Goal: Task Accomplishment & Management: Use online tool/utility

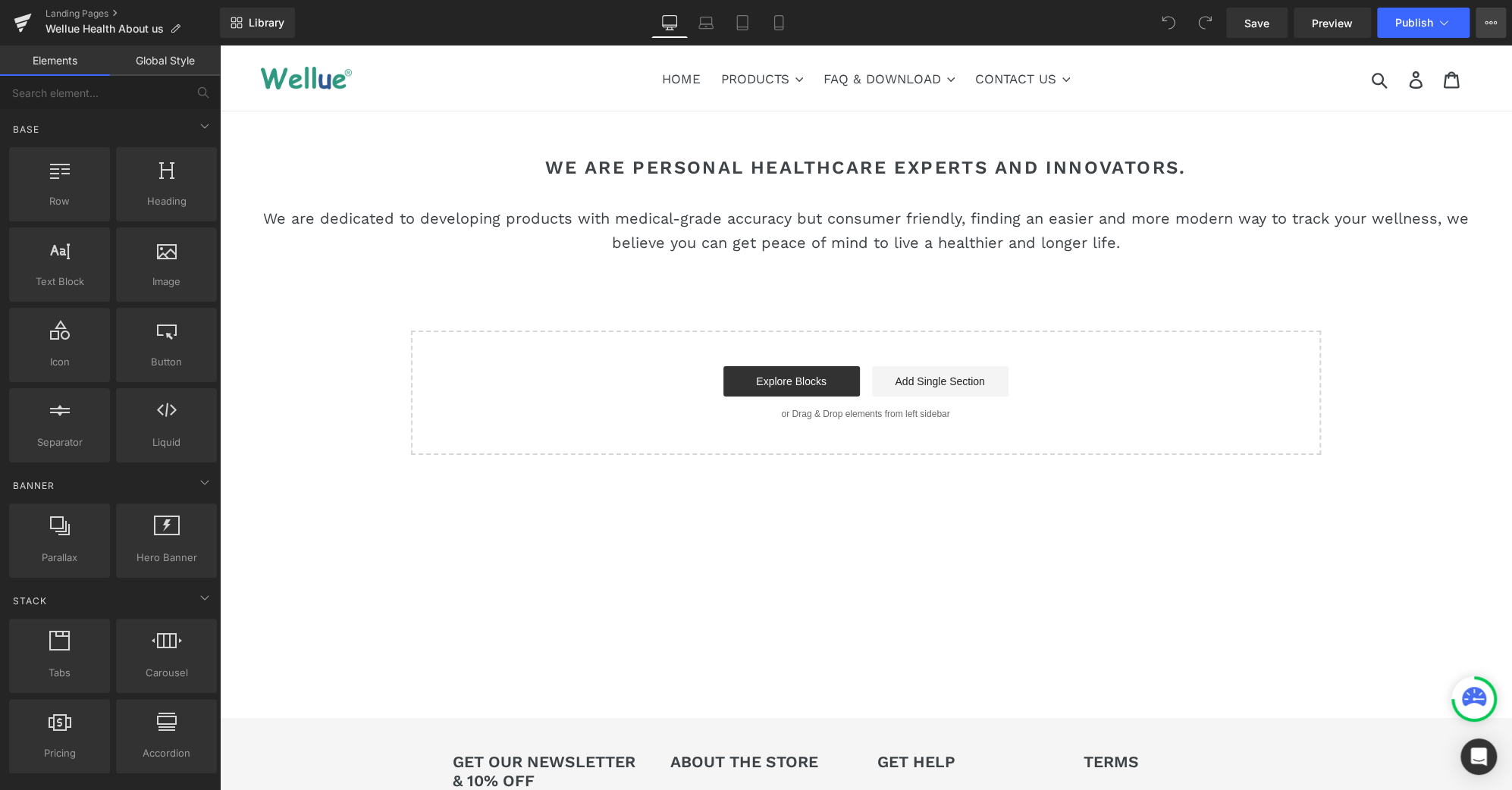
click at [1492, 22] on icon at bounding box center [1490, 23] width 12 height 12
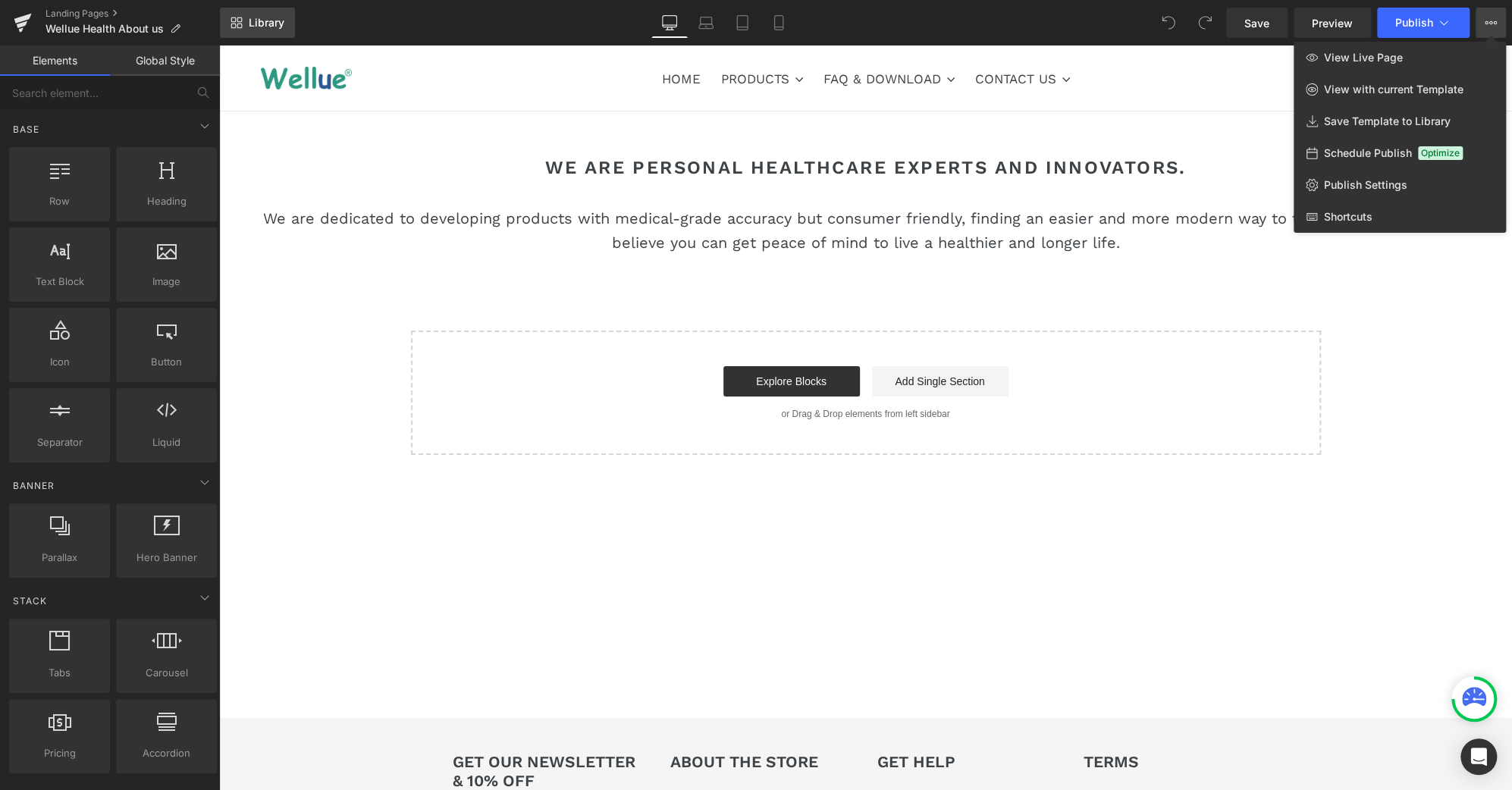
click at [252, 18] on span "Library" at bounding box center [267, 23] width 36 height 13
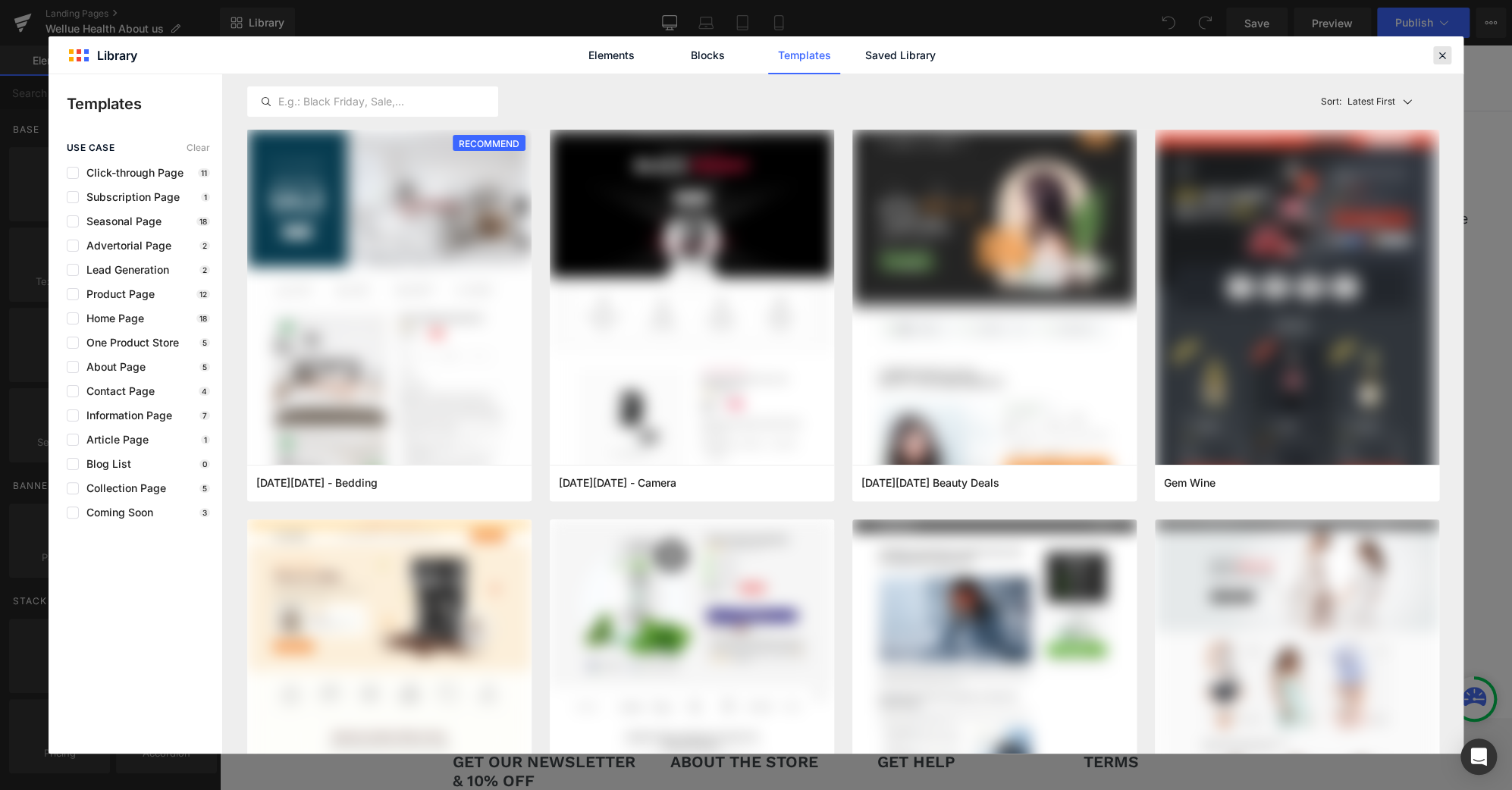
click at [1440, 56] on icon at bounding box center [1441, 56] width 13 height 13
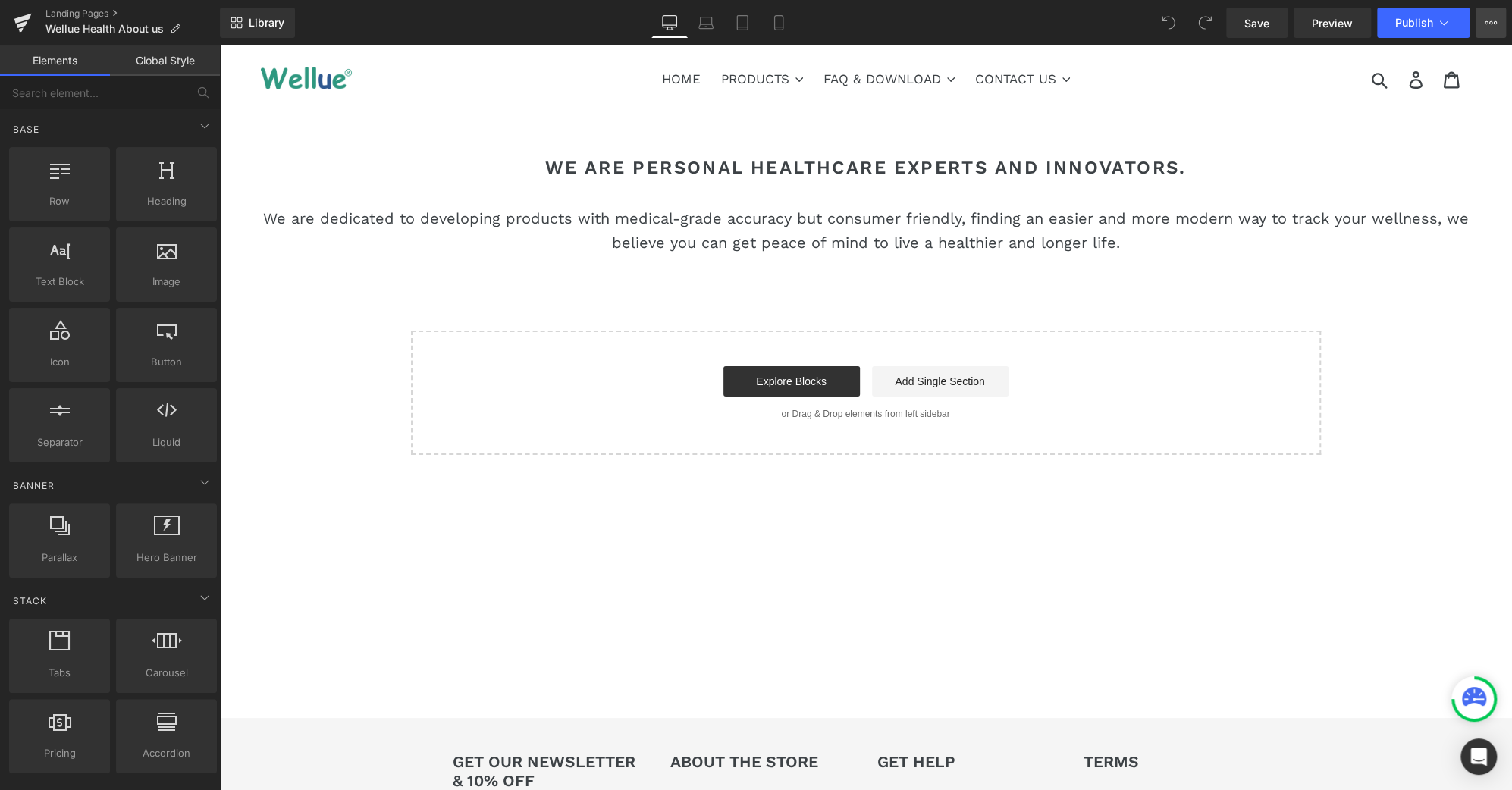
click at [1493, 24] on icon at bounding box center [1490, 23] width 12 height 12
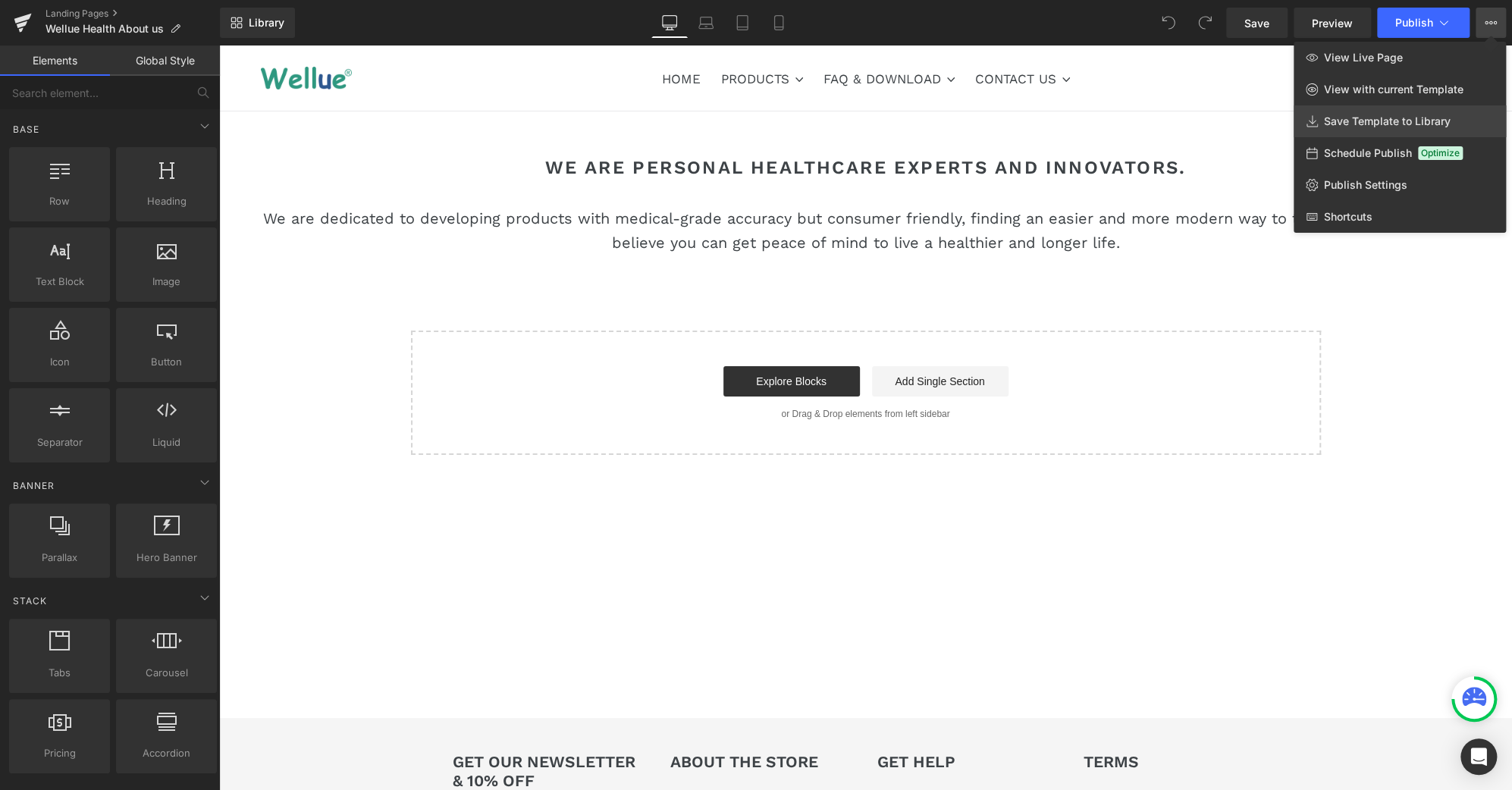
click at [1400, 128] on link "Save Template to Library" at bounding box center [1399, 121] width 212 height 32
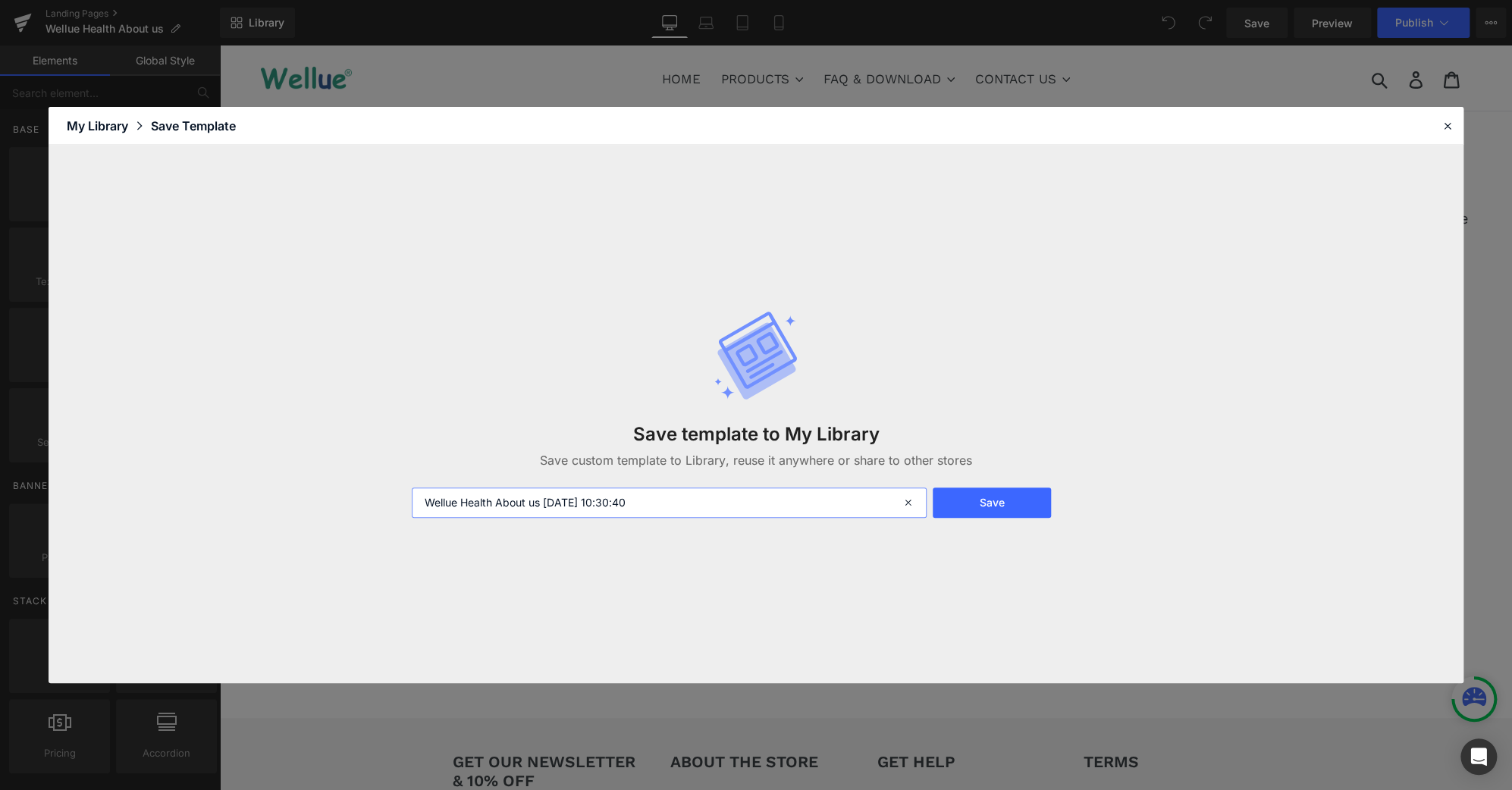
click at [674, 500] on input "Wellue Health About us 2025-09-29 10:30:40" at bounding box center [669, 502] width 515 height 30
click at [672, 507] on input "Wellue Health About us 2025-09-29 10:30:40" at bounding box center [669, 502] width 515 height 30
drag, startPoint x: 682, startPoint y: 507, endPoint x: 674, endPoint y: 508, distance: 8.1
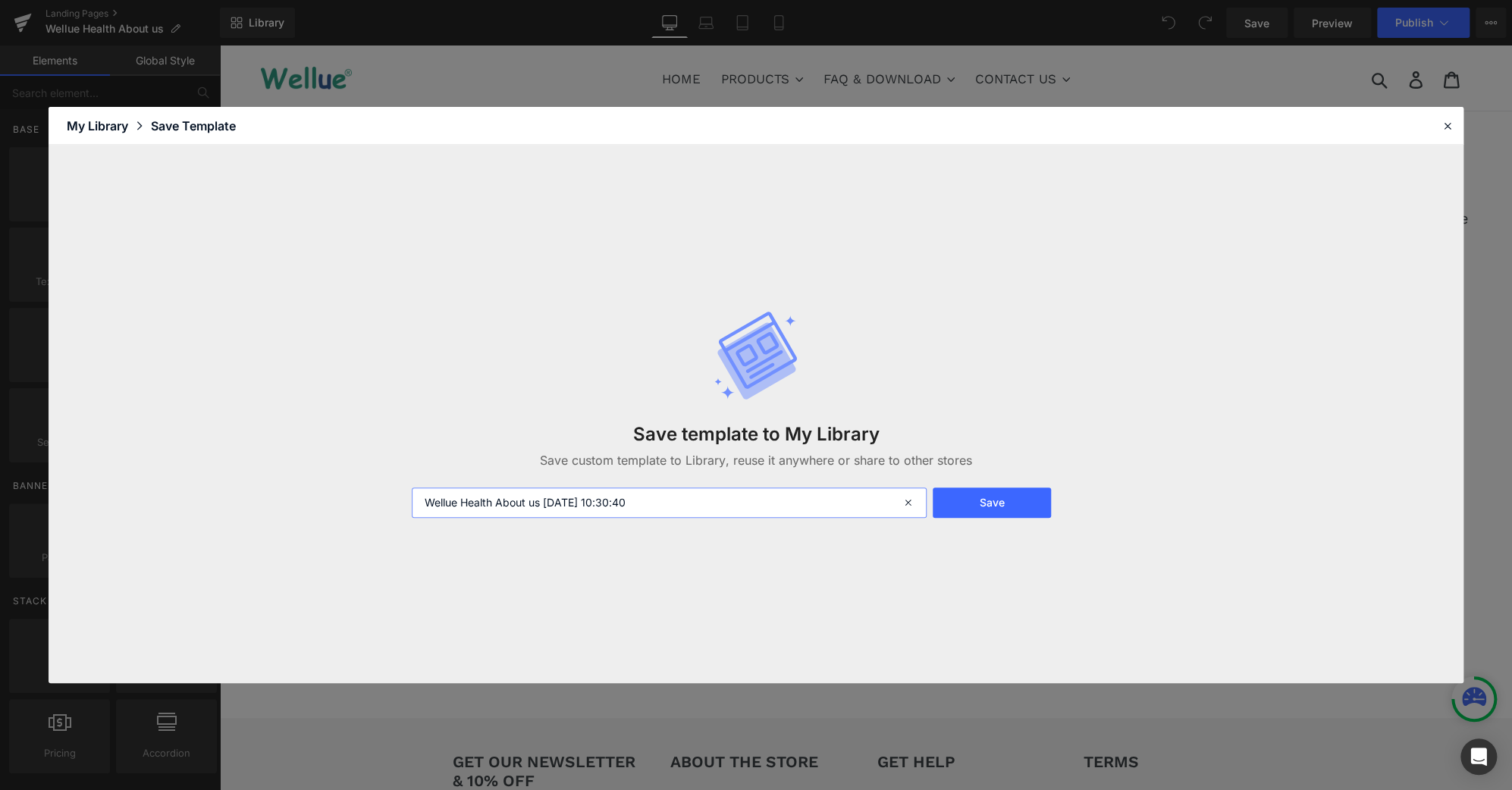
click at [674, 508] on input "Wellue Health About us 2025-09-29 10:30:40" at bounding box center [669, 502] width 515 height 30
type input "Wellue Health About us 2025-09-29 10:30:40-old-lei"
click at [1002, 505] on button "Save" at bounding box center [991, 502] width 118 height 30
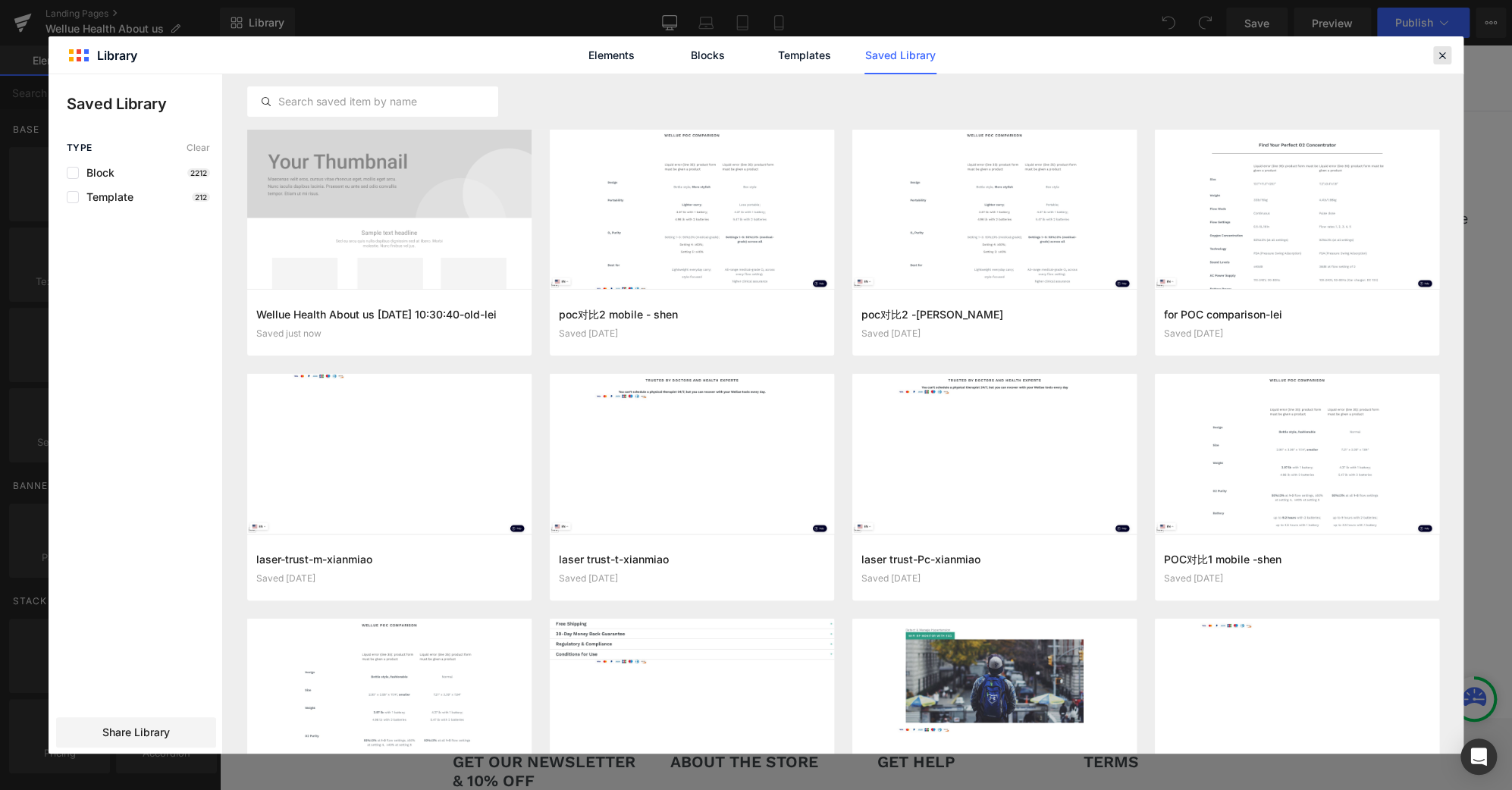
click at [1446, 56] on icon at bounding box center [1441, 56] width 13 height 13
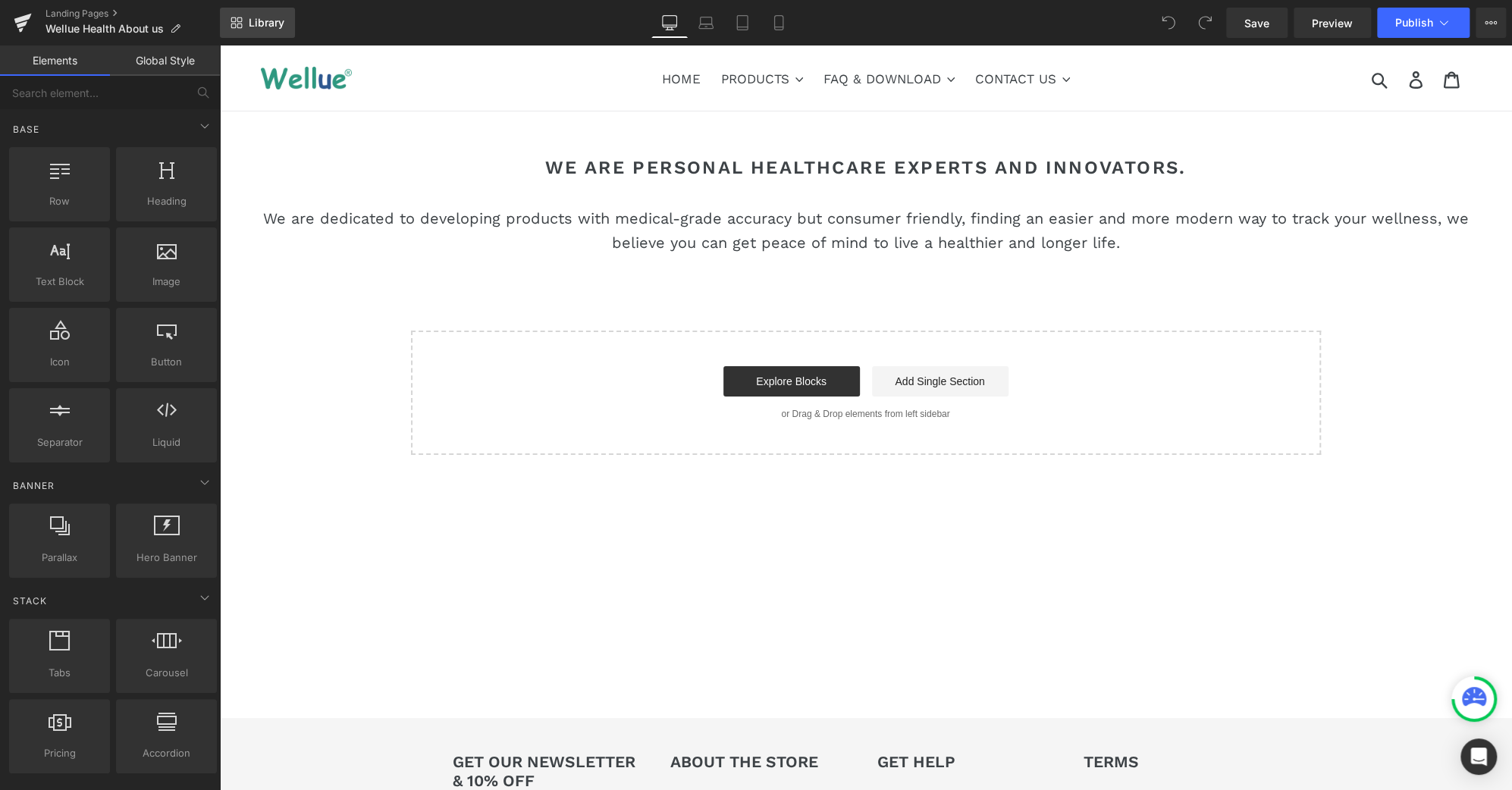
click at [267, 13] on link "Library" at bounding box center [257, 23] width 75 height 30
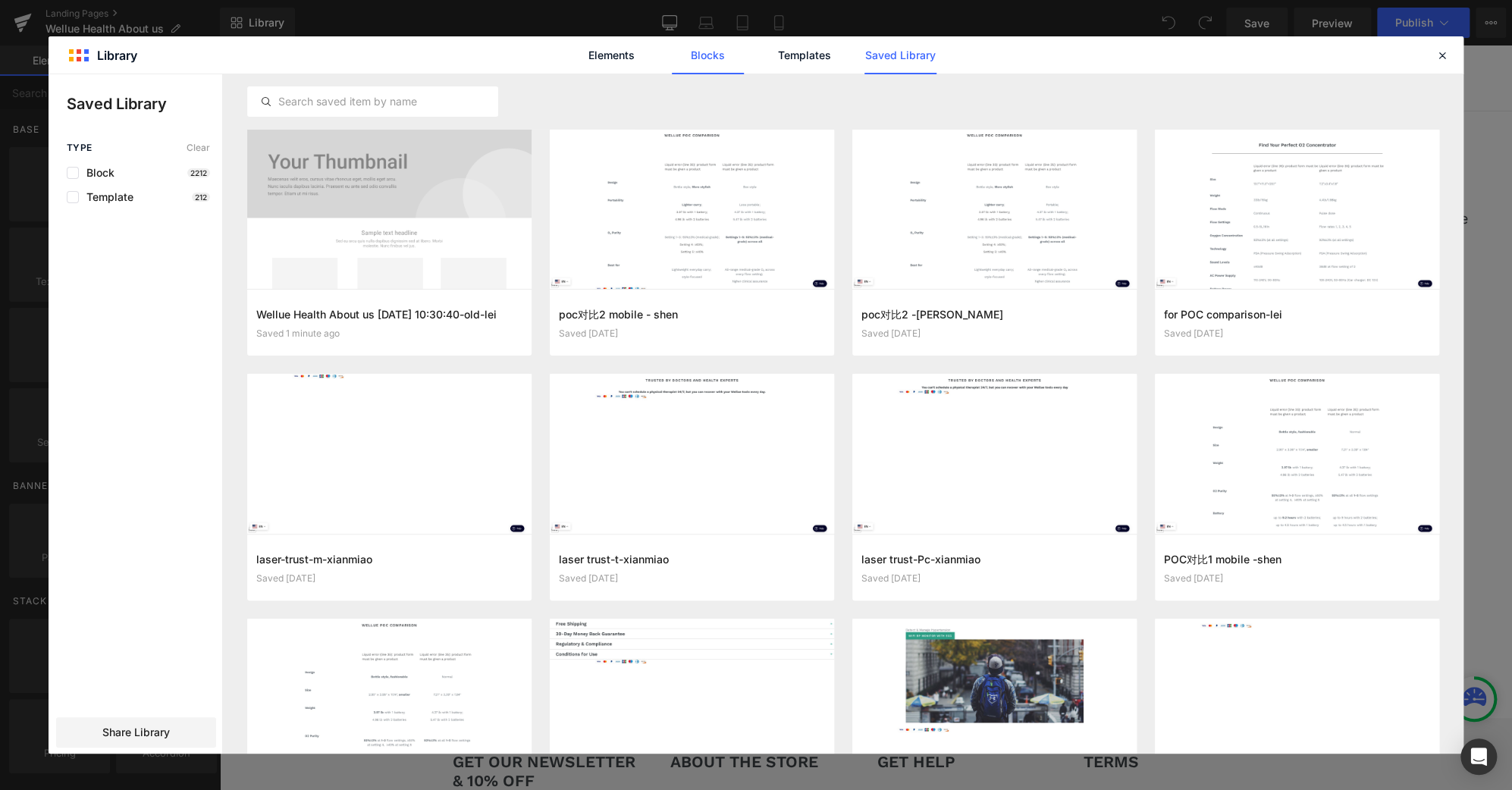
click at [720, 59] on link "Blocks" at bounding box center [707, 56] width 72 height 38
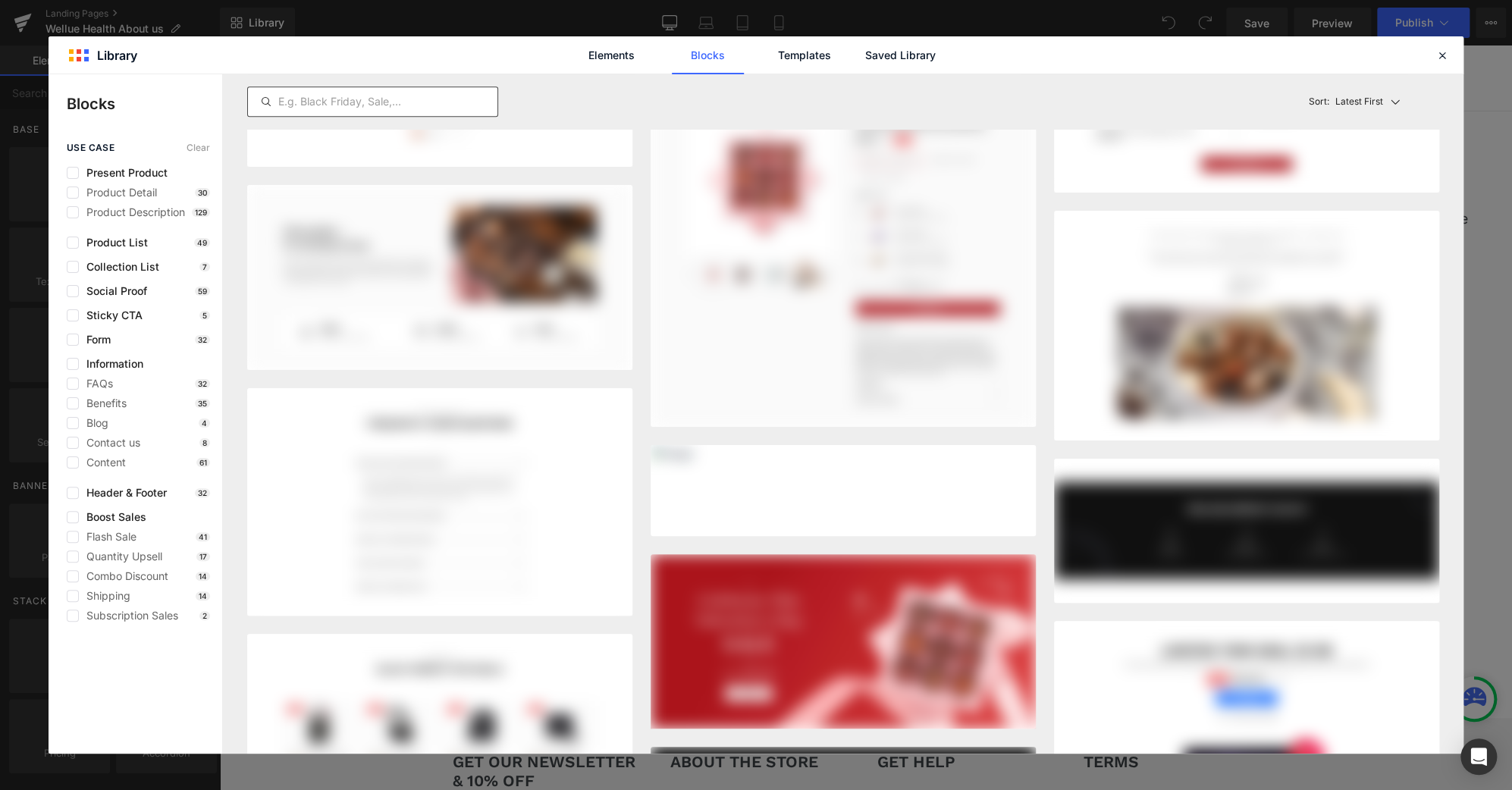
scroll to position [6850, 0]
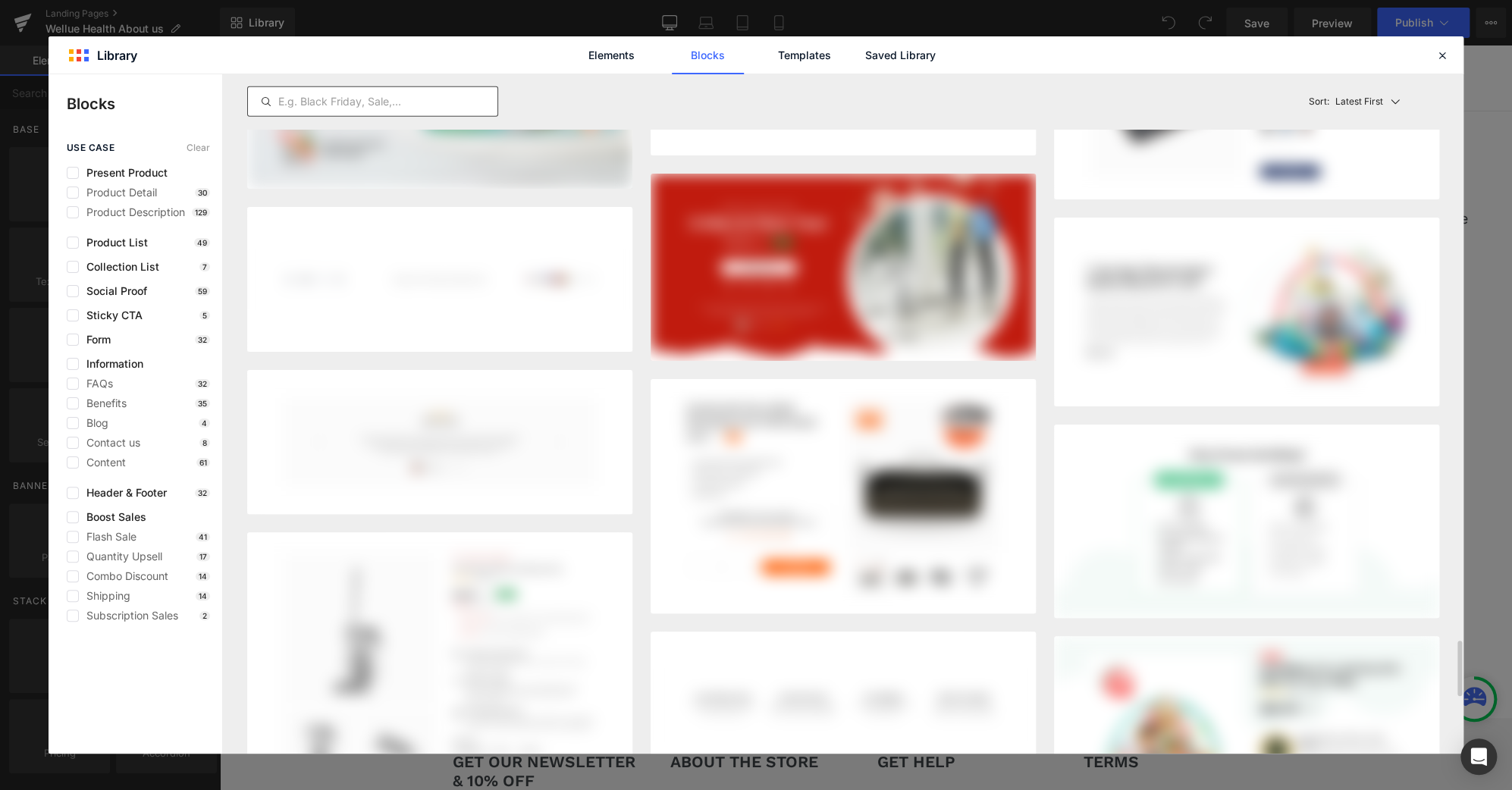
click at [403, 96] on input "text" at bounding box center [372, 101] width 250 height 18
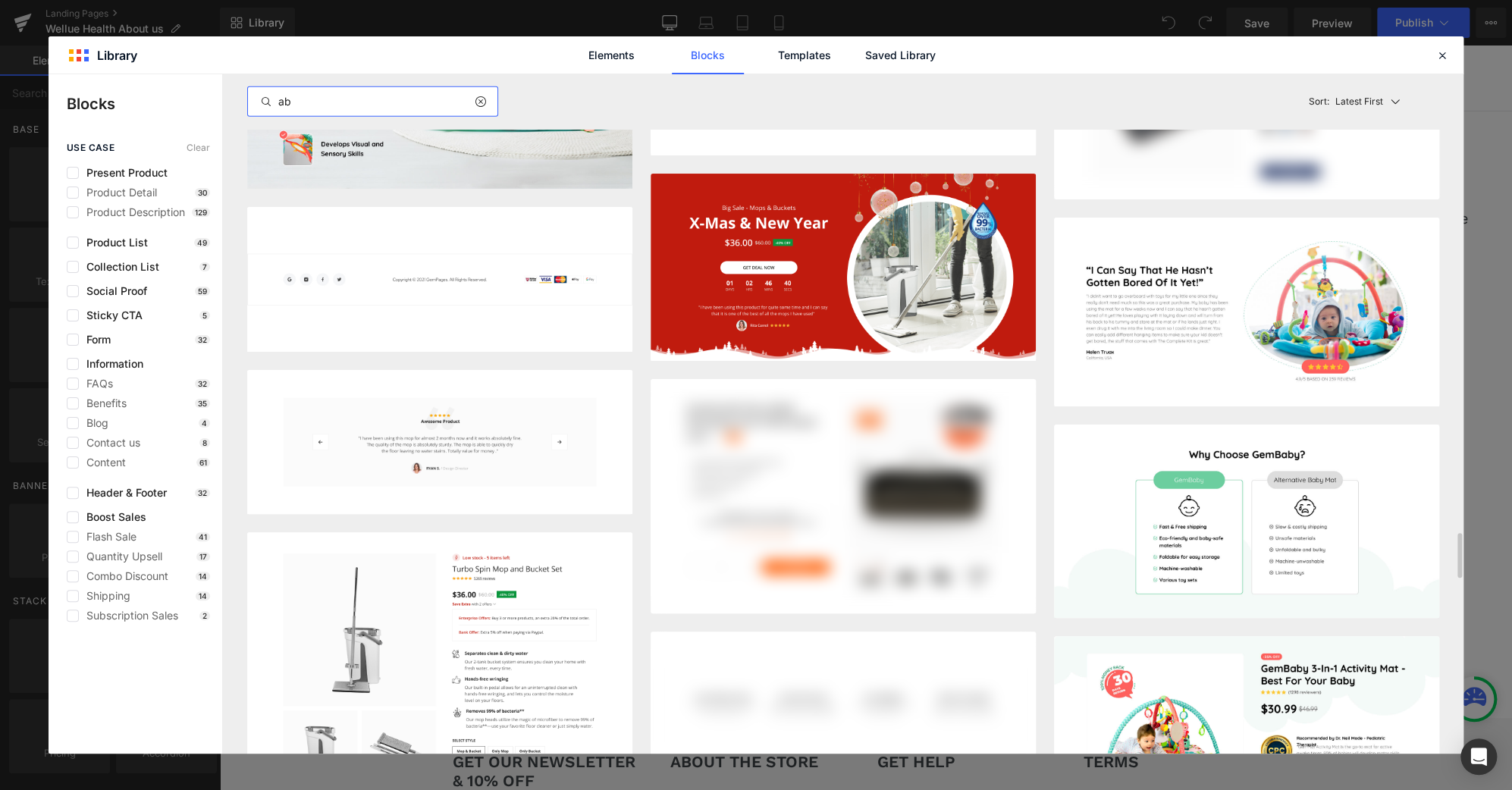
scroll to position [0, 0]
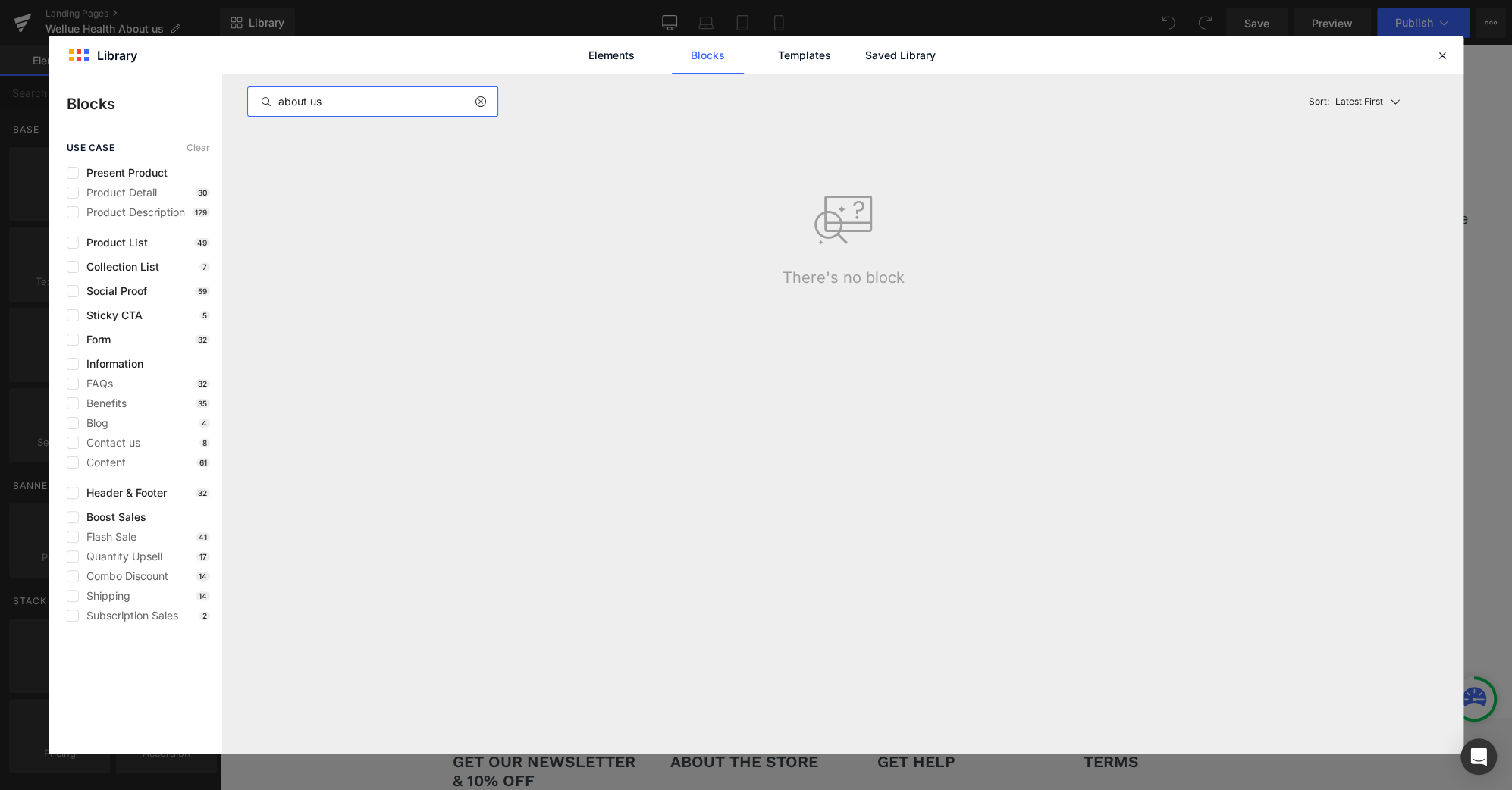
click at [359, 106] on input "about us" at bounding box center [372, 101] width 250 height 18
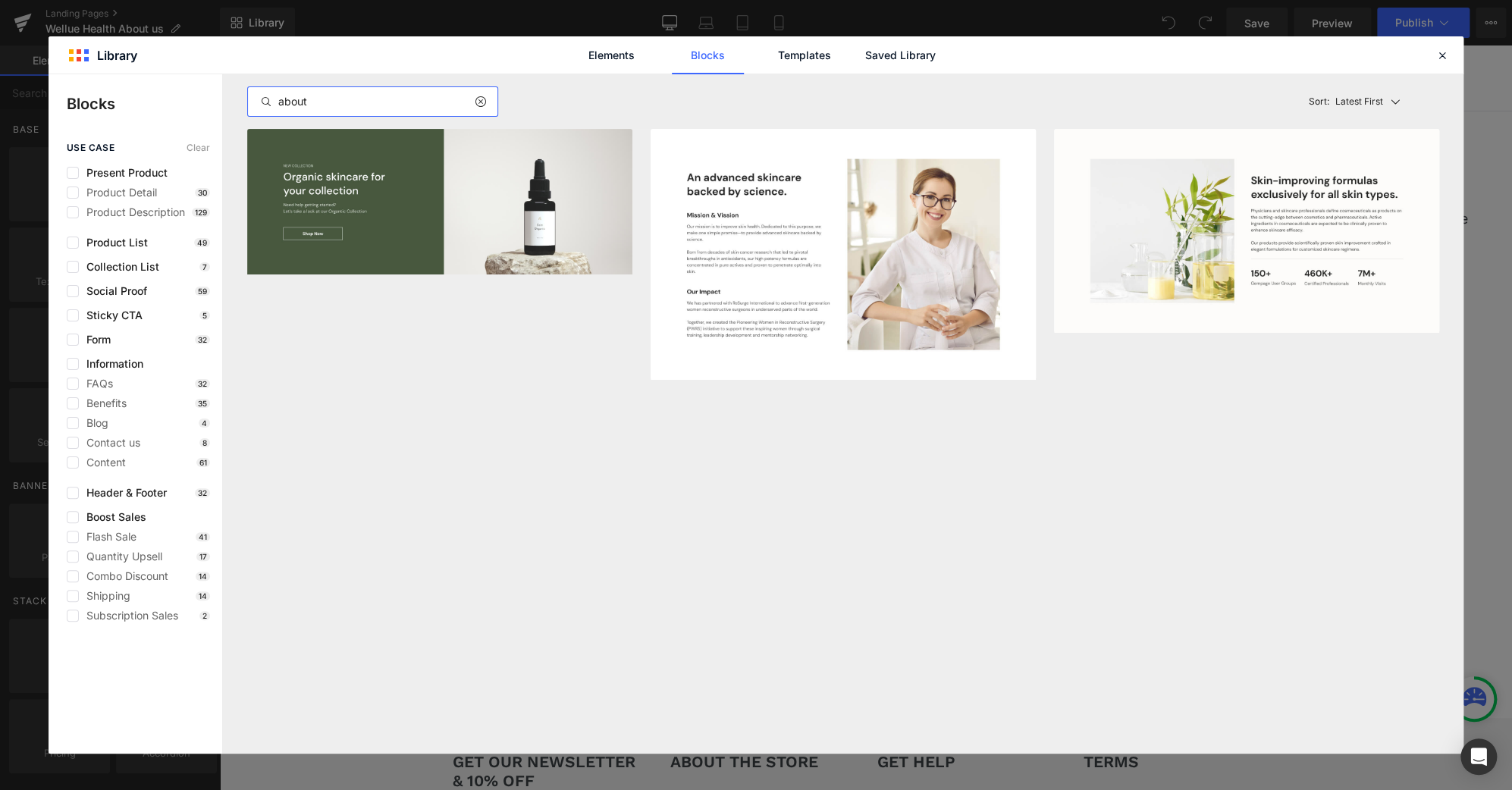
click at [283, 101] on input "about" at bounding box center [372, 101] width 250 height 18
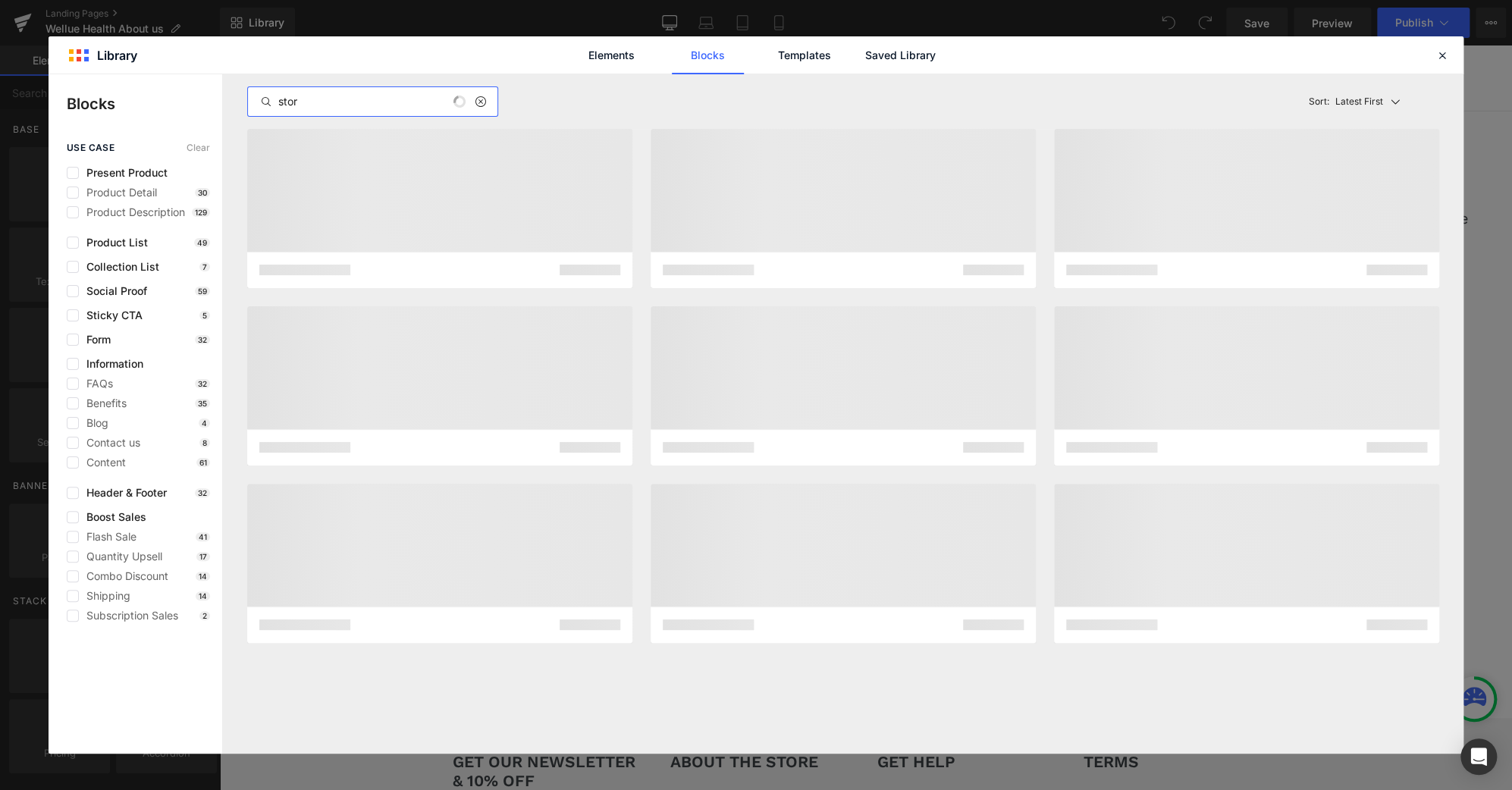
type input "store"
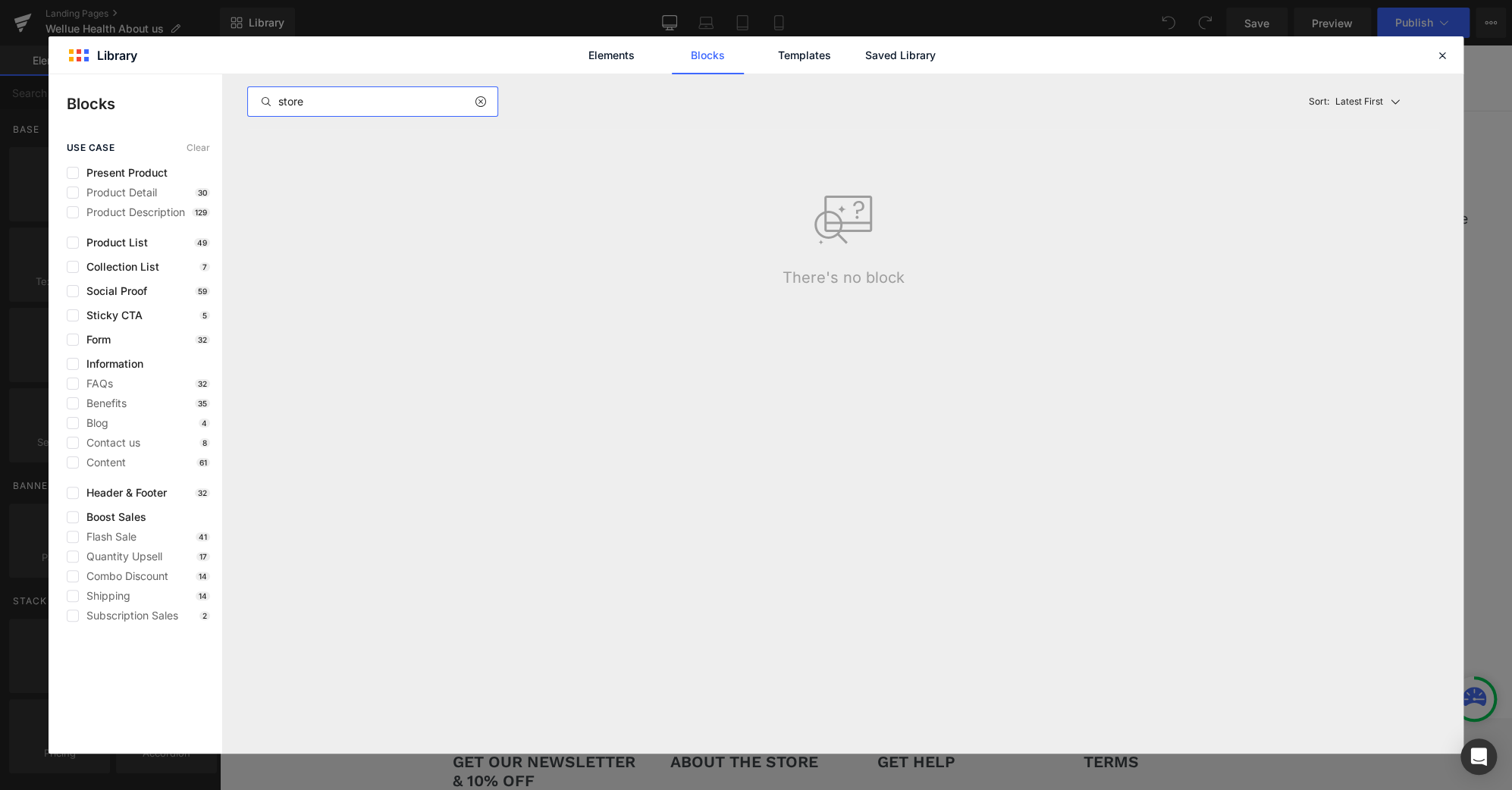
click at [283, 101] on input "store" at bounding box center [372, 101] width 250 height 18
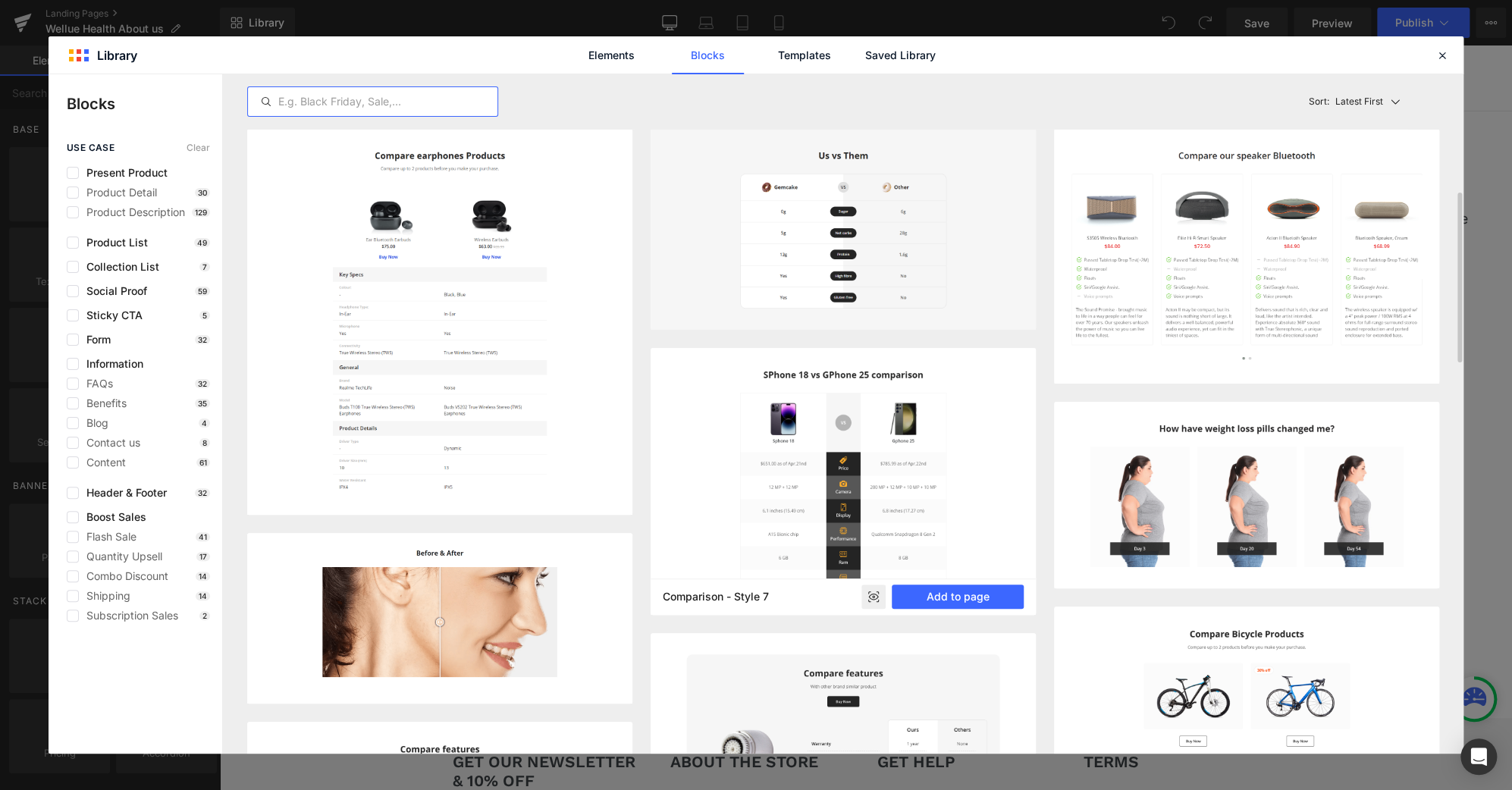
scroll to position [95, 0]
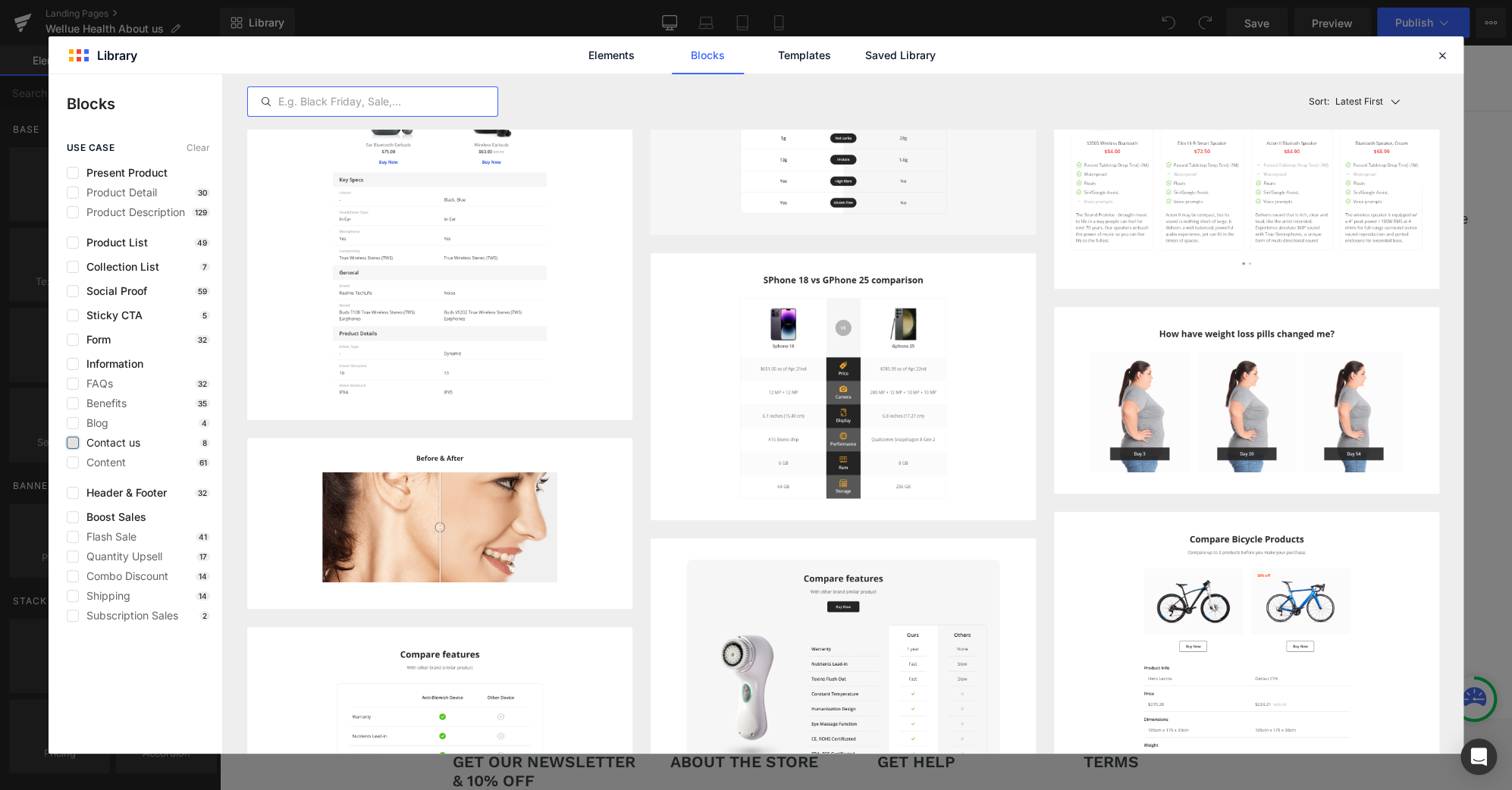
click at [75, 446] on label at bounding box center [73, 443] width 12 height 12
click at [73, 443] on input "checkbox" at bounding box center [73, 443] width 0 height 0
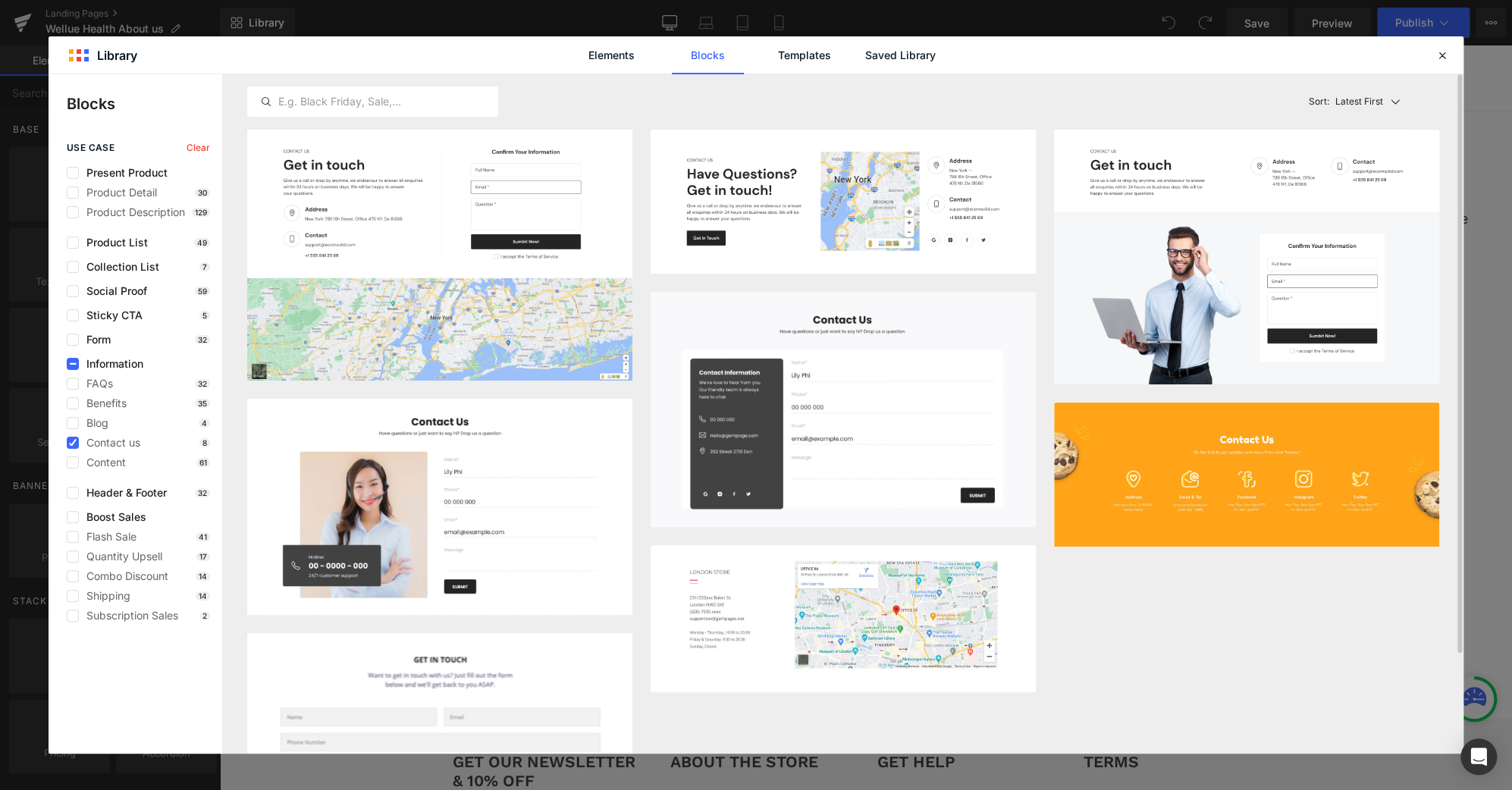
scroll to position [118, 0]
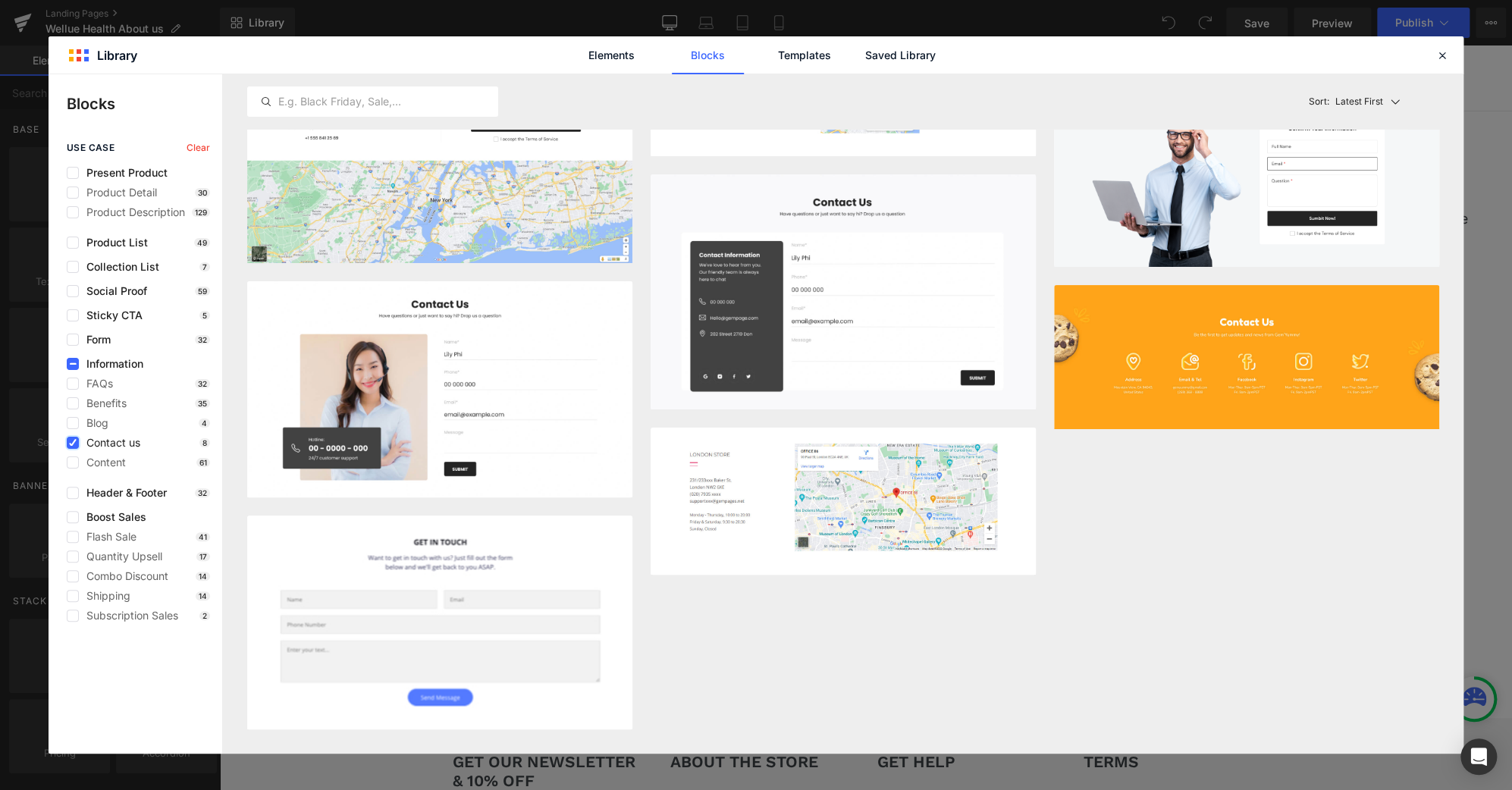
click at [73, 443] on icon at bounding box center [73, 443] width 8 height 0
click at [73, 443] on input "checkbox" at bounding box center [73, 443] width 0 height 0
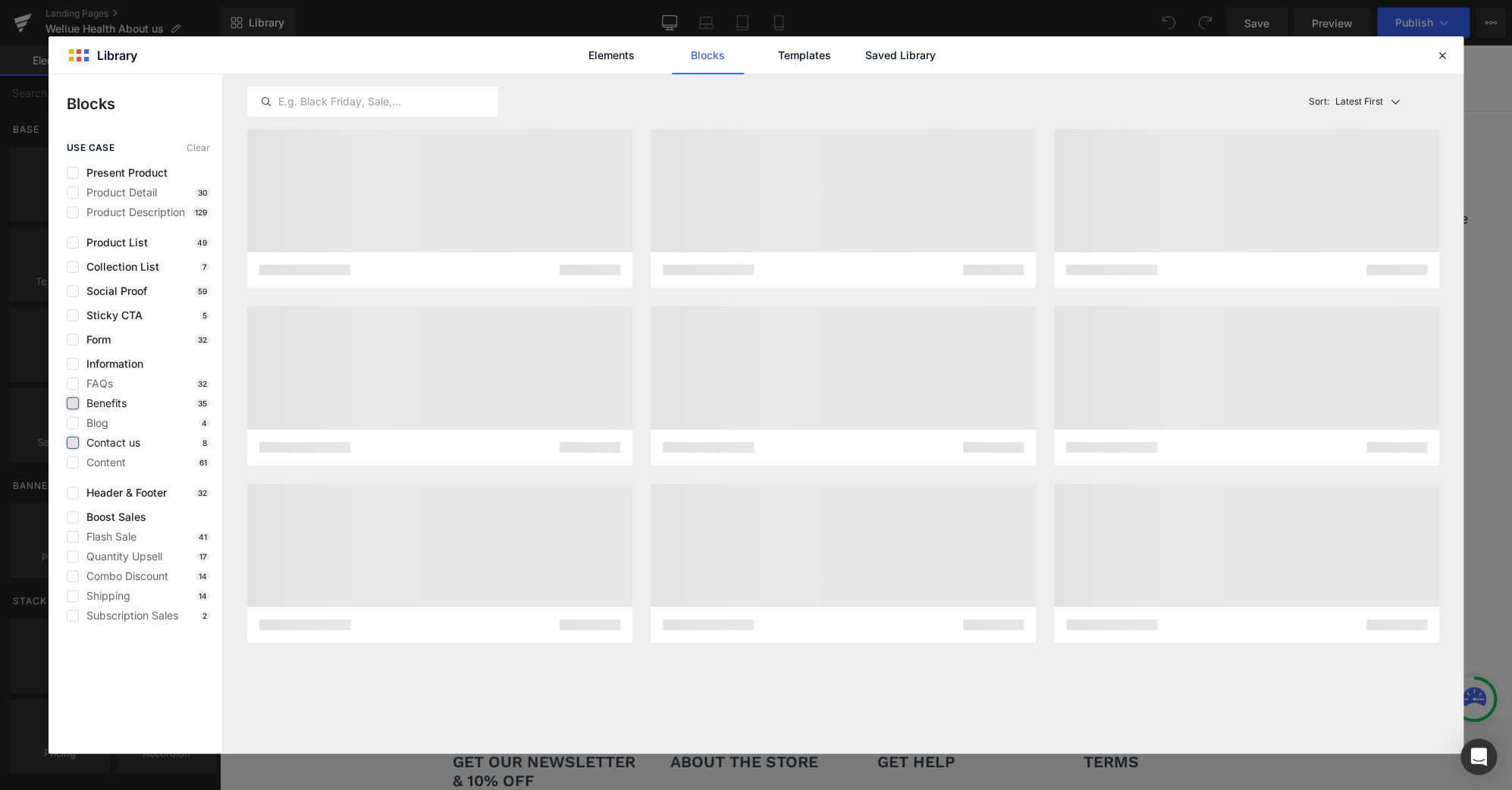
click at [75, 409] on label at bounding box center [73, 403] width 12 height 12
click at [73, 403] on input "checkbox" at bounding box center [73, 403] width 0 height 0
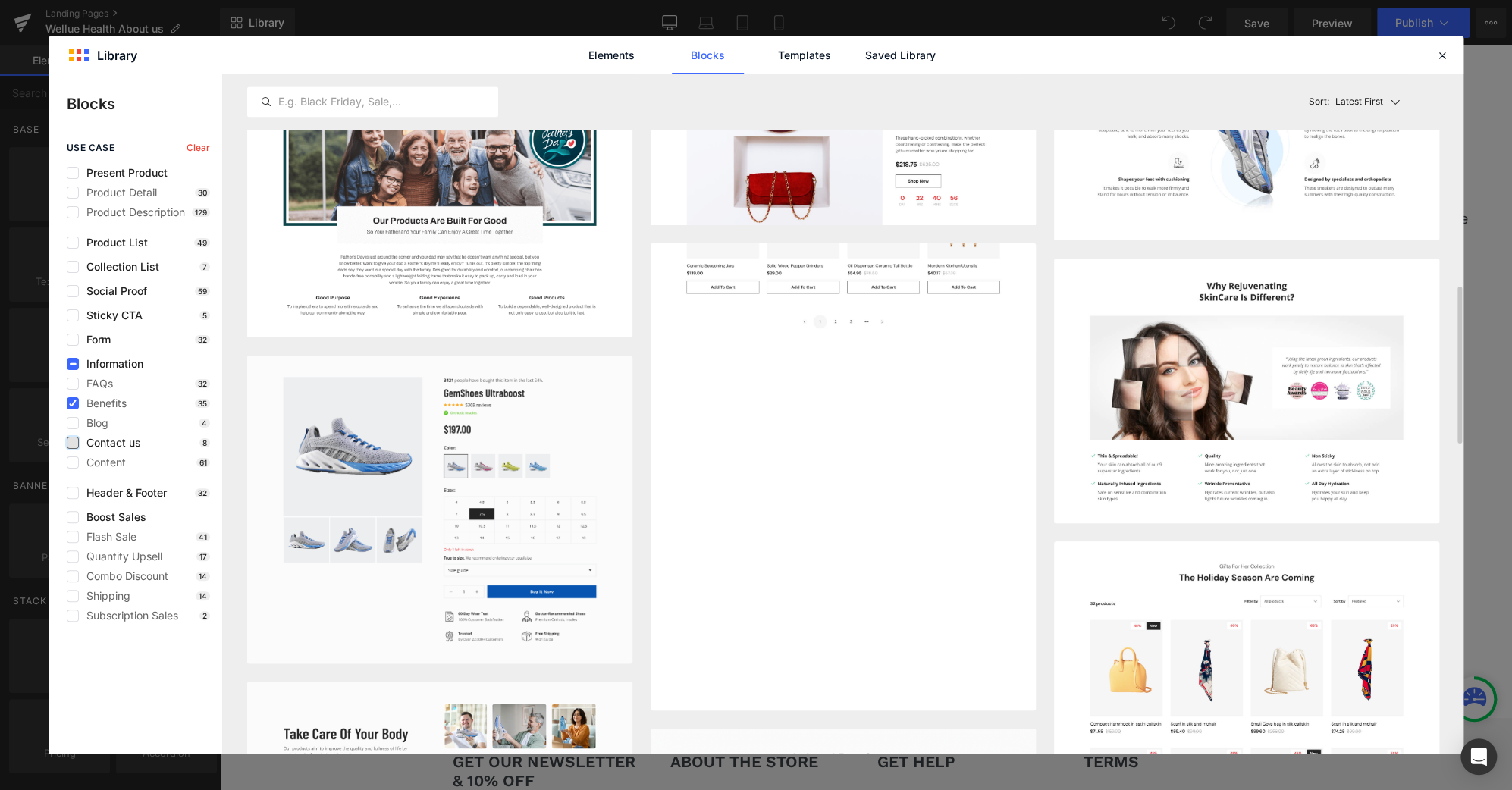
scroll to position [1232, 0]
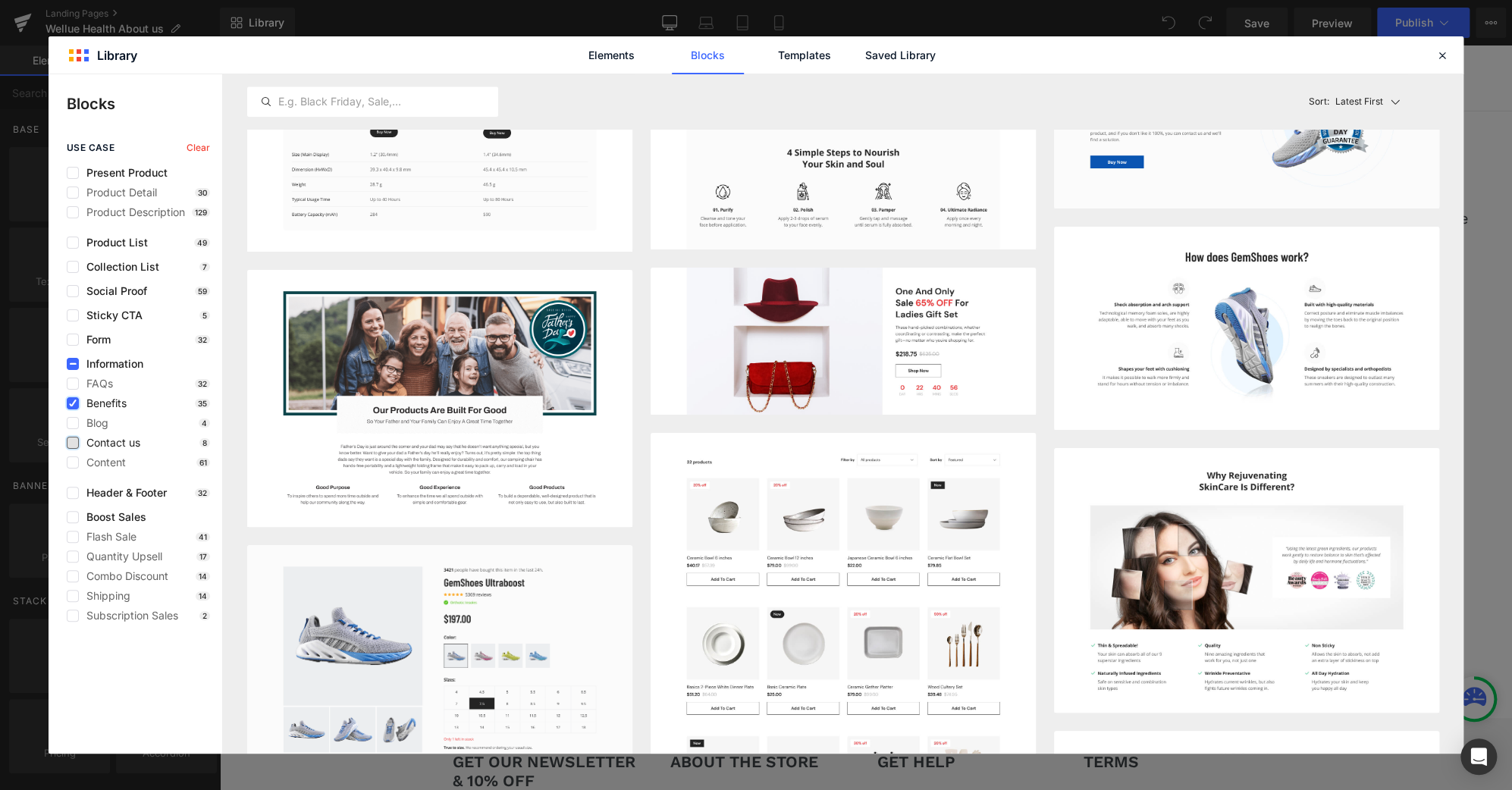
click at [70, 403] on icon at bounding box center [73, 403] width 8 height 0
click at [73, 403] on input "checkbox" at bounding box center [73, 403] width 0 height 0
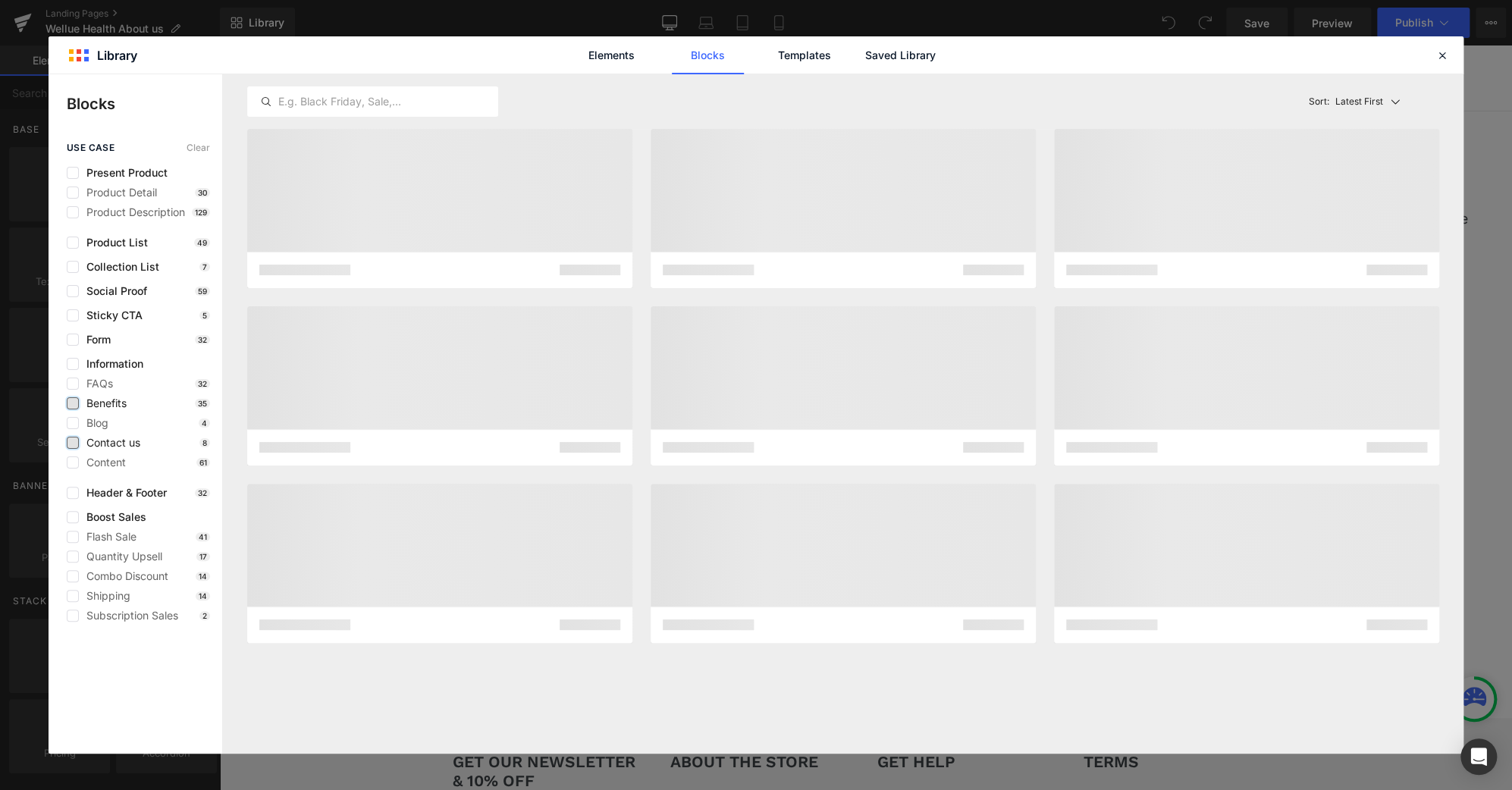
scroll to position [0, 0]
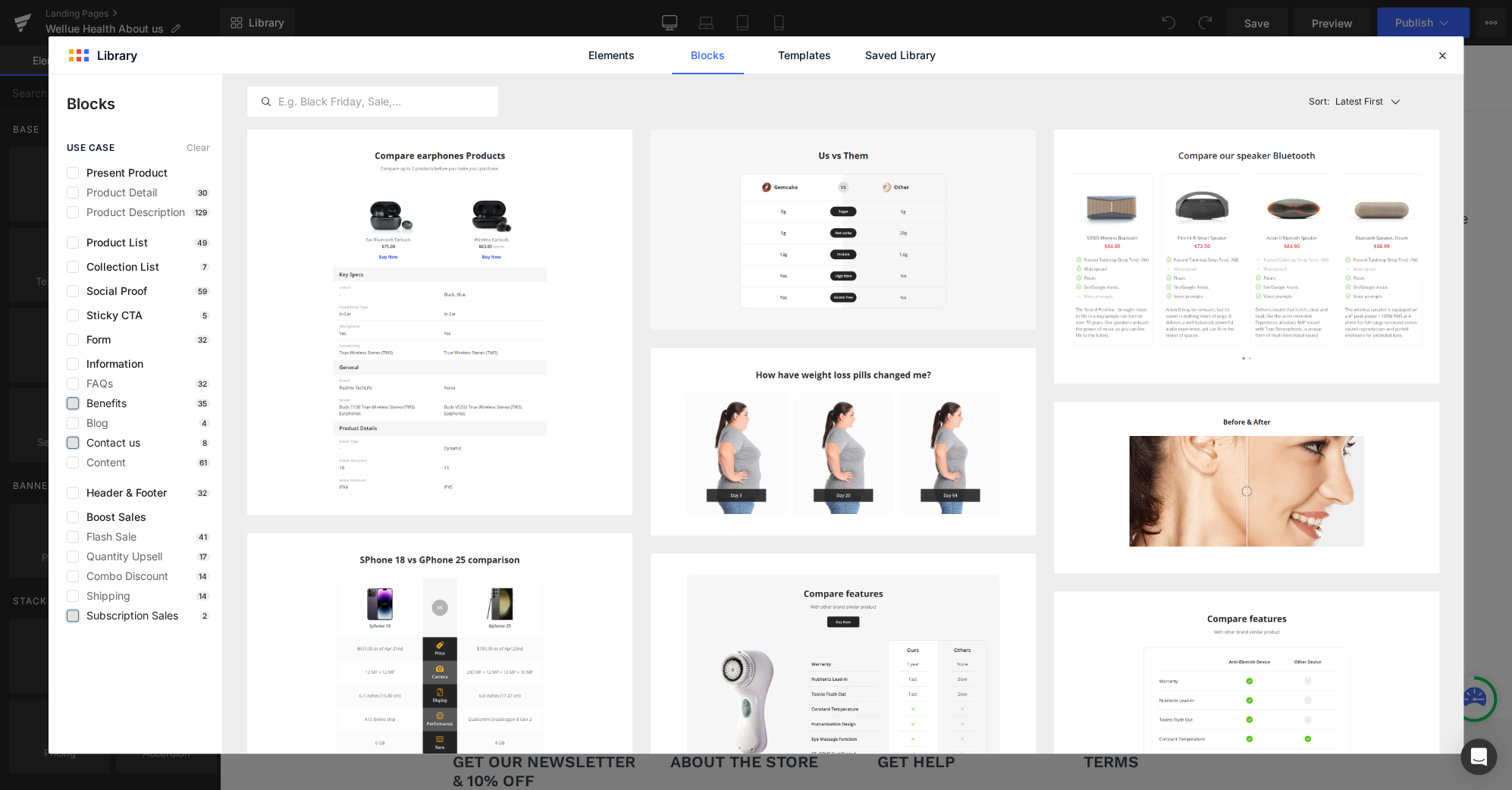
click at [70, 616] on label at bounding box center [73, 615] width 12 height 12
click at [73, 615] on input "checkbox" at bounding box center [73, 615] width 0 height 0
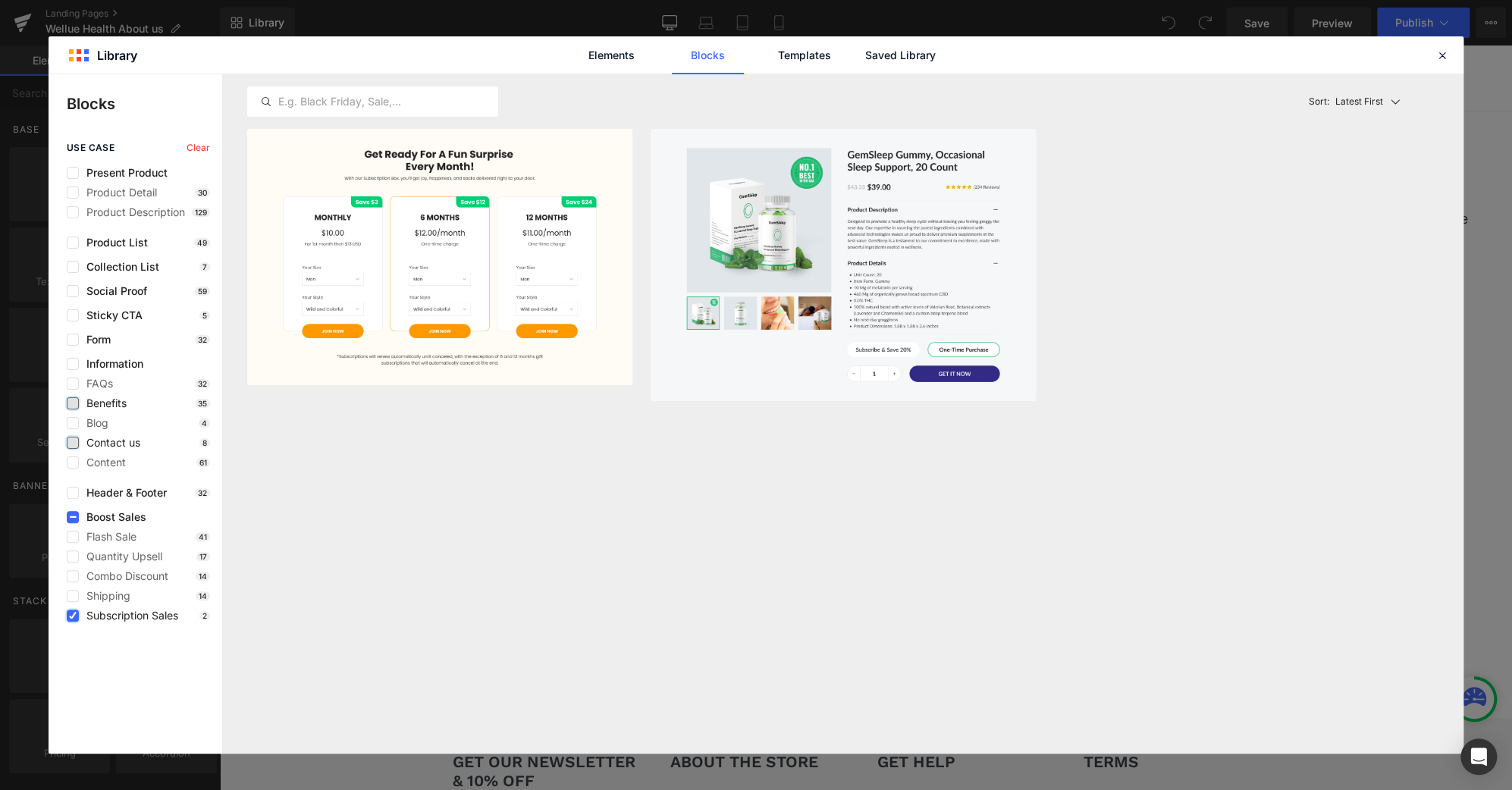
click at [70, 615] on icon at bounding box center [73, 615] width 8 height 0
click at [73, 615] on input "checkbox" at bounding box center [73, 615] width 0 height 0
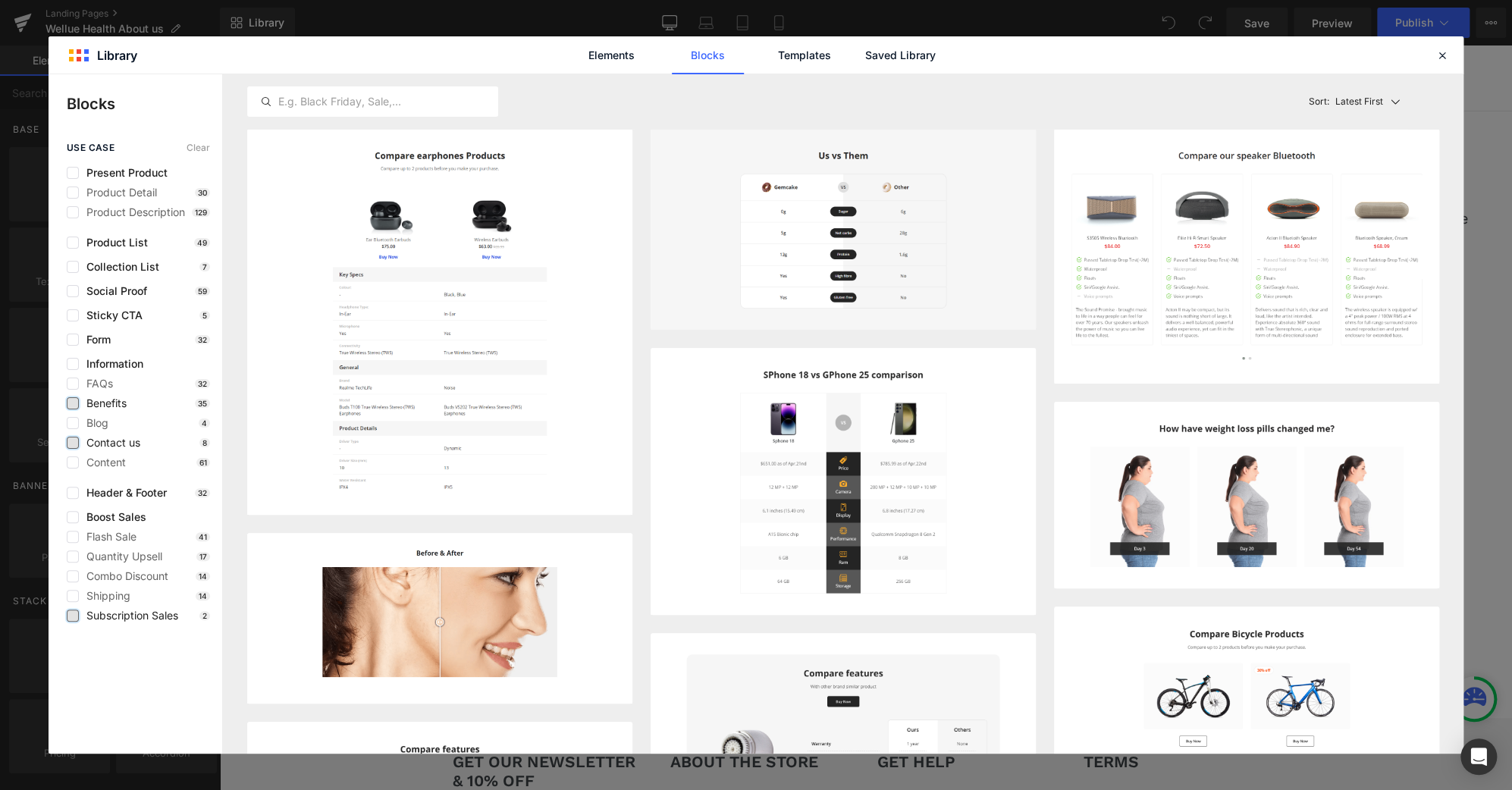
click at [73, 440] on label at bounding box center [73, 443] width 12 height 12
click at [73, 443] on input "checkbox" at bounding box center [73, 443] width 0 height 0
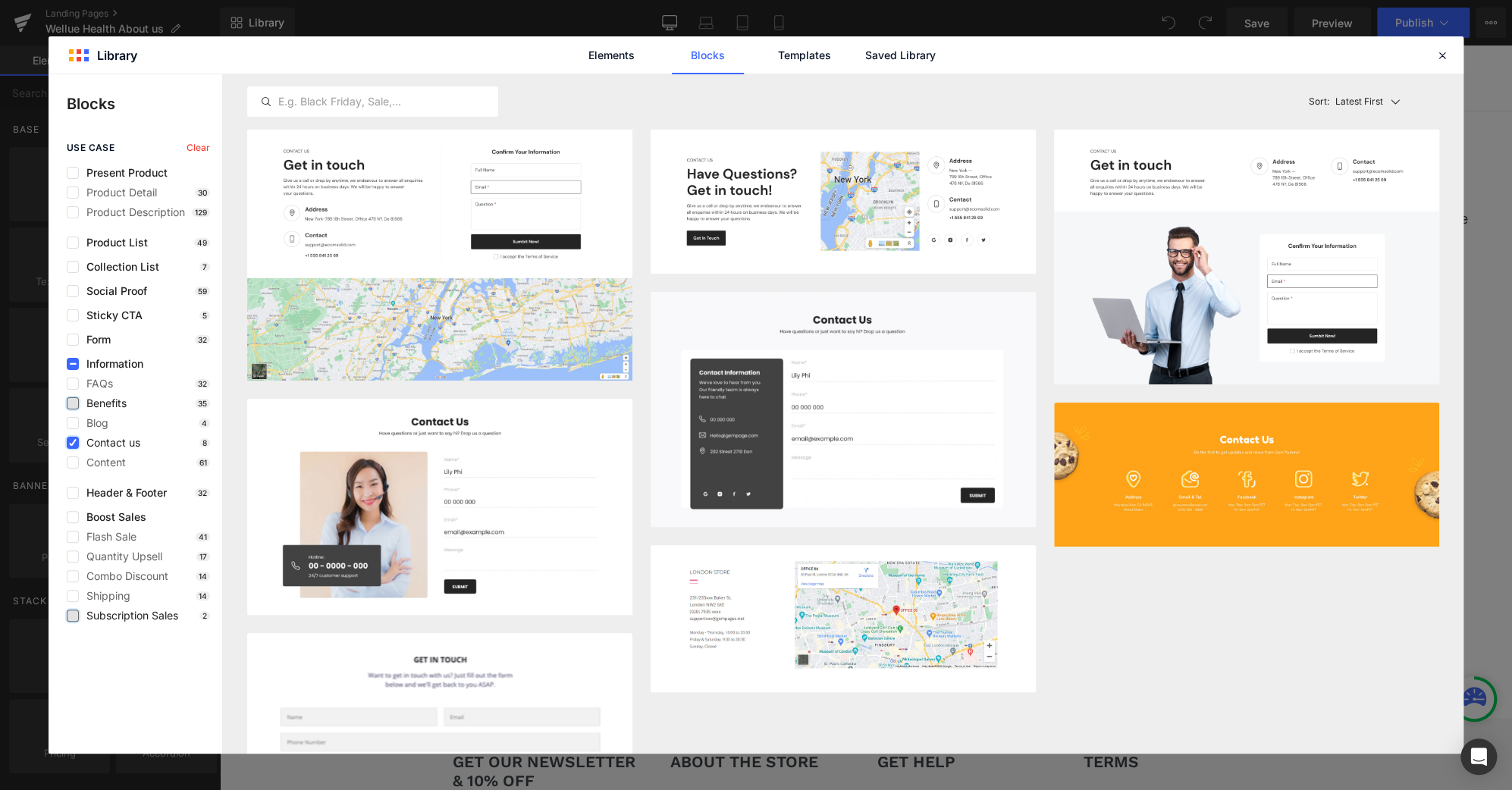
click at [77, 442] on label at bounding box center [73, 443] width 12 height 12
click at [73, 443] on input "checkbox" at bounding box center [73, 443] width 0 height 0
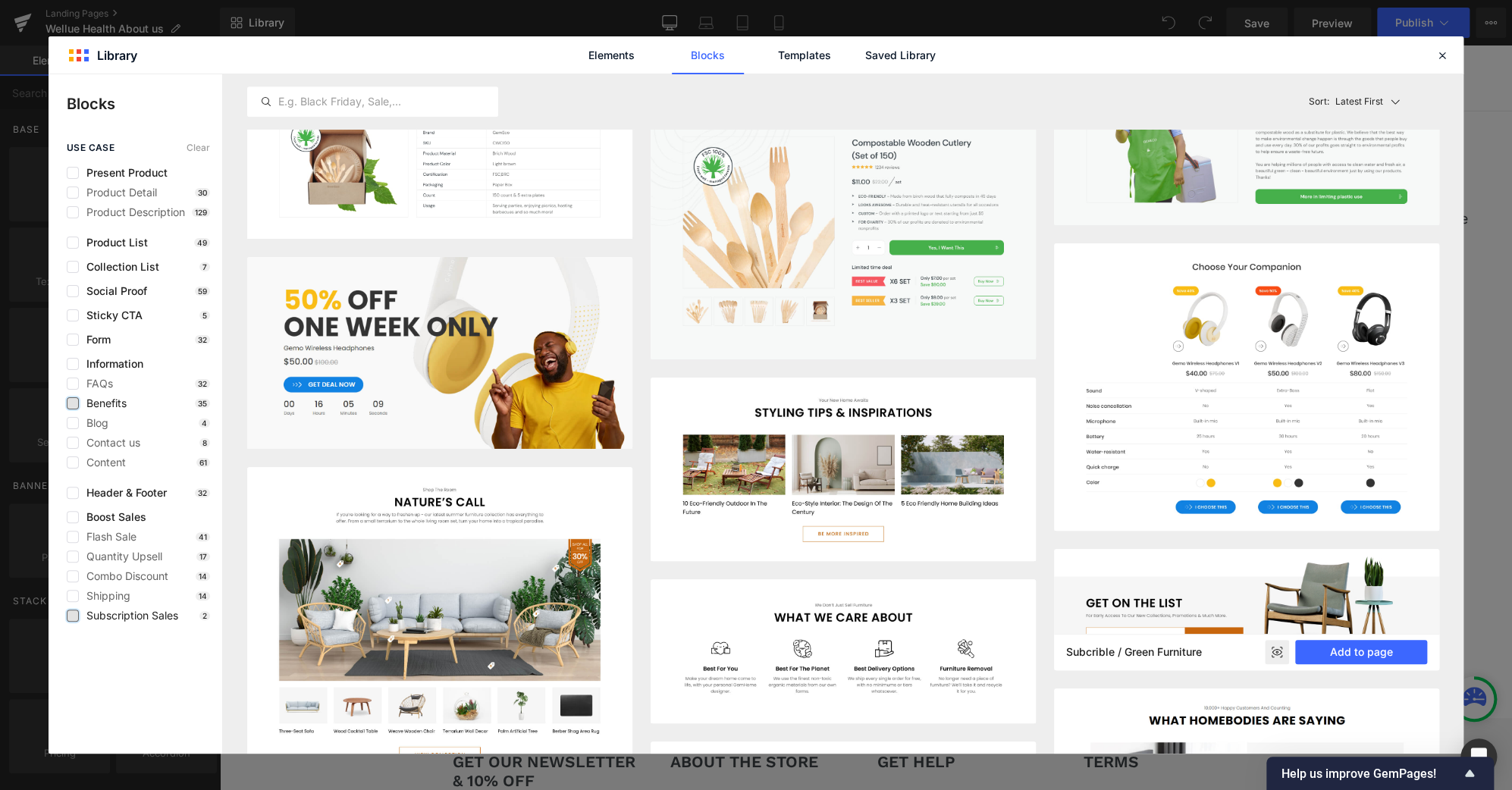
scroll to position [27102, 0]
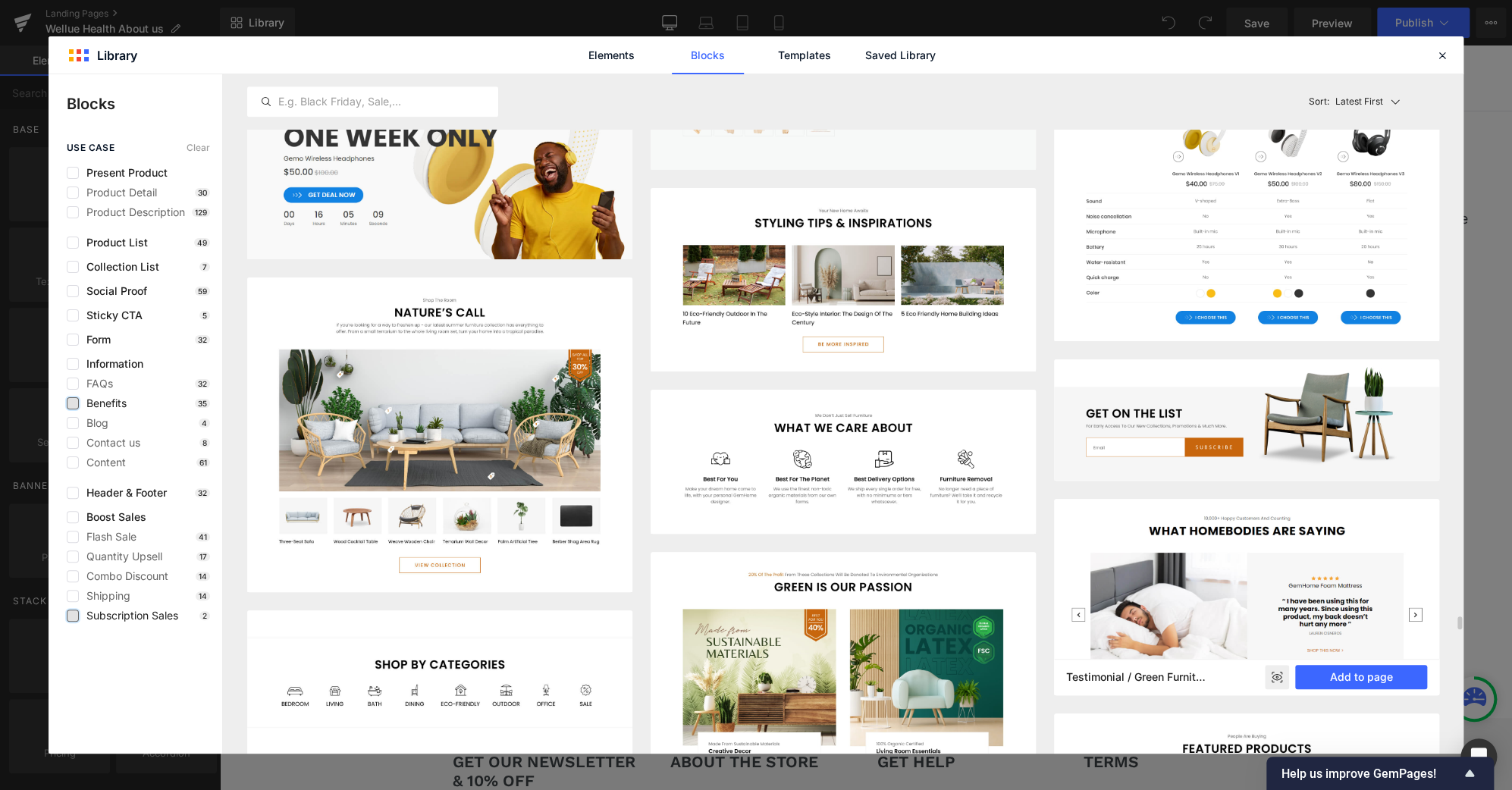
click at [1278, 667] on rect at bounding box center [1276, 677] width 24 height 24
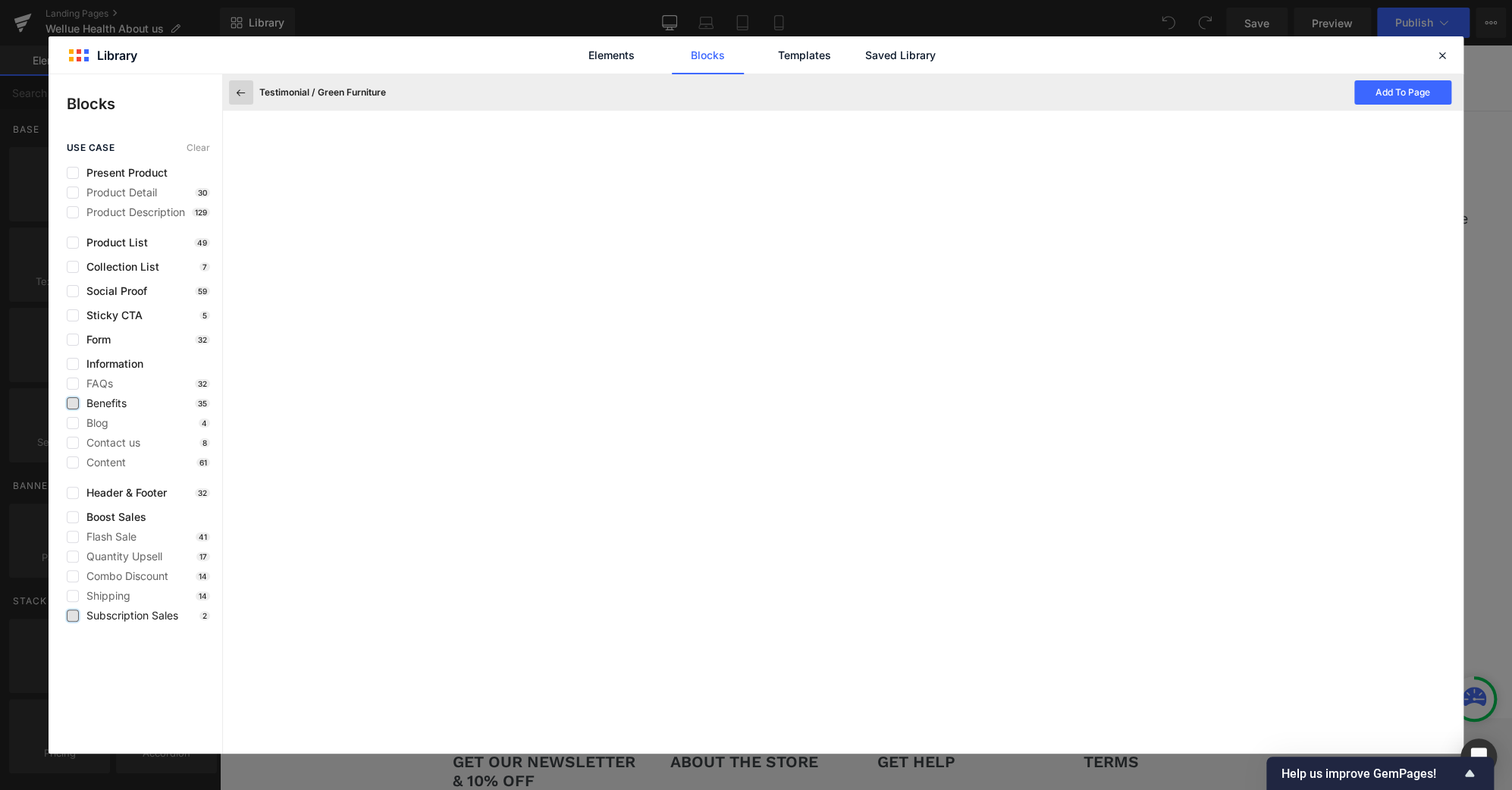
click at [232, 89] on button at bounding box center [241, 92] width 24 height 24
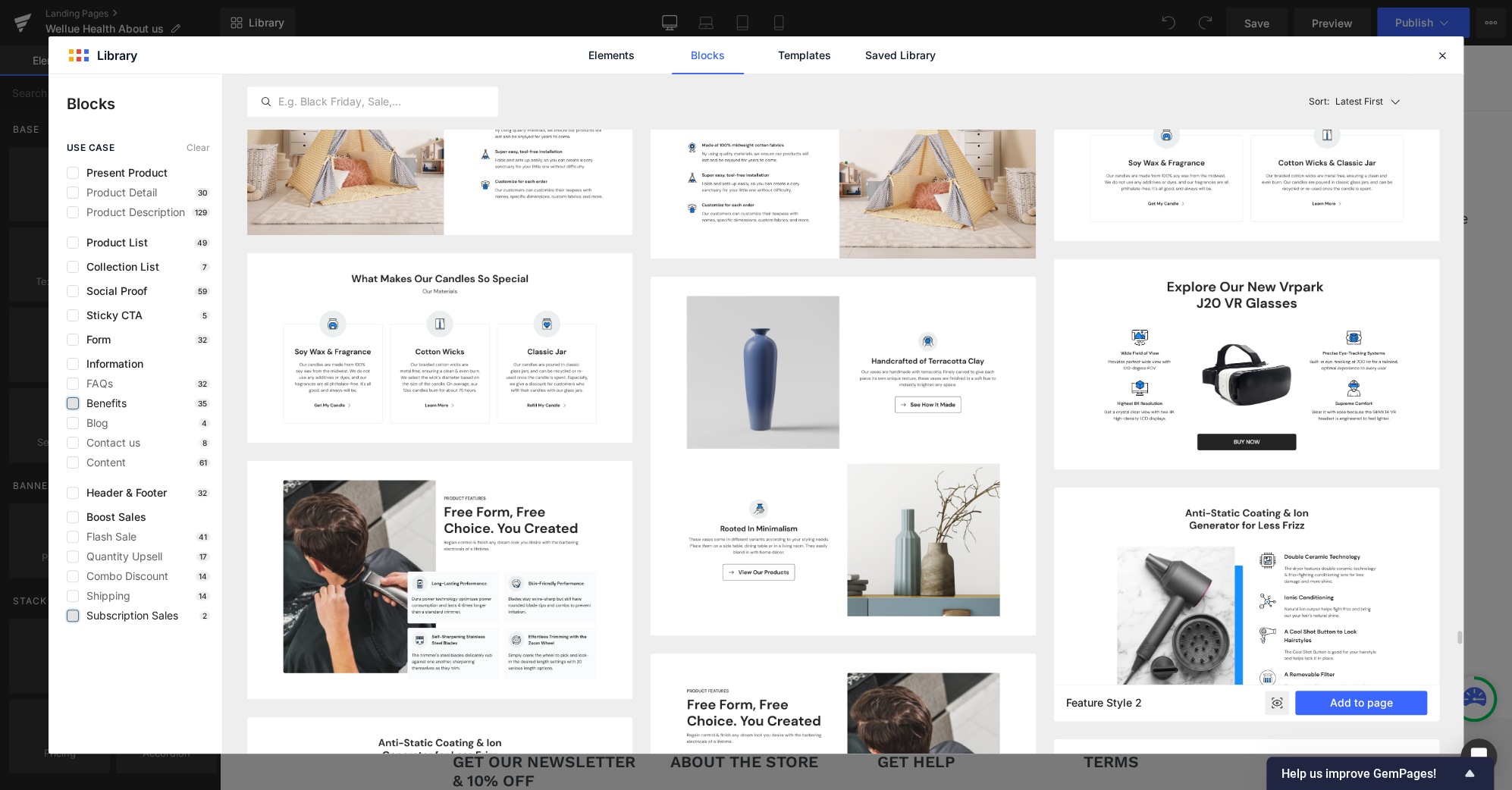
scroll to position [23503, 0]
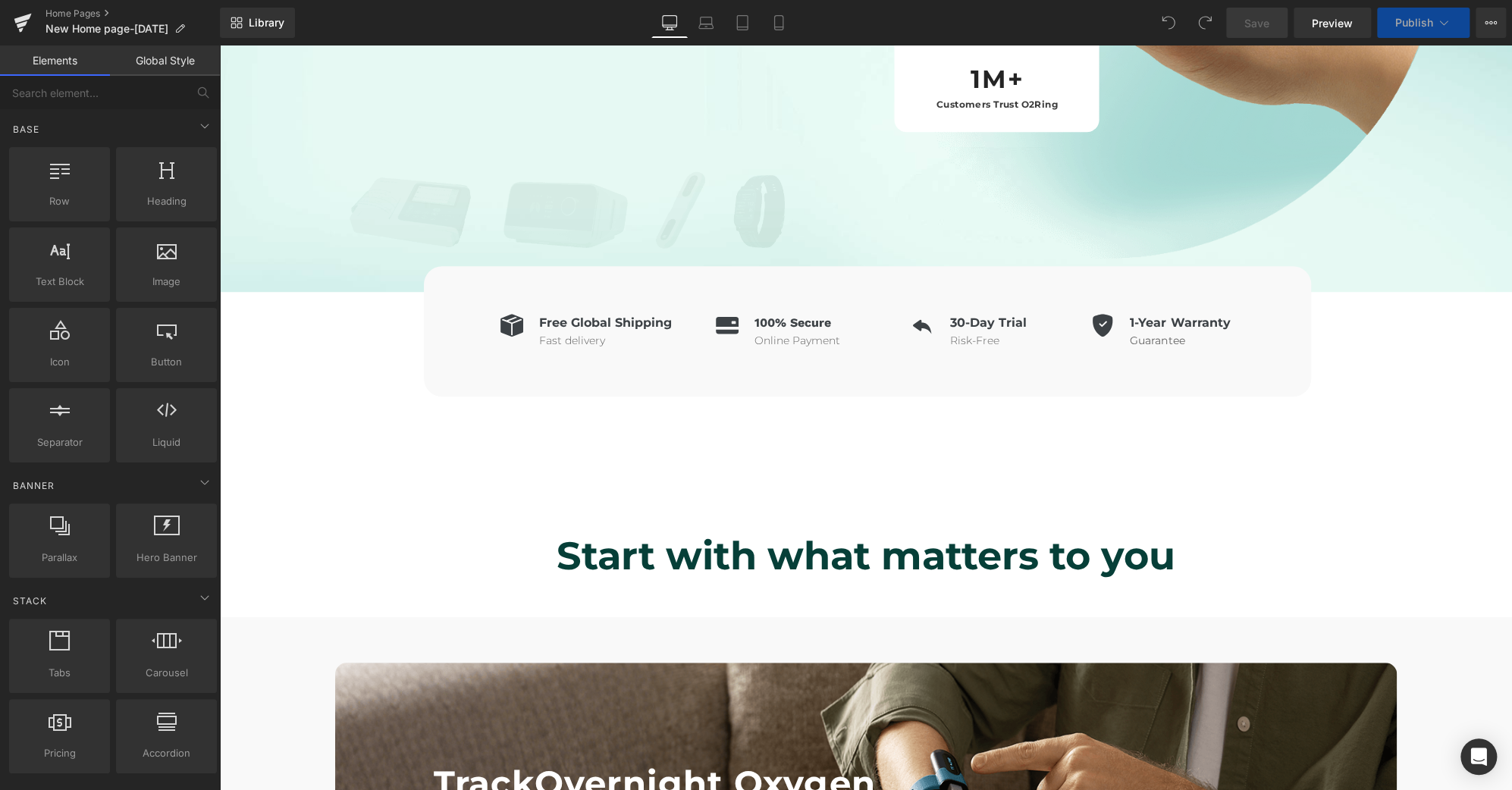
scroll to position [557, 0]
click at [77, 9] on link "Home Pages" at bounding box center [132, 13] width 174 height 12
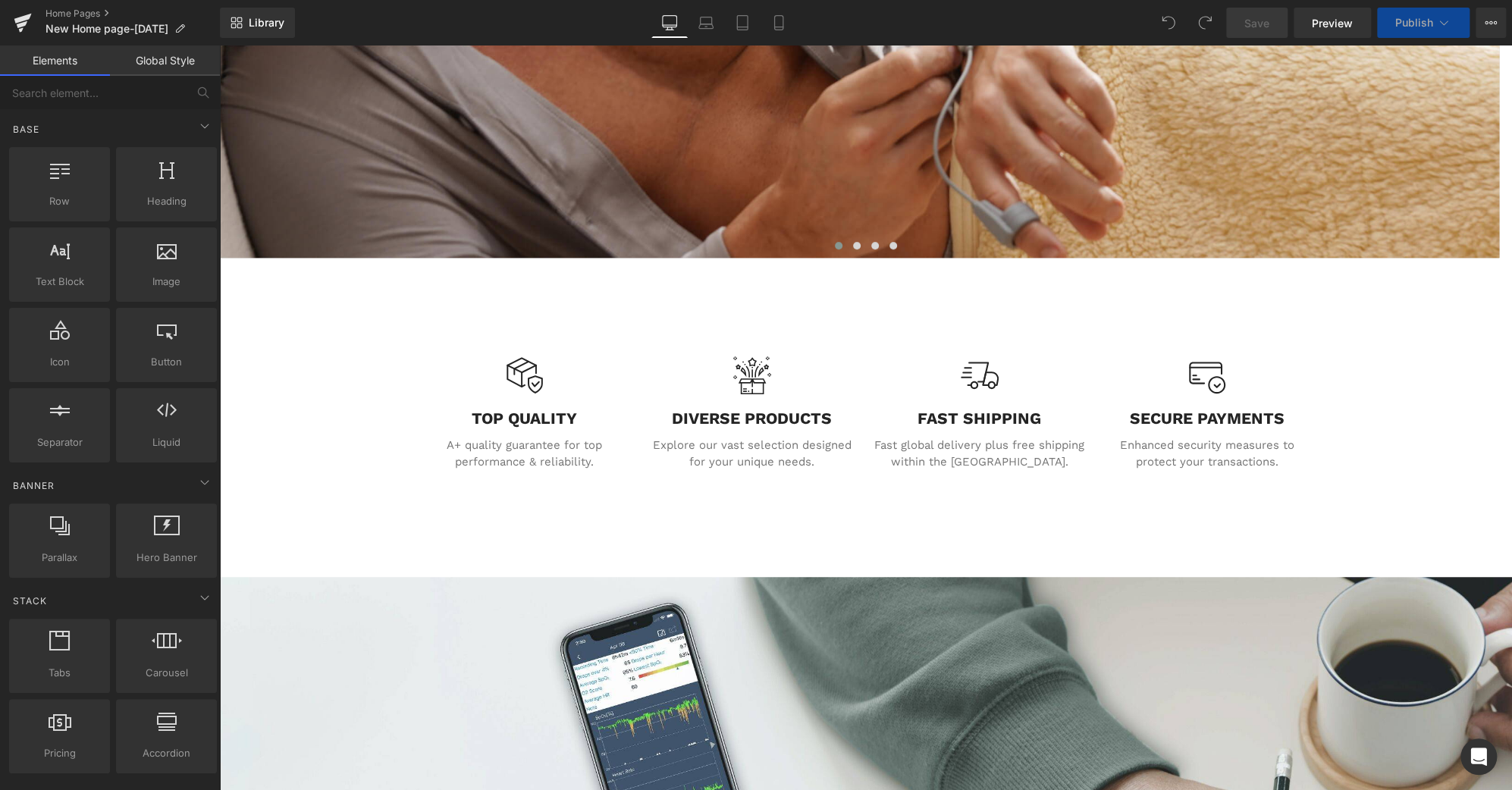
scroll to position [445, 0]
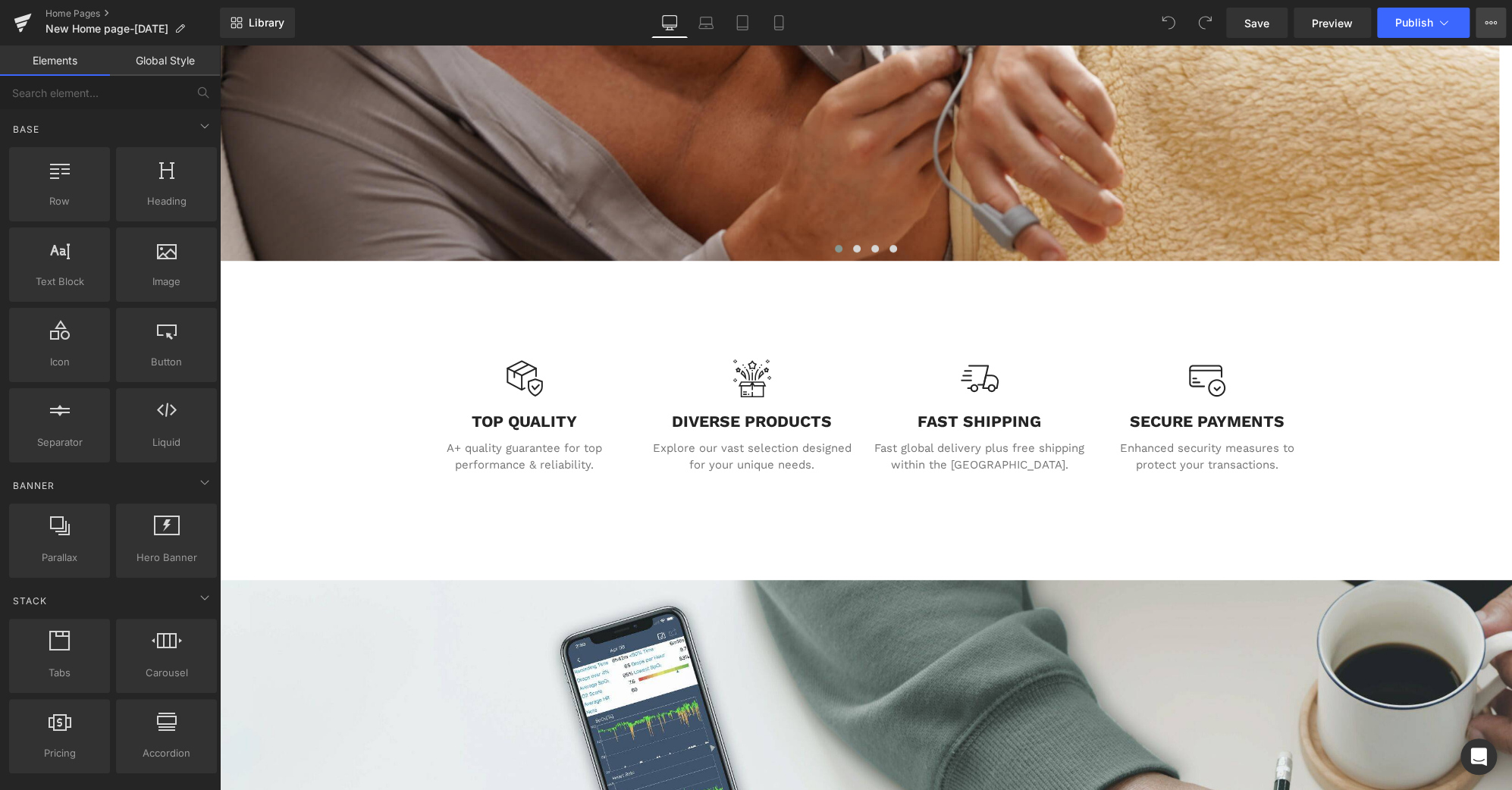
click at [1488, 14] on button "View Live Page View with current Template Save Template to Library Schedule Pub…" at bounding box center [1490, 23] width 30 height 30
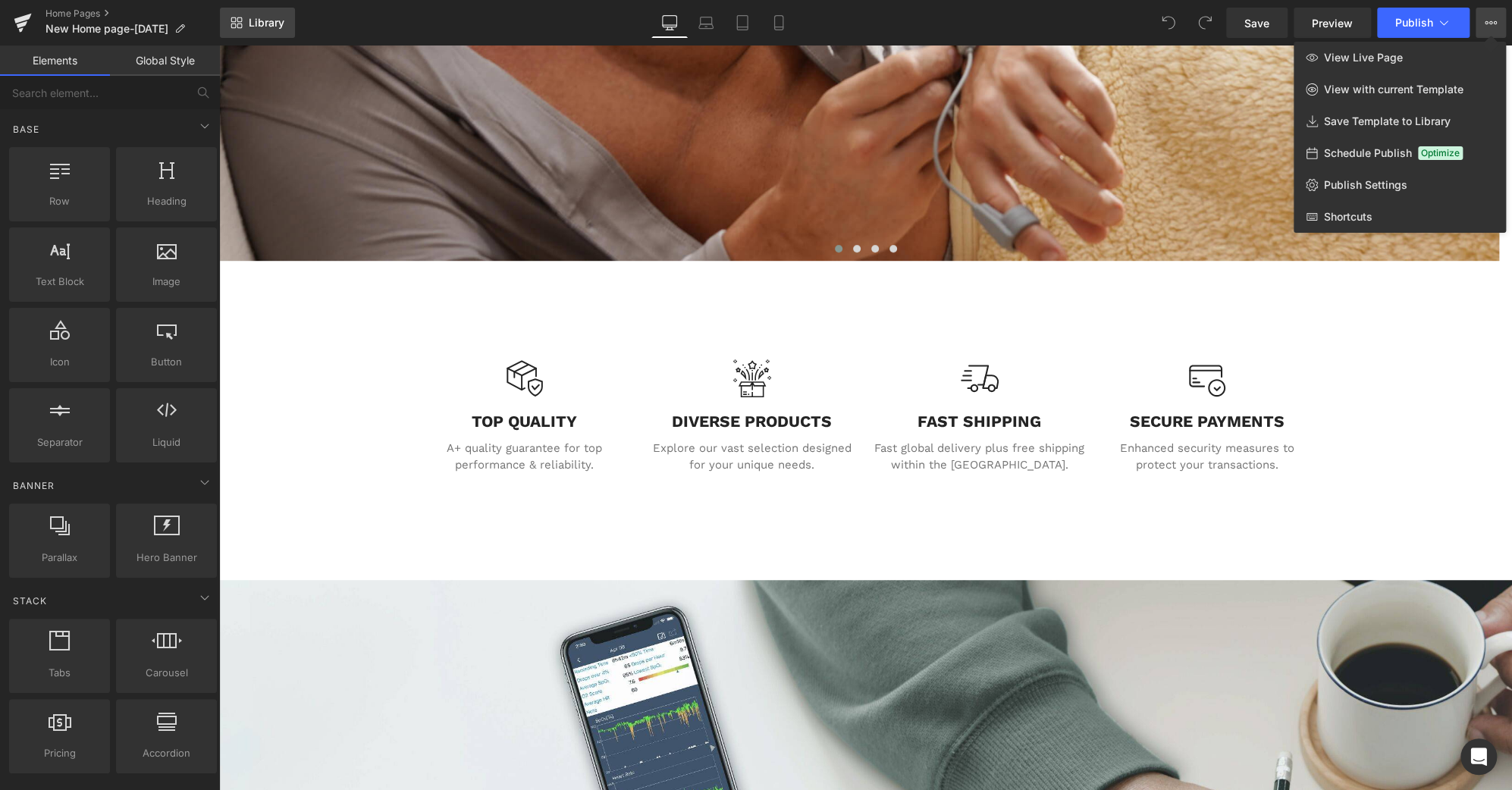
click at [276, 25] on span "Library" at bounding box center [267, 23] width 36 height 13
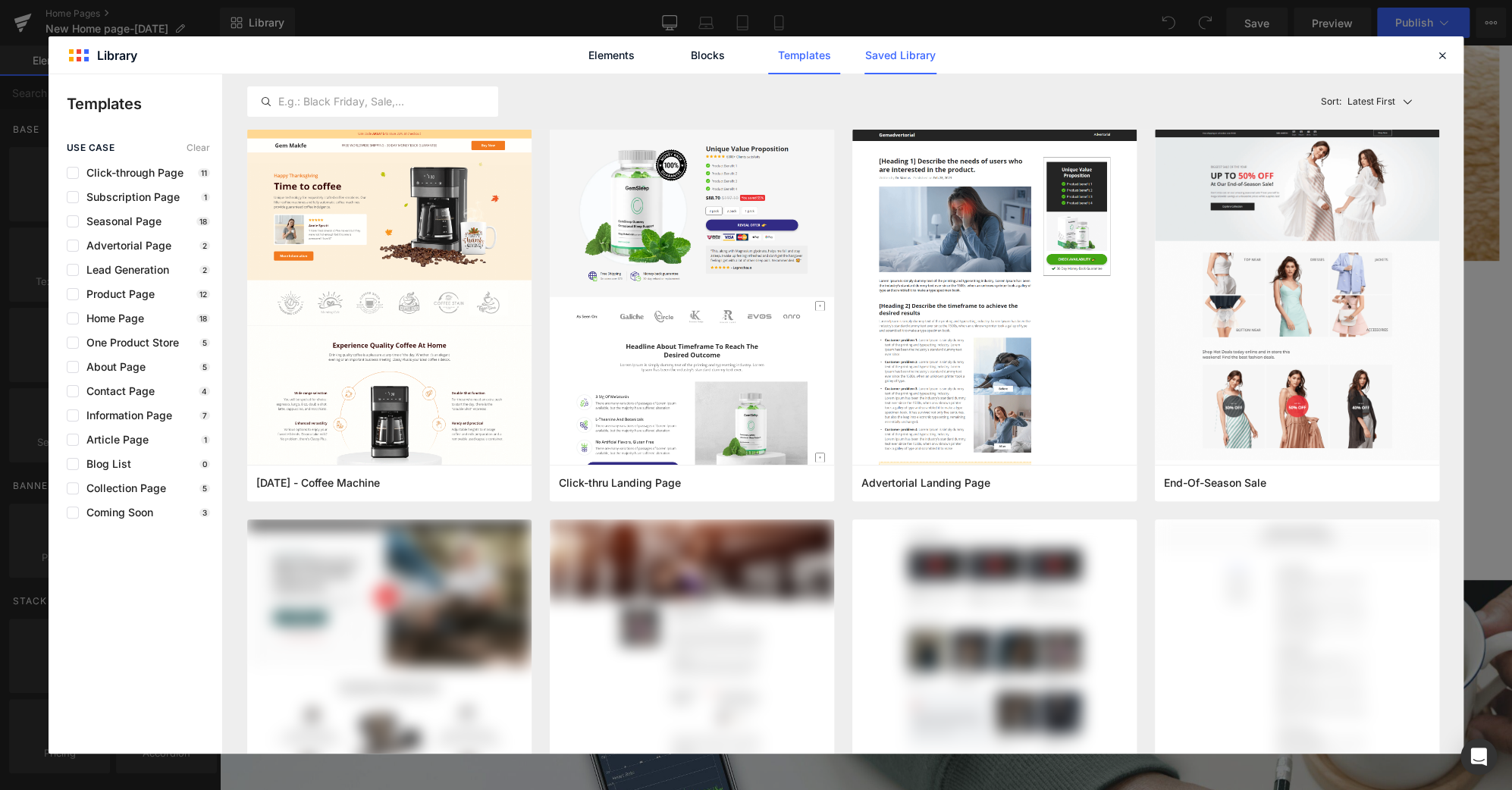
click at [925, 57] on link "Saved Library" at bounding box center [900, 56] width 72 height 38
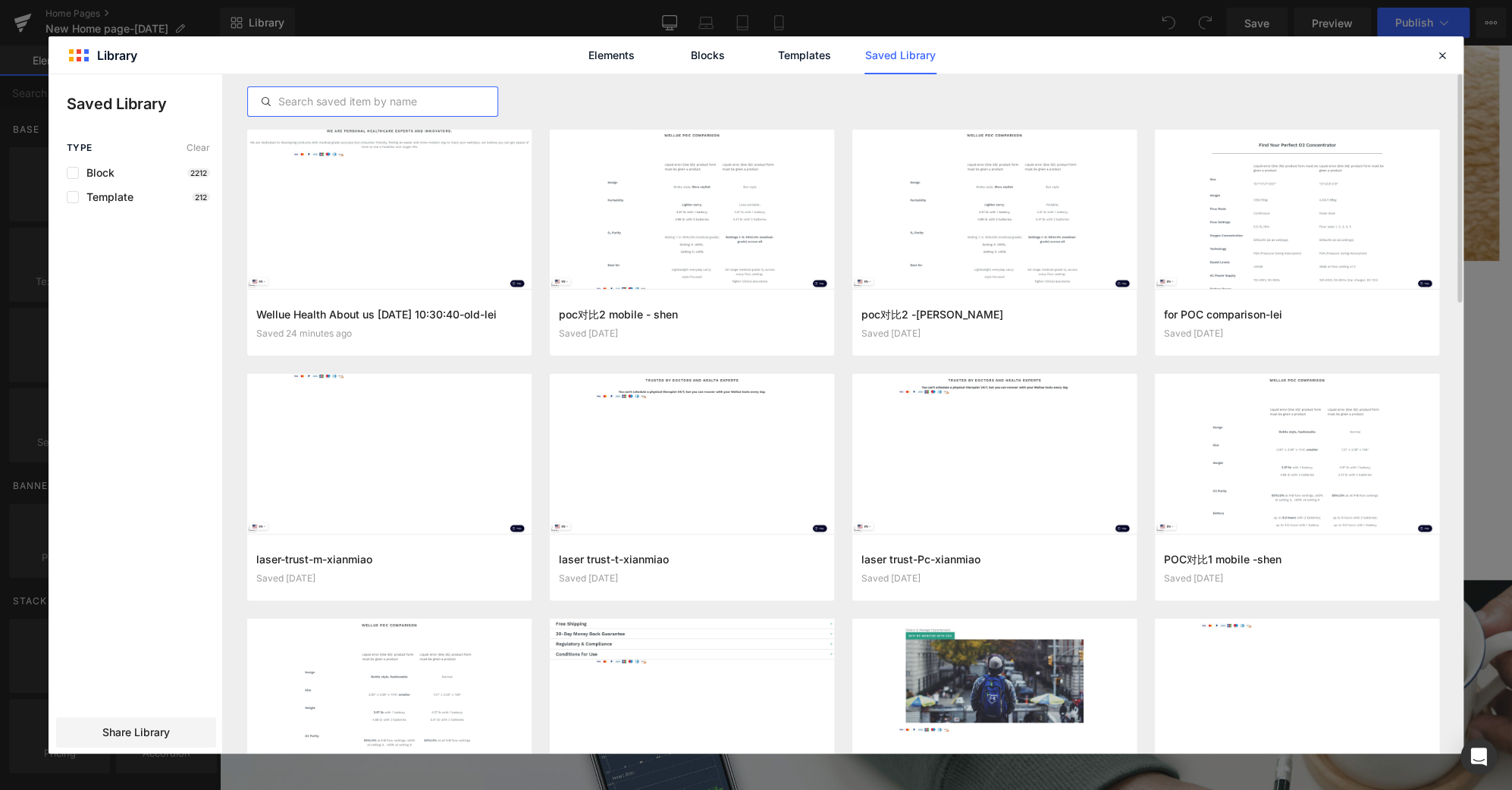
click at [386, 103] on input "text" at bounding box center [372, 101] width 250 height 18
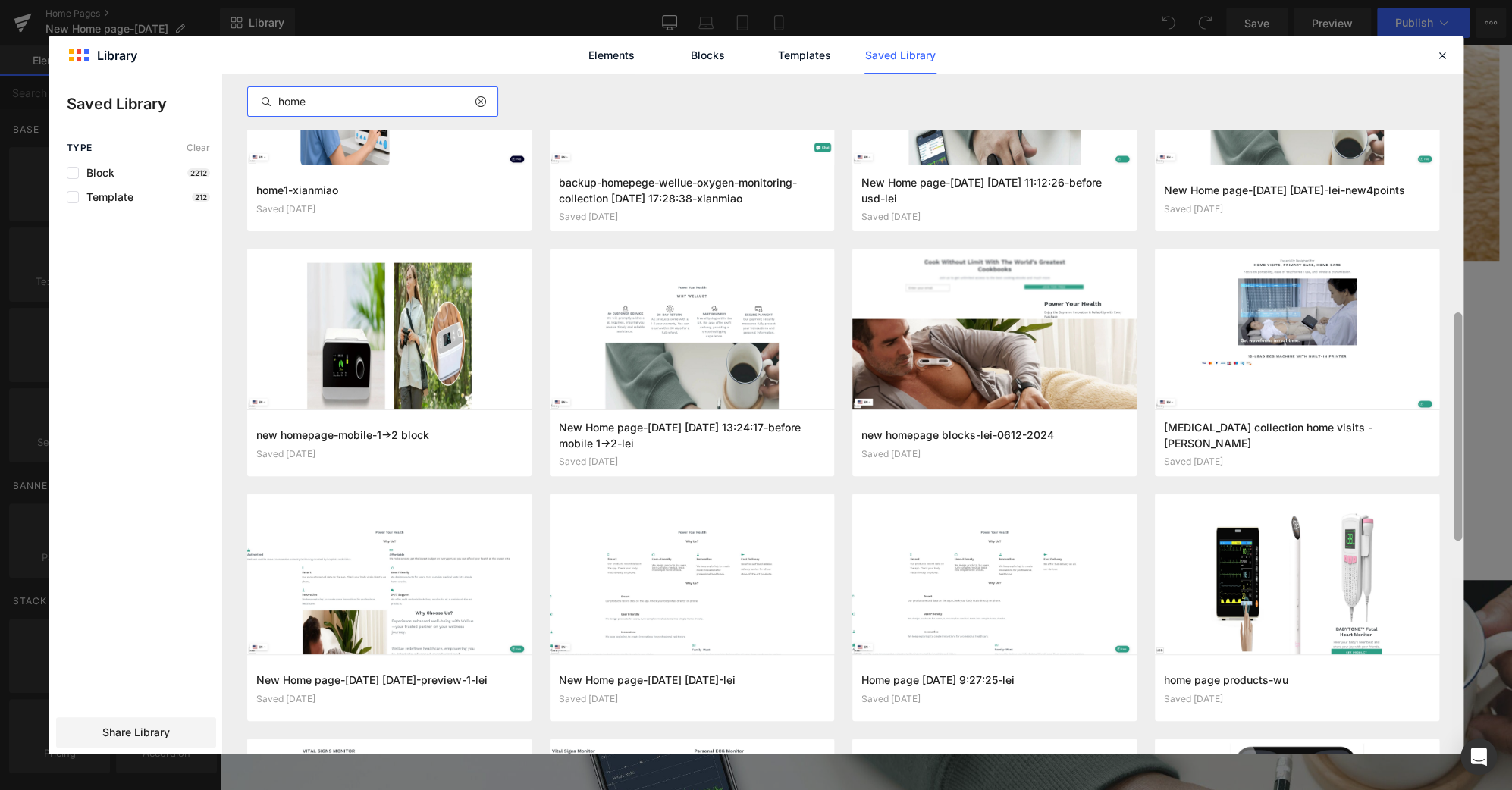
scroll to position [348, 0]
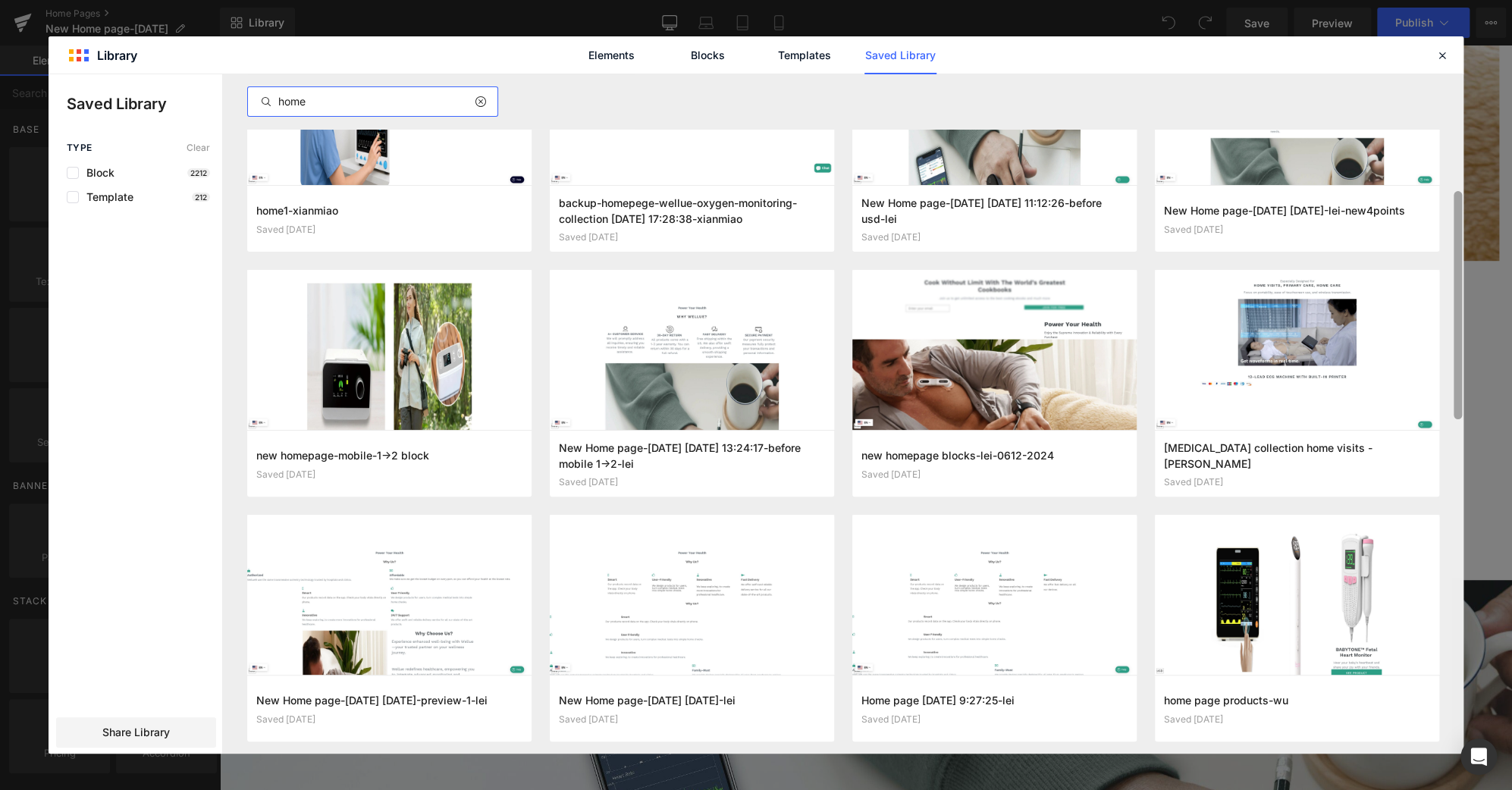
drag, startPoint x: 1456, startPoint y: 341, endPoint x: 1486, endPoint y: 231, distance: 114.0
click at [1486, 231] on div "Library Elements Blocks Templates Saved Library Saved Library Type Clear Block …" at bounding box center [756, 395] width 1512 height 790
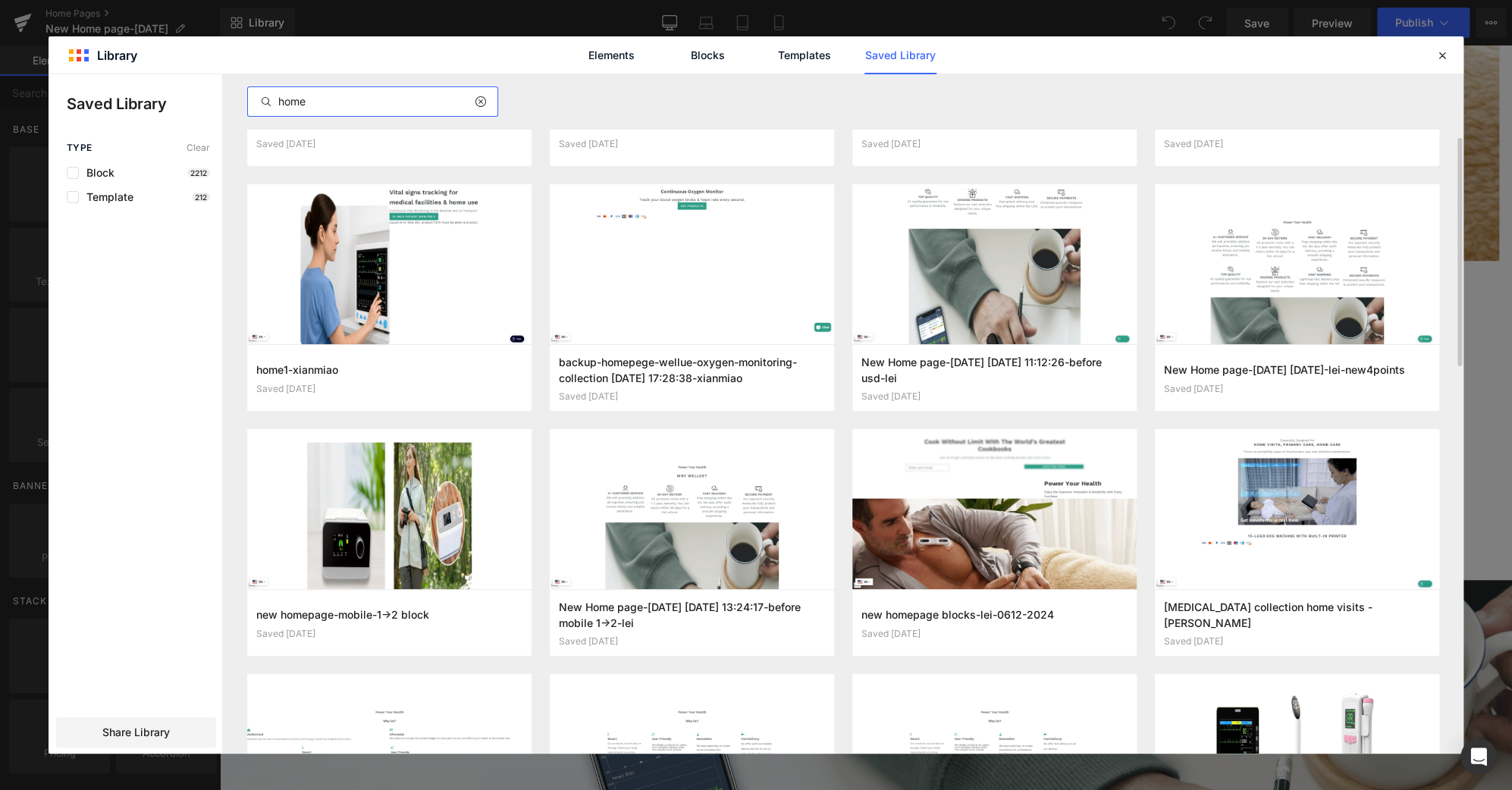
scroll to position [0, 0]
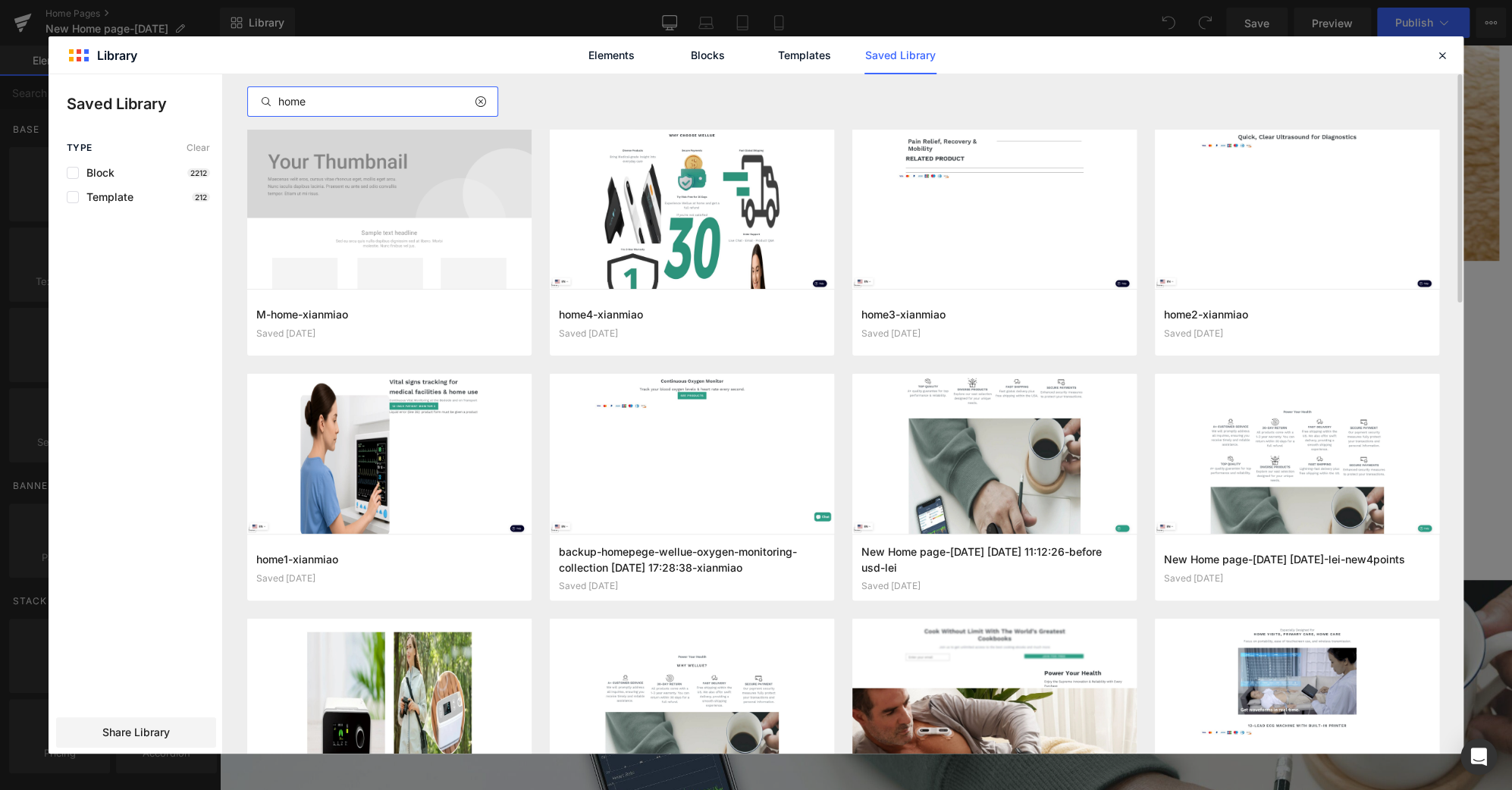
click at [290, 101] on input "home" at bounding box center [372, 101] width 250 height 18
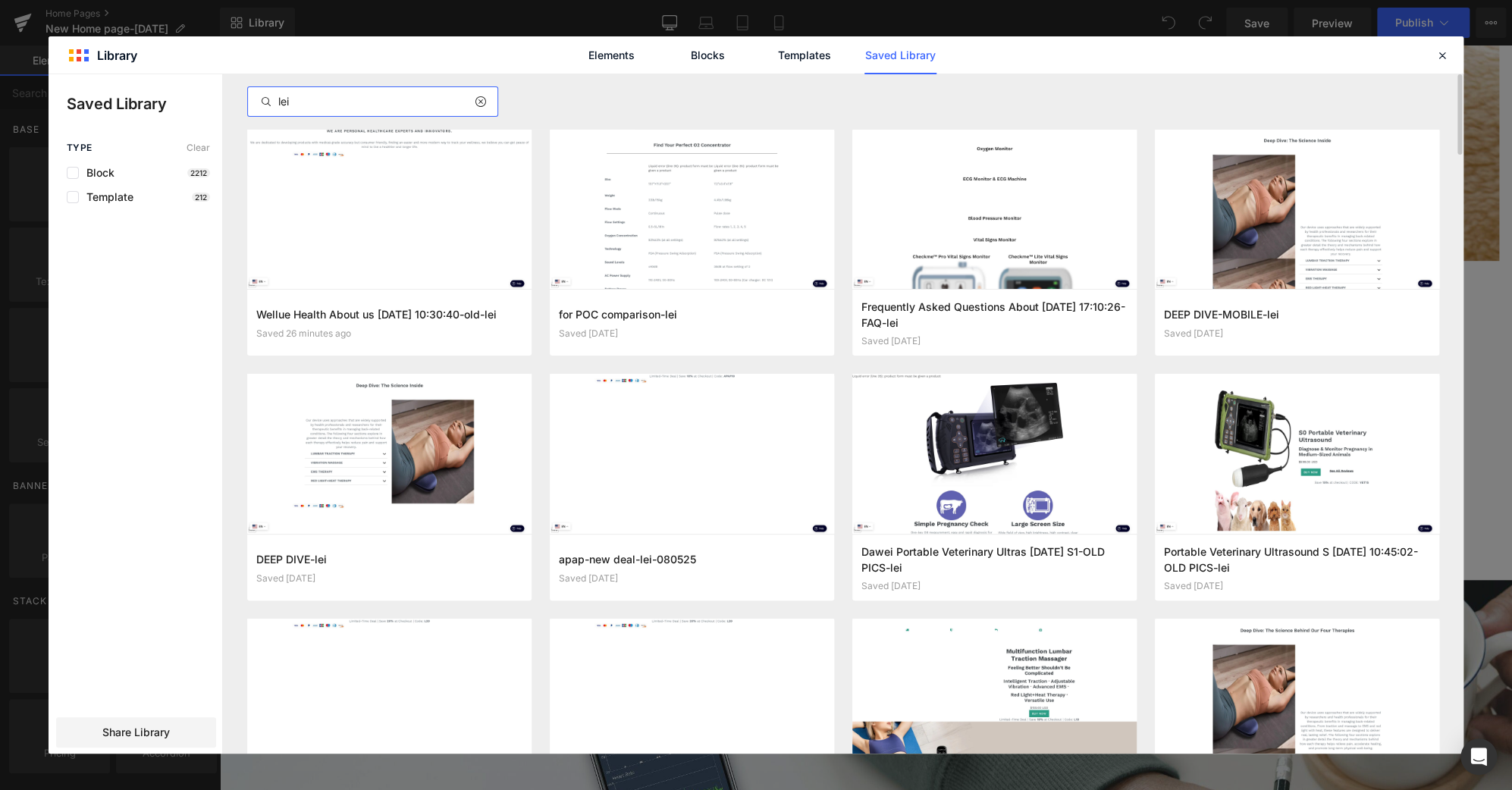
click at [340, 104] on input "lei" at bounding box center [372, 101] width 250 height 18
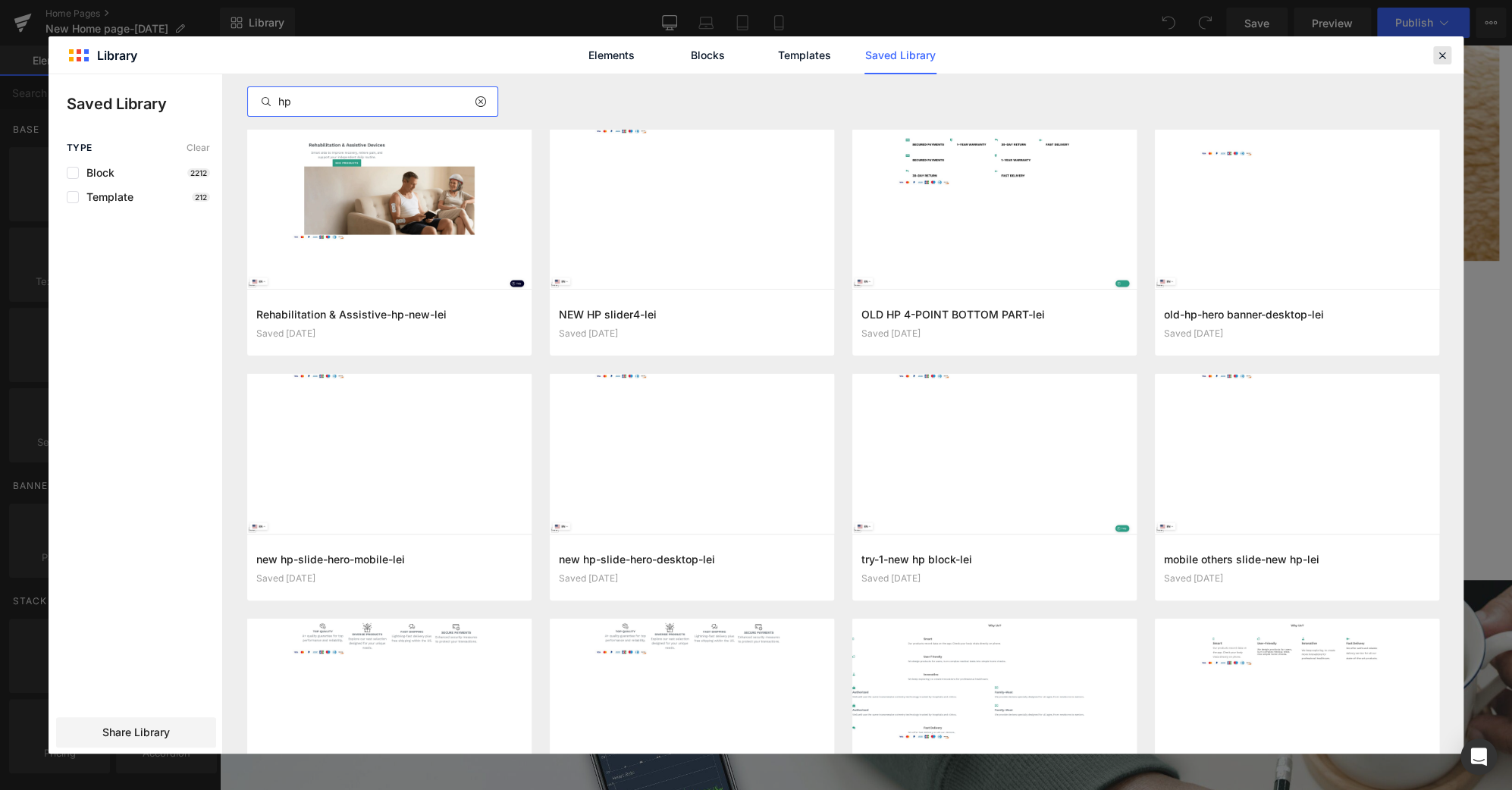
type input "hp"
drag, startPoint x: 1443, startPoint y: 56, endPoint x: 1211, endPoint y: 15, distance: 235.6
click at [1443, 56] on icon at bounding box center [1441, 56] width 13 height 13
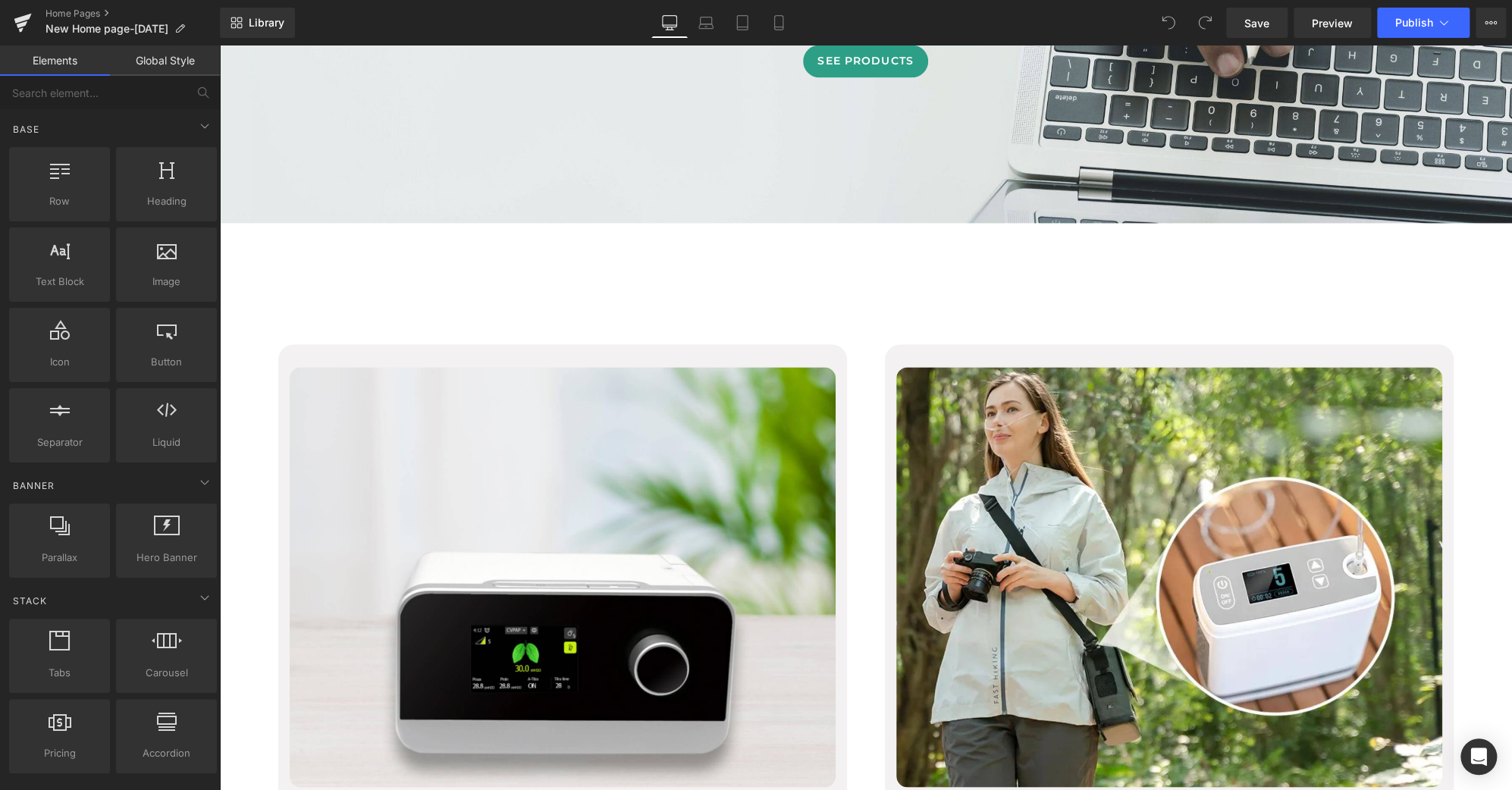
scroll to position [1450, 0]
click at [90, 13] on link "Home Pages" at bounding box center [132, 13] width 174 height 12
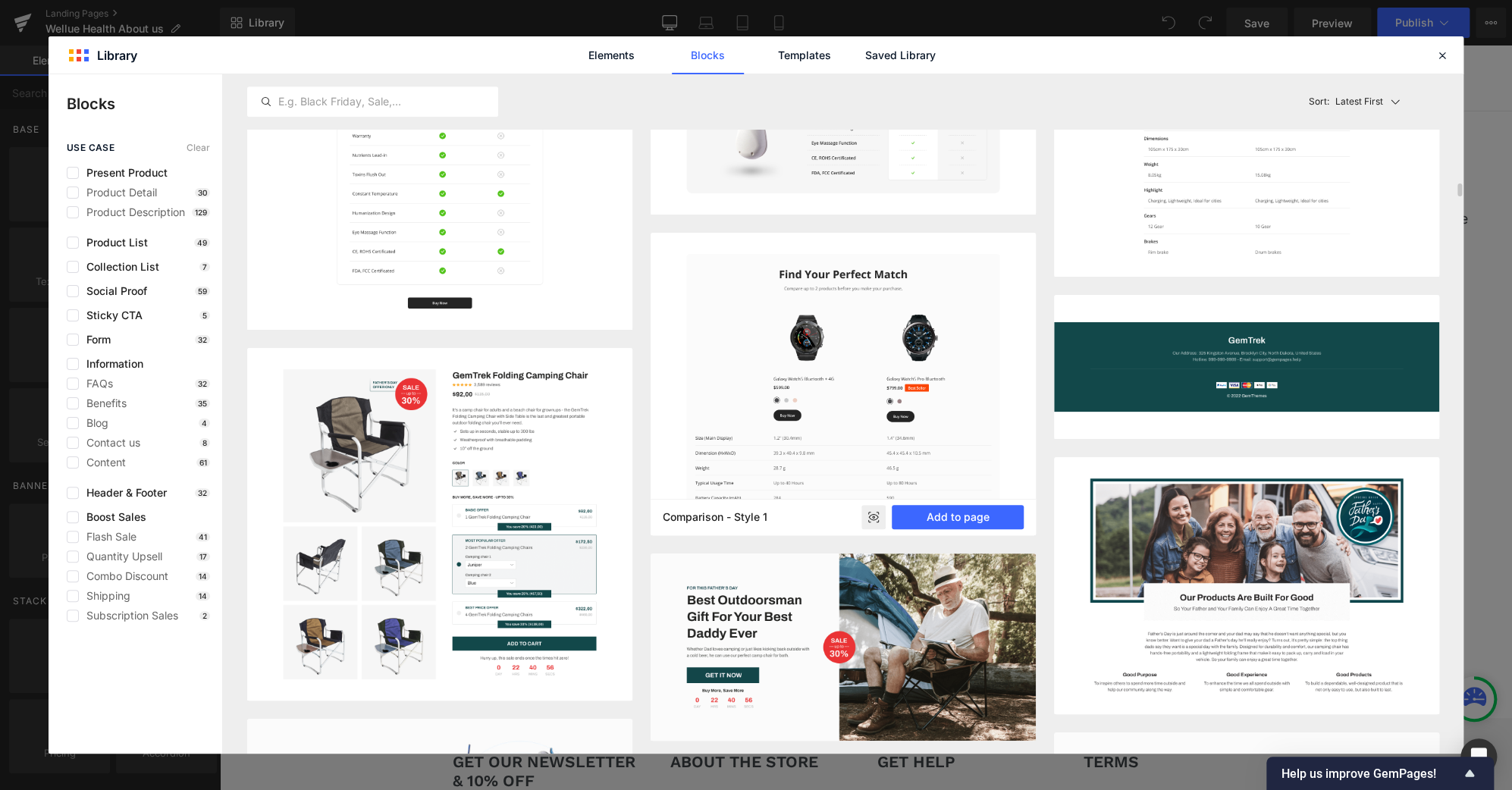
scroll to position [770, 0]
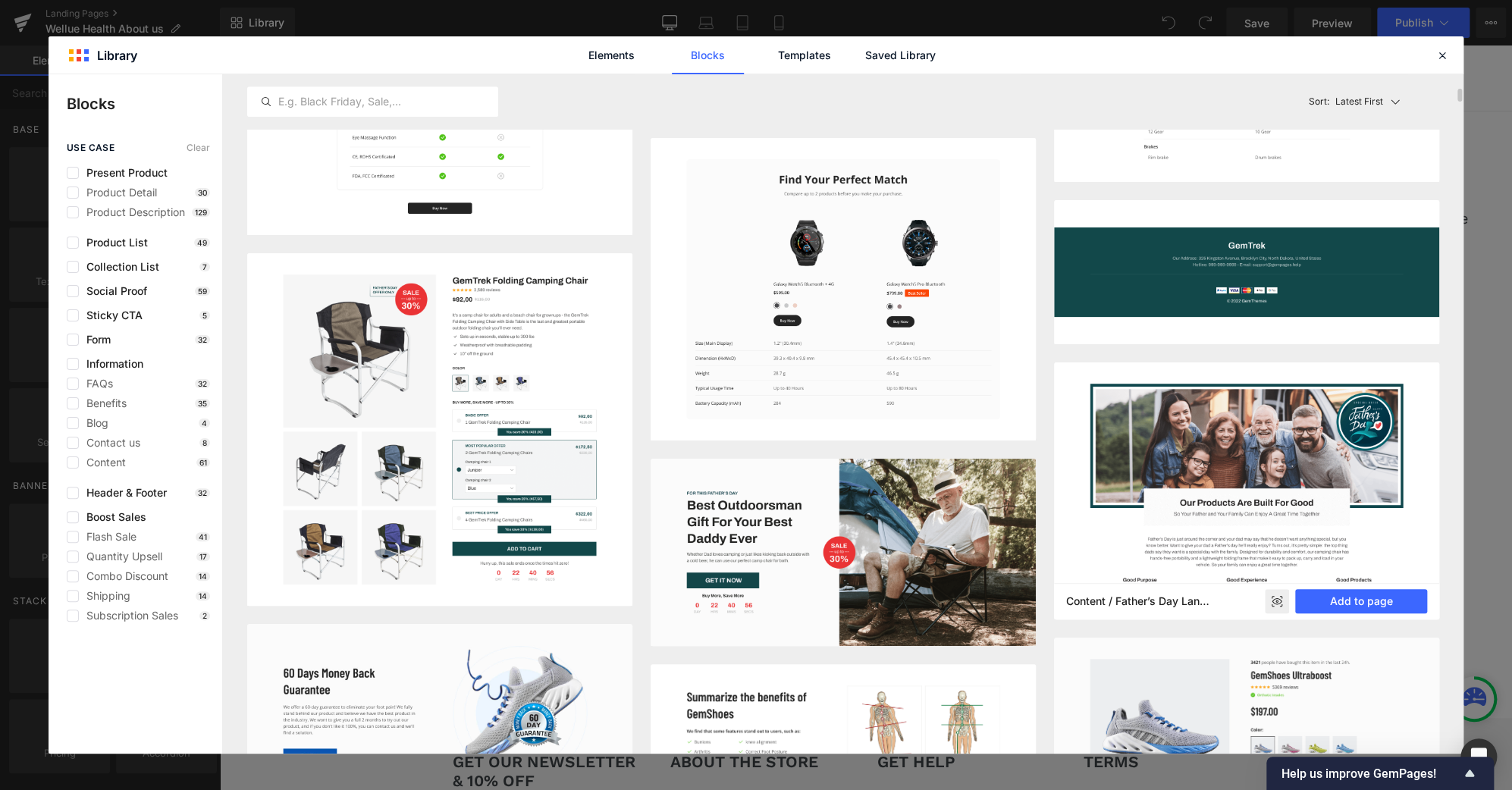
click at [1280, 604] on icon at bounding box center [1280, 605] width 3 height 3
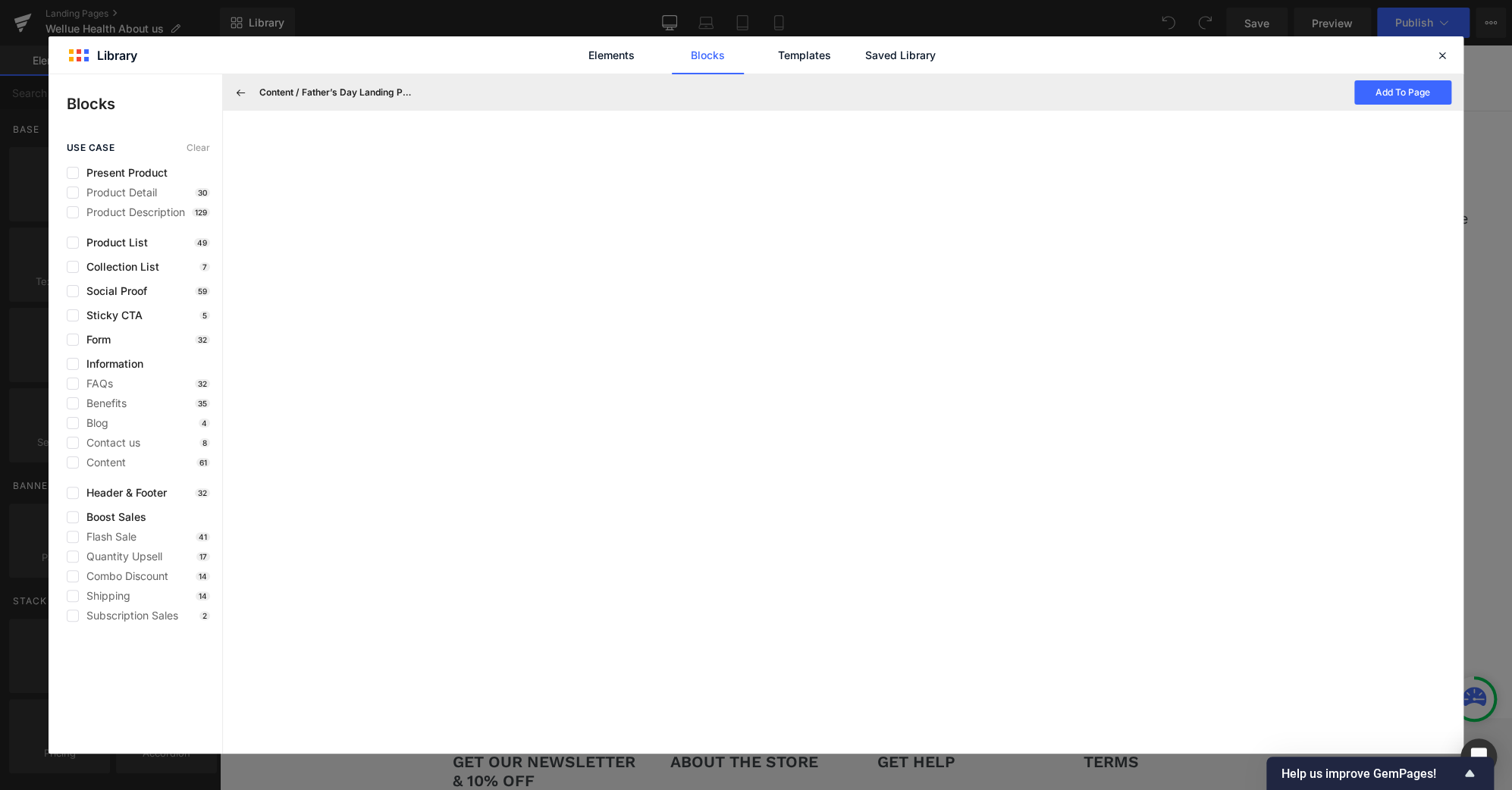
drag, startPoint x: 236, startPoint y: 91, endPoint x: 1341, endPoint y: 3, distance: 1108.5
click at [236, 91] on icon at bounding box center [241, 92] width 13 height 13
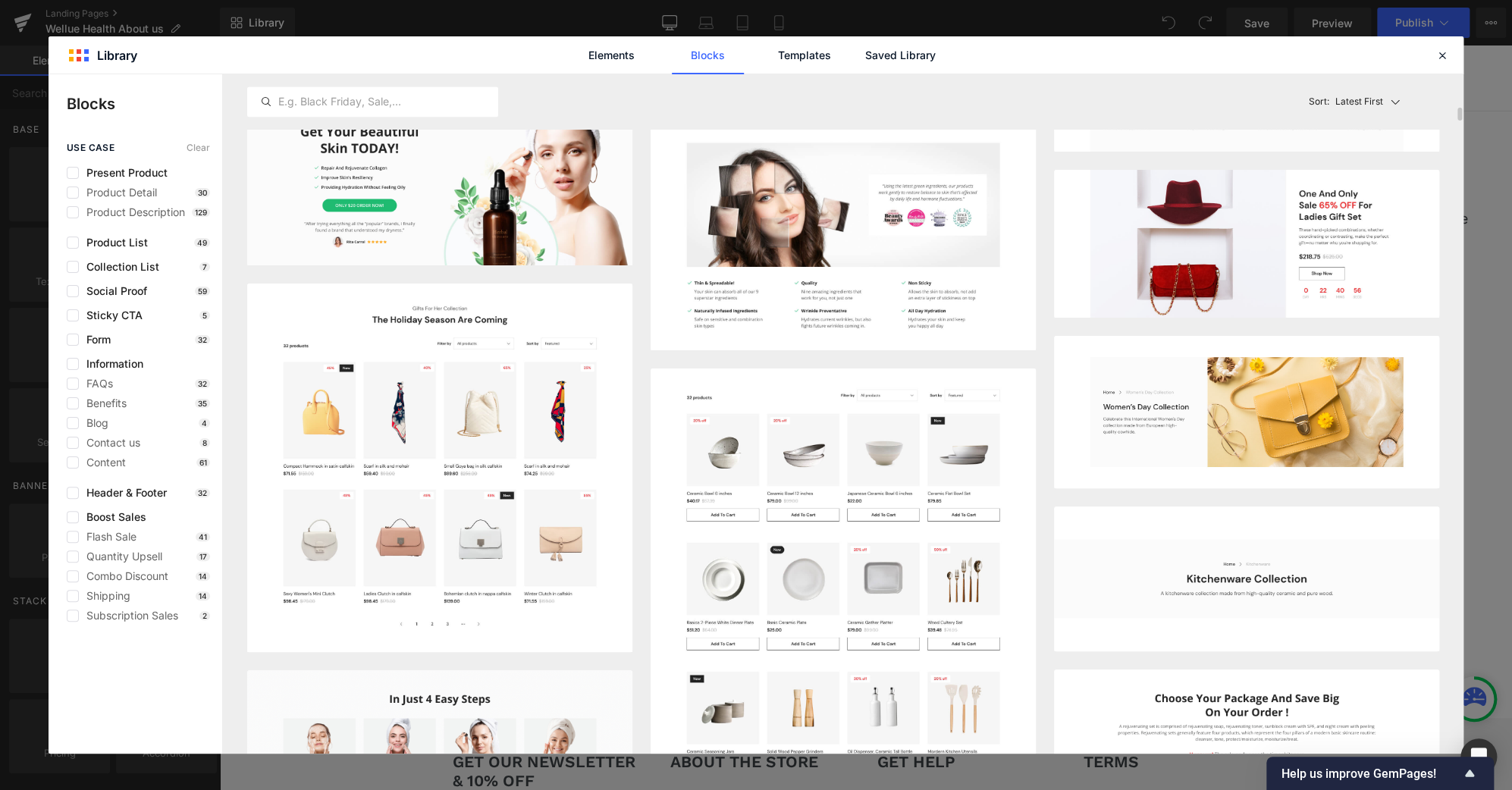
scroll to position [1894, 0]
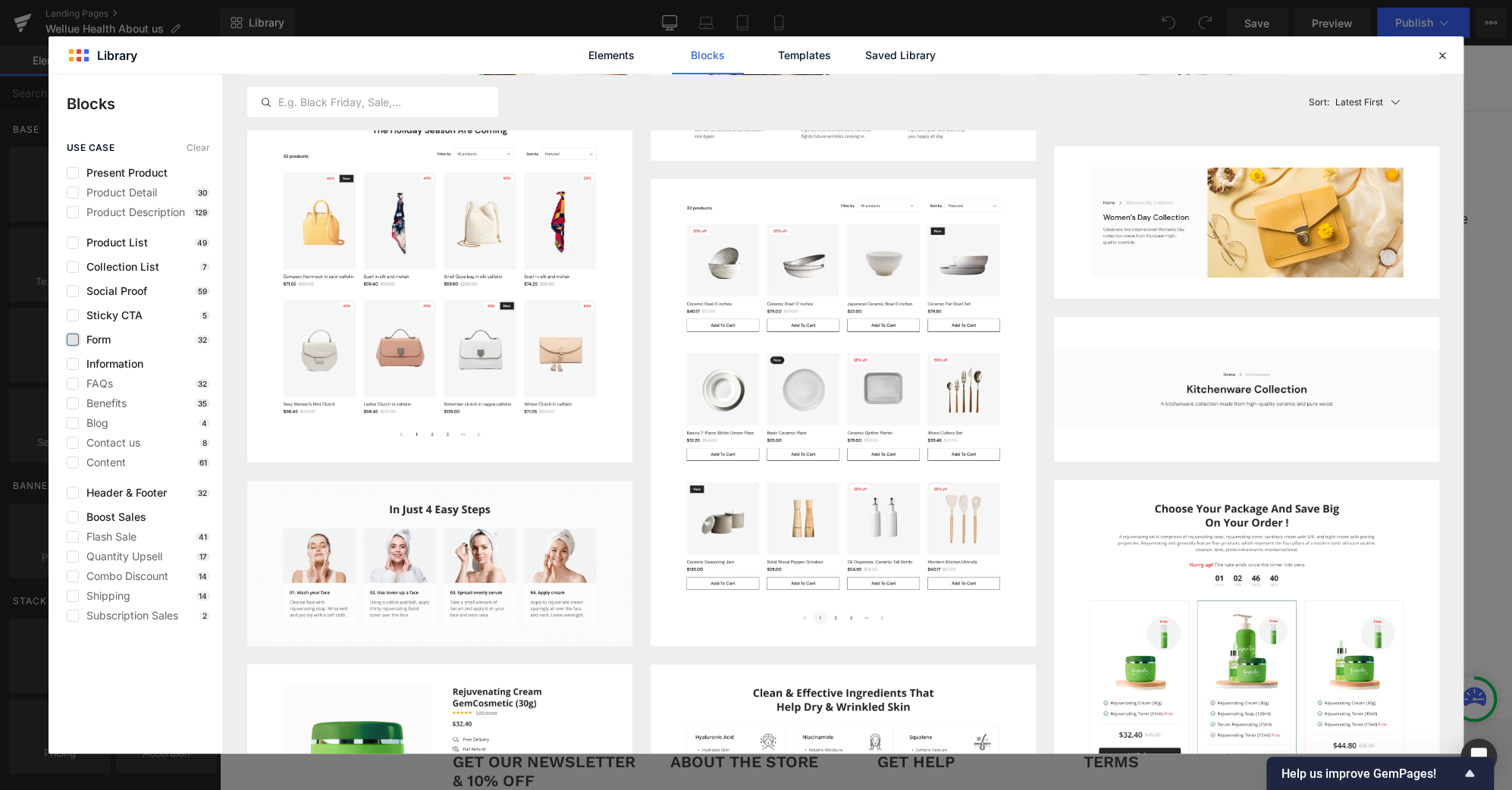
click at [73, 336] on label at bounding box center [73, 339] width 12 height 12
click at [73, 340] on input "checkbox" at bounding box center [73, 340] width 0 height 0
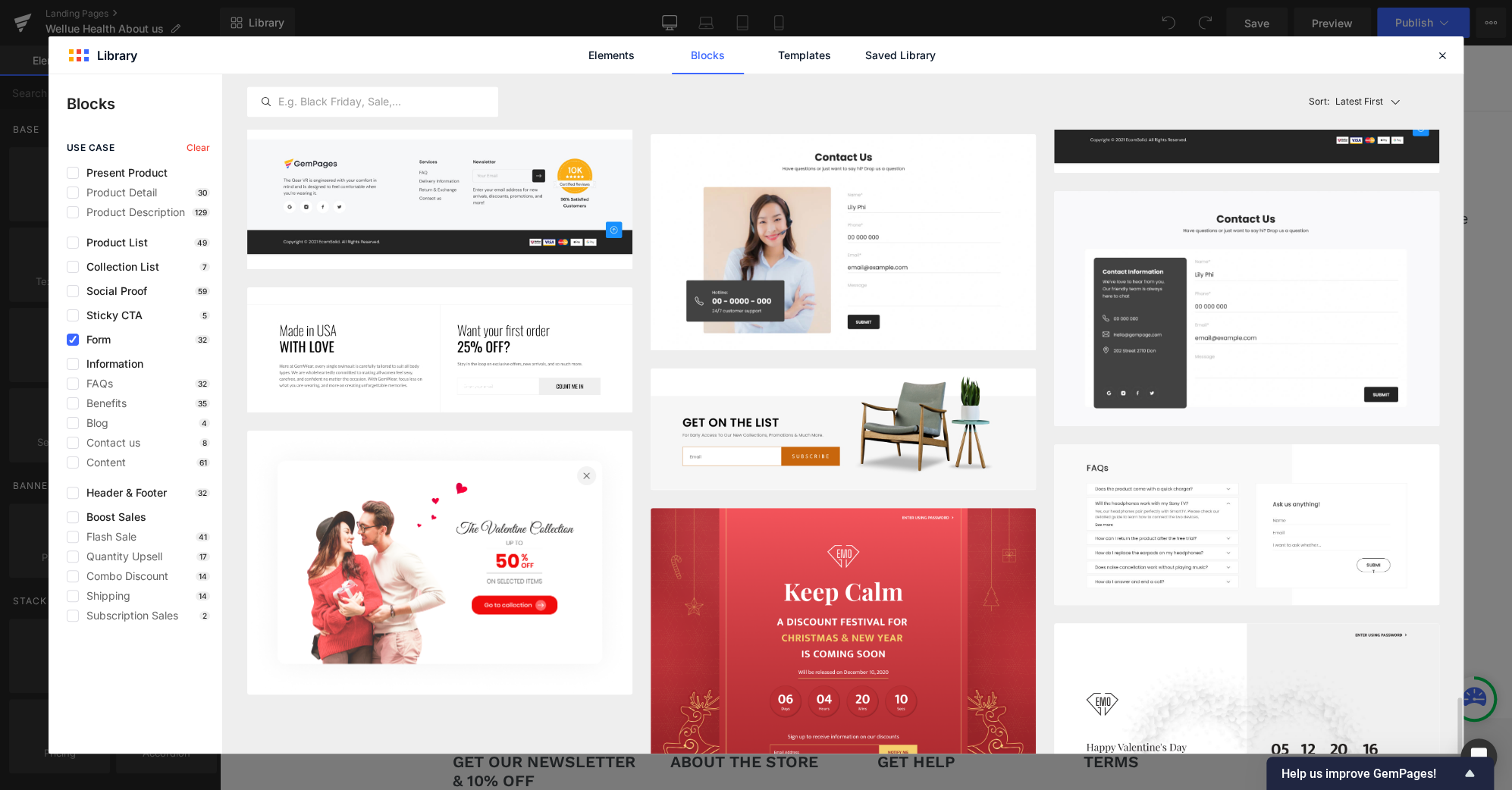
scroll to position [1694, 0]
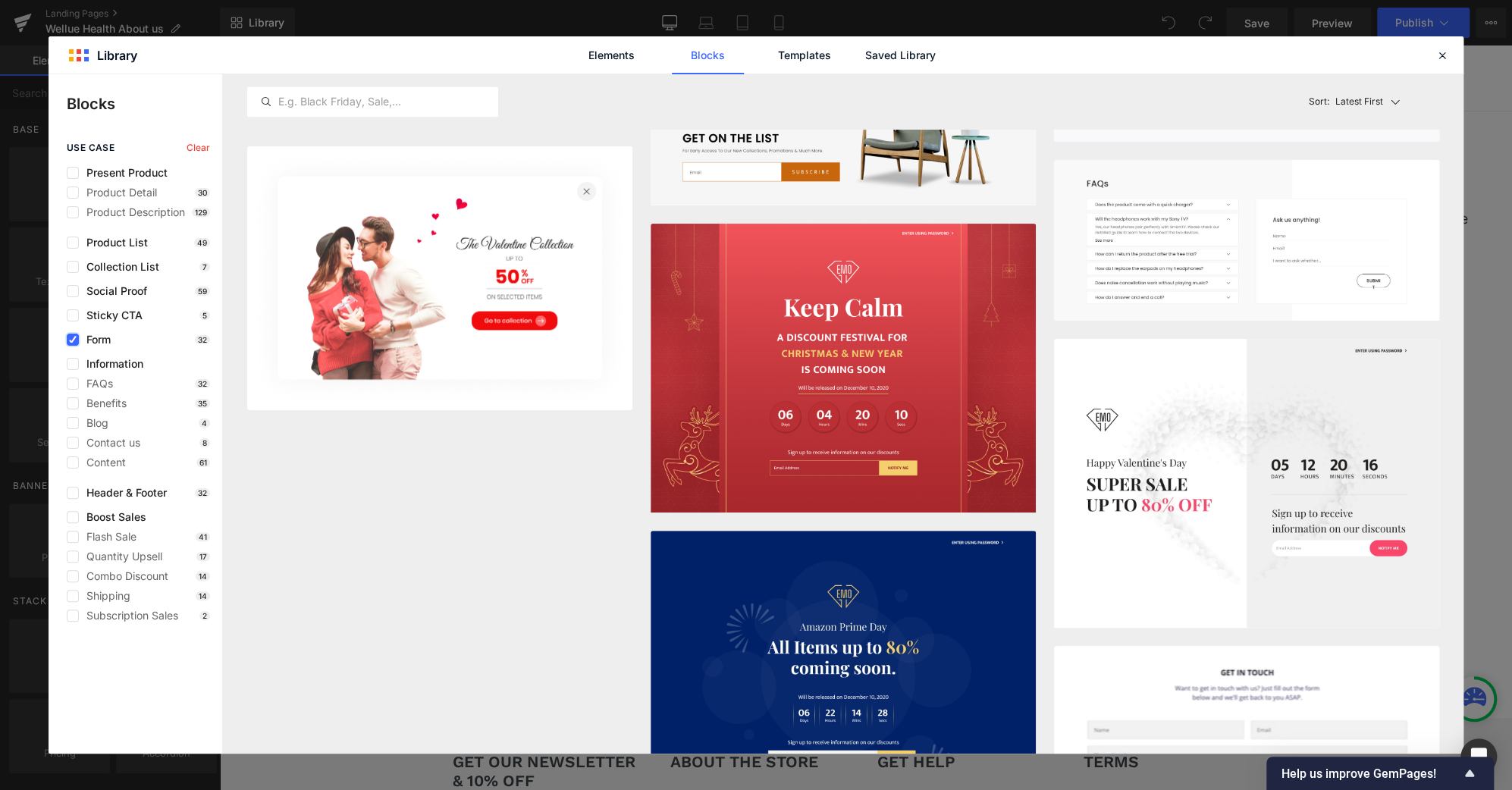
click at [70, 340] on icon at bounding box center [73, 340] width 8 height 0
click at [73, 340] on input "checkbox" at bounding box center [73, 340] width 0 height 0
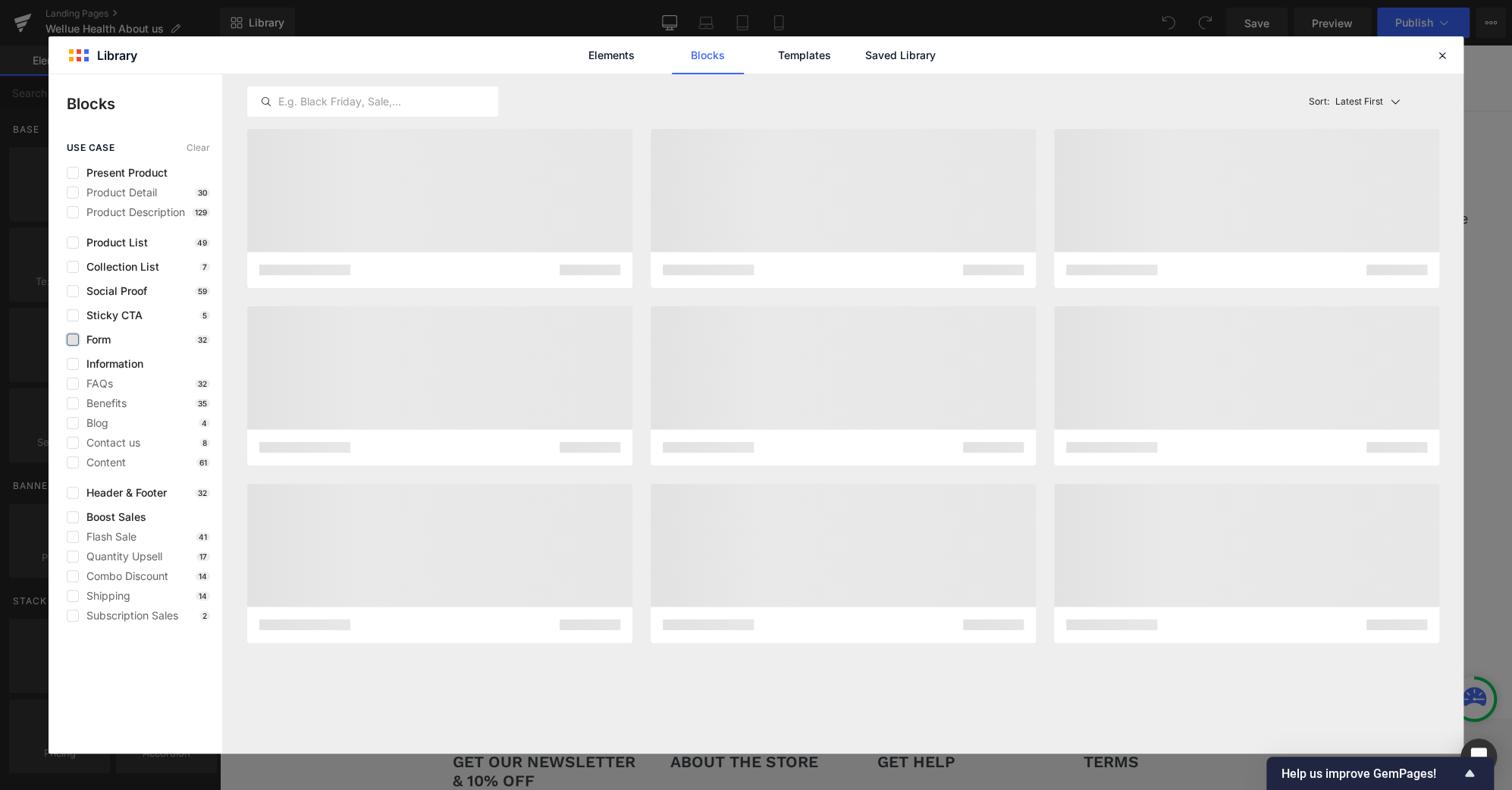
scroll to position [0, 0]
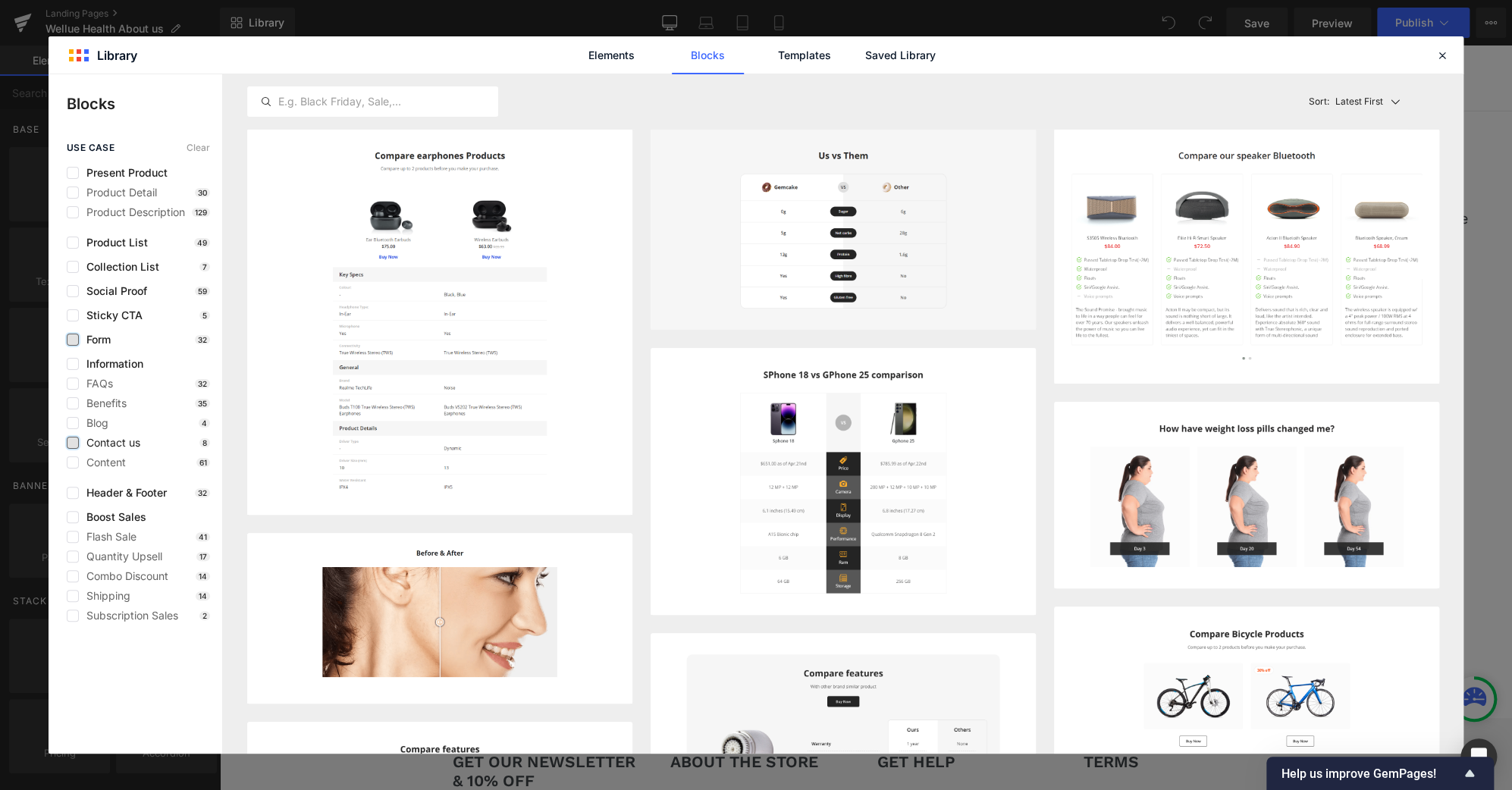
click at [73, 443] on label at bounding box center [73, 443] width 12 height 12
click at [73, 443] on input "checkbox" at bounding box center [73, 443] width 0 height 0
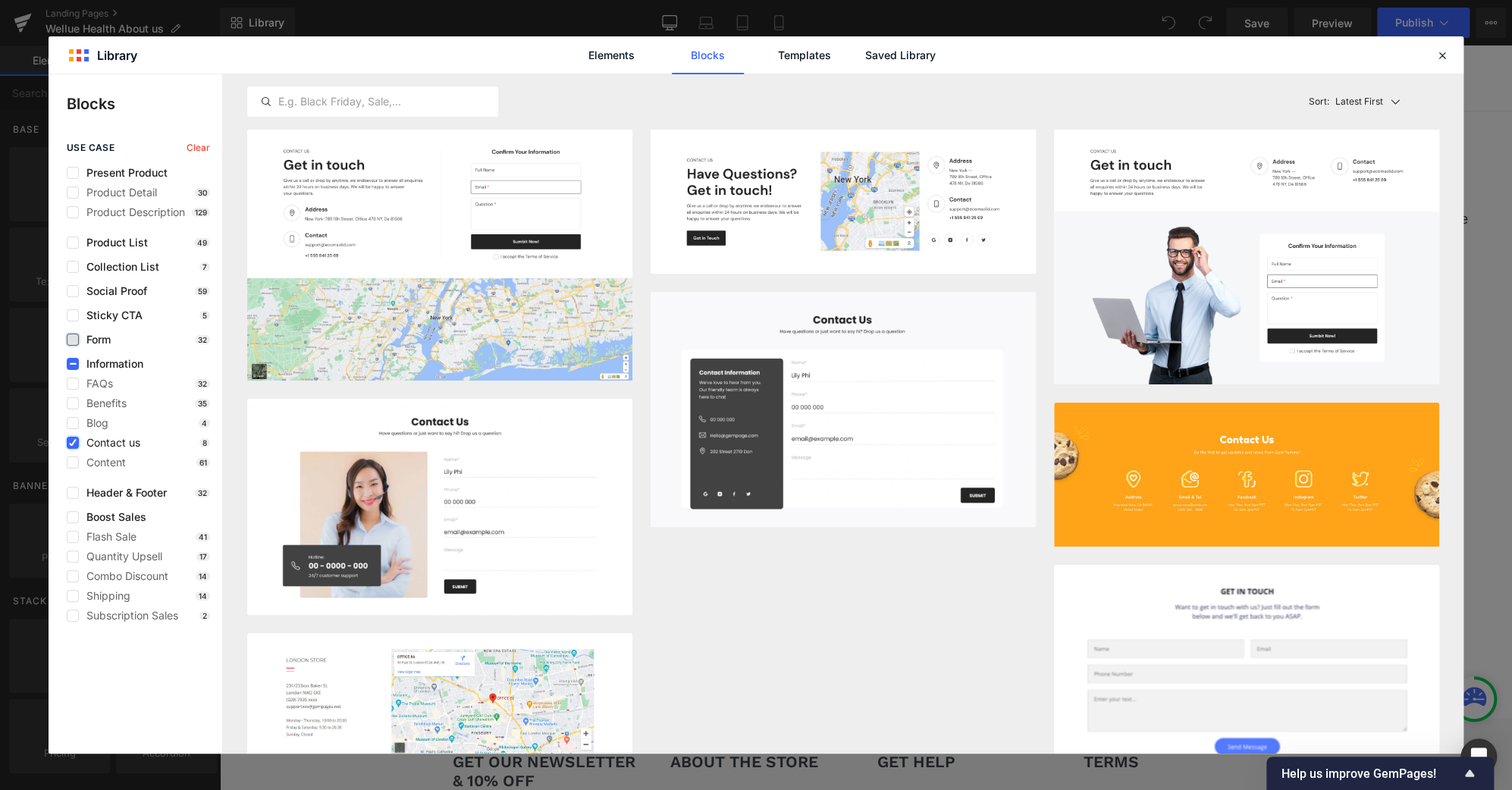
click at [73, 443] on icon at bounding box center [73, 443] width 8 height 0
click at [73, 443] on input "checkbox" at bounding box center [73, 443] width 0 height 0
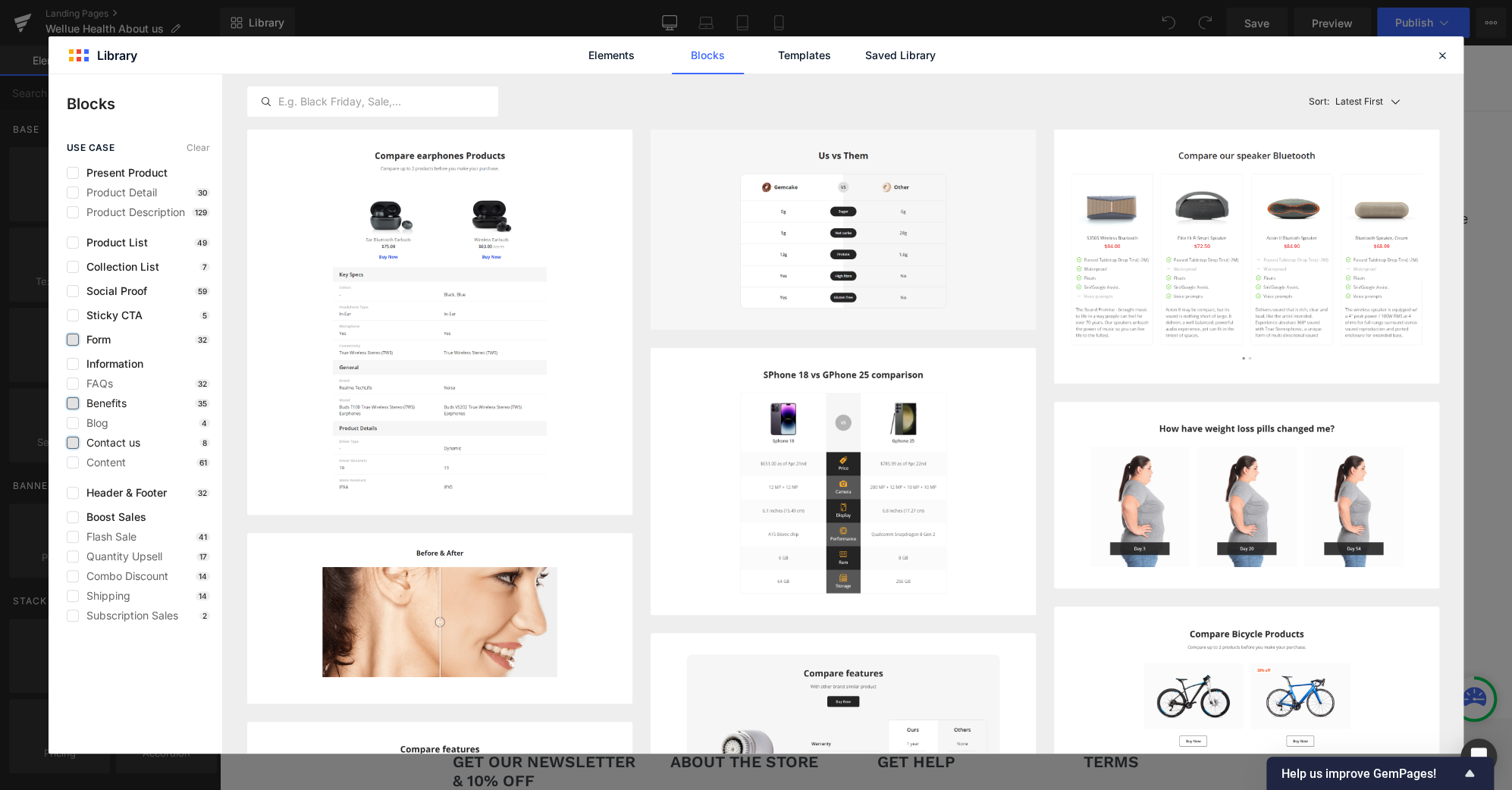
click at [73, 406] on label at bounding box center [73, 403] width 12 height 12
click at [73, 403] on input "checkbox" at bounding box center [73, 403] width 0 height 0
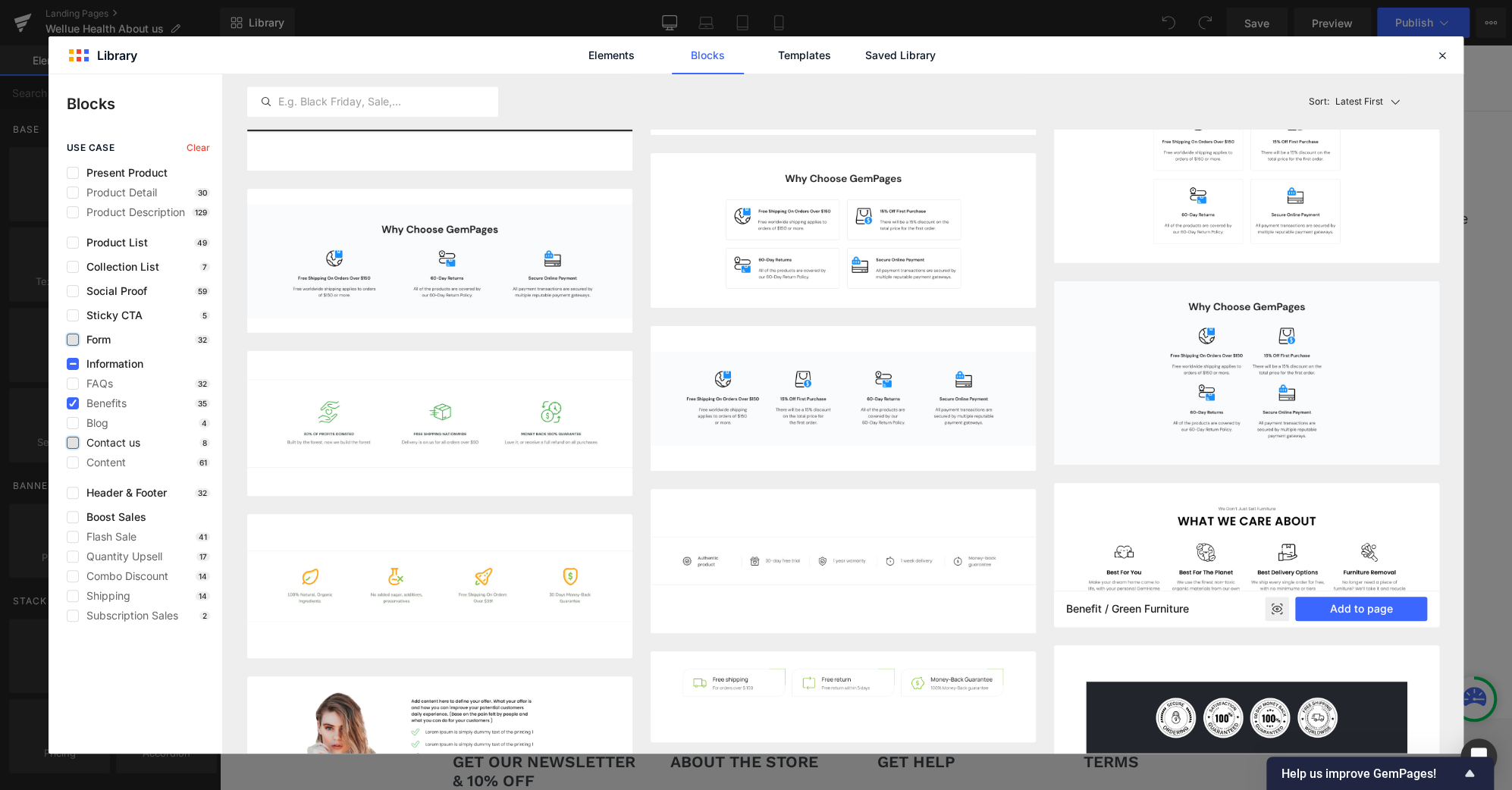
scroll to position [1502, 0]
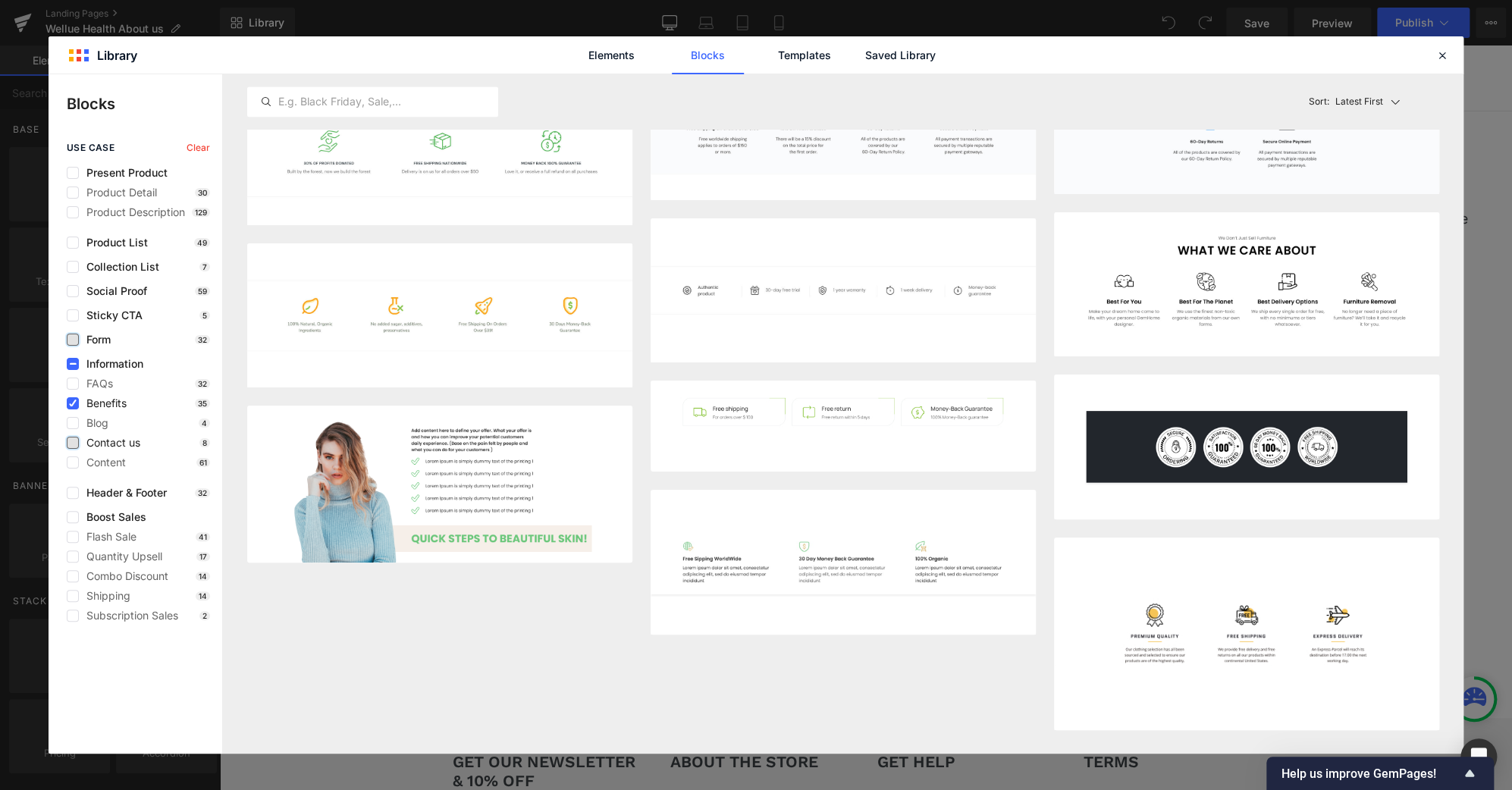
click at [122, 400] on span "Benefits" at bounding box center [103, 403] width 48 height 12
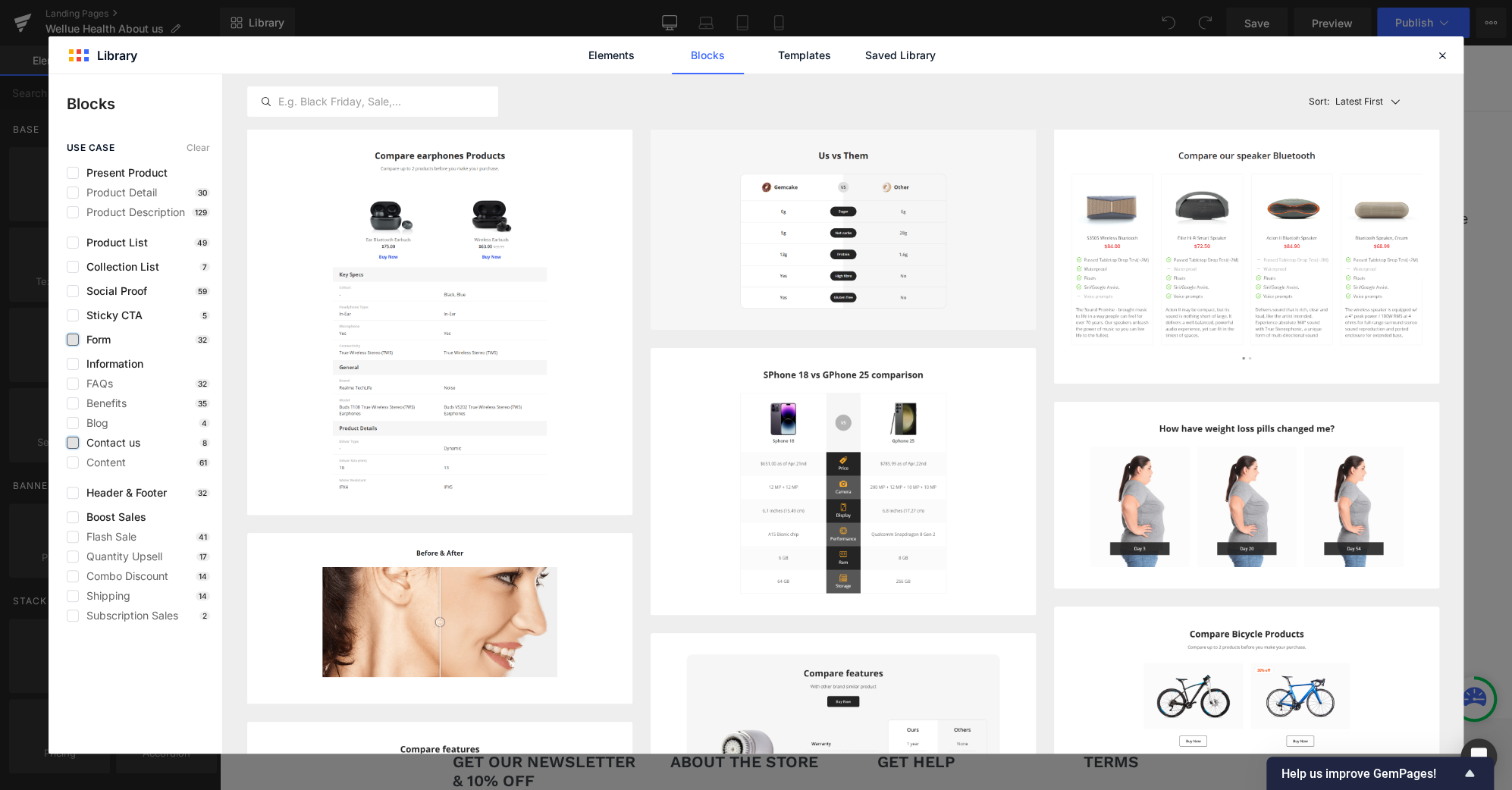
click at [123, 444] on span "Contact us" at bounding box center [109, 443] width 61 height 12
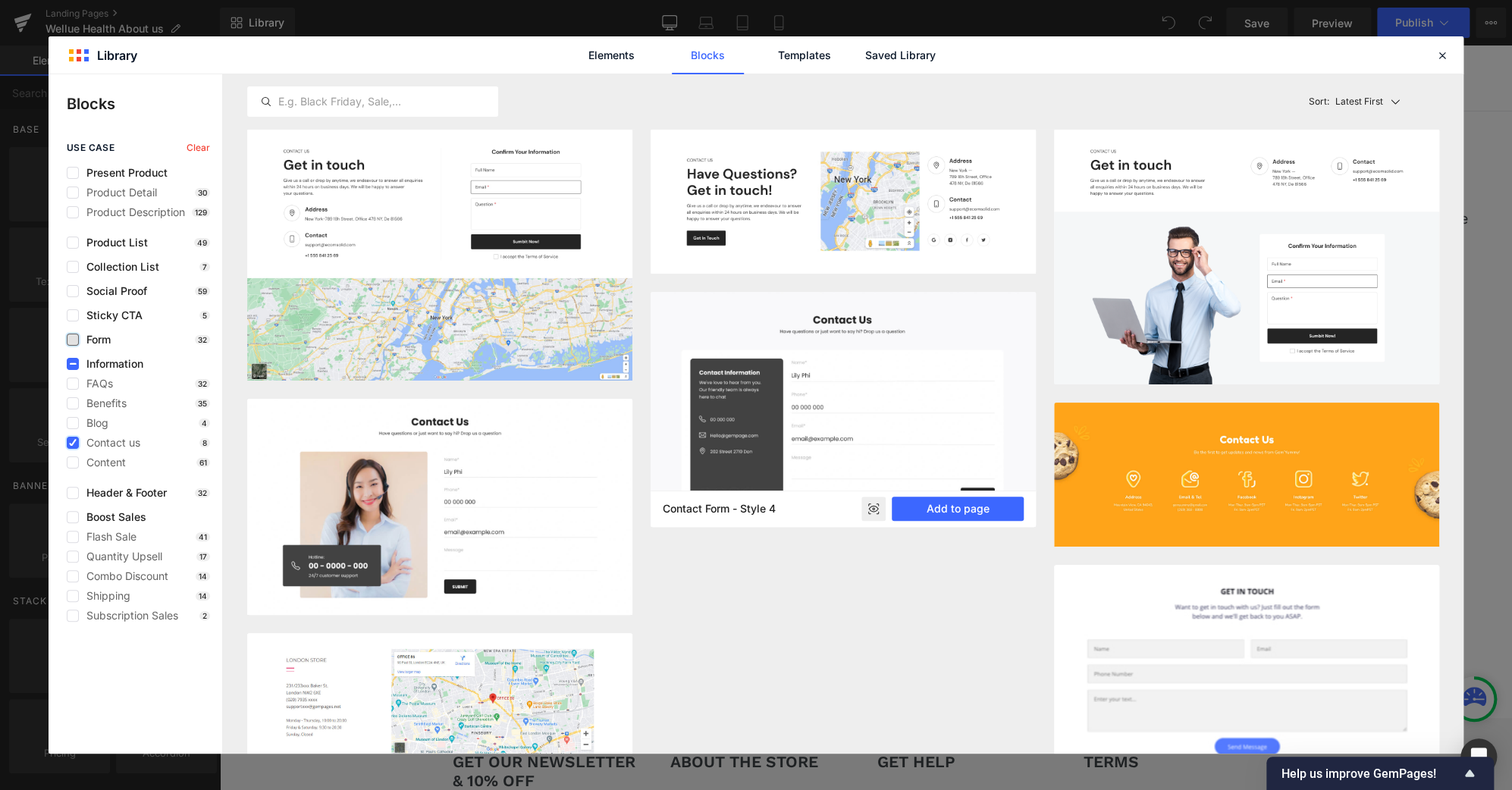
click at [873, 506] on icon at bounding box center [872, 508] width 9 height 6
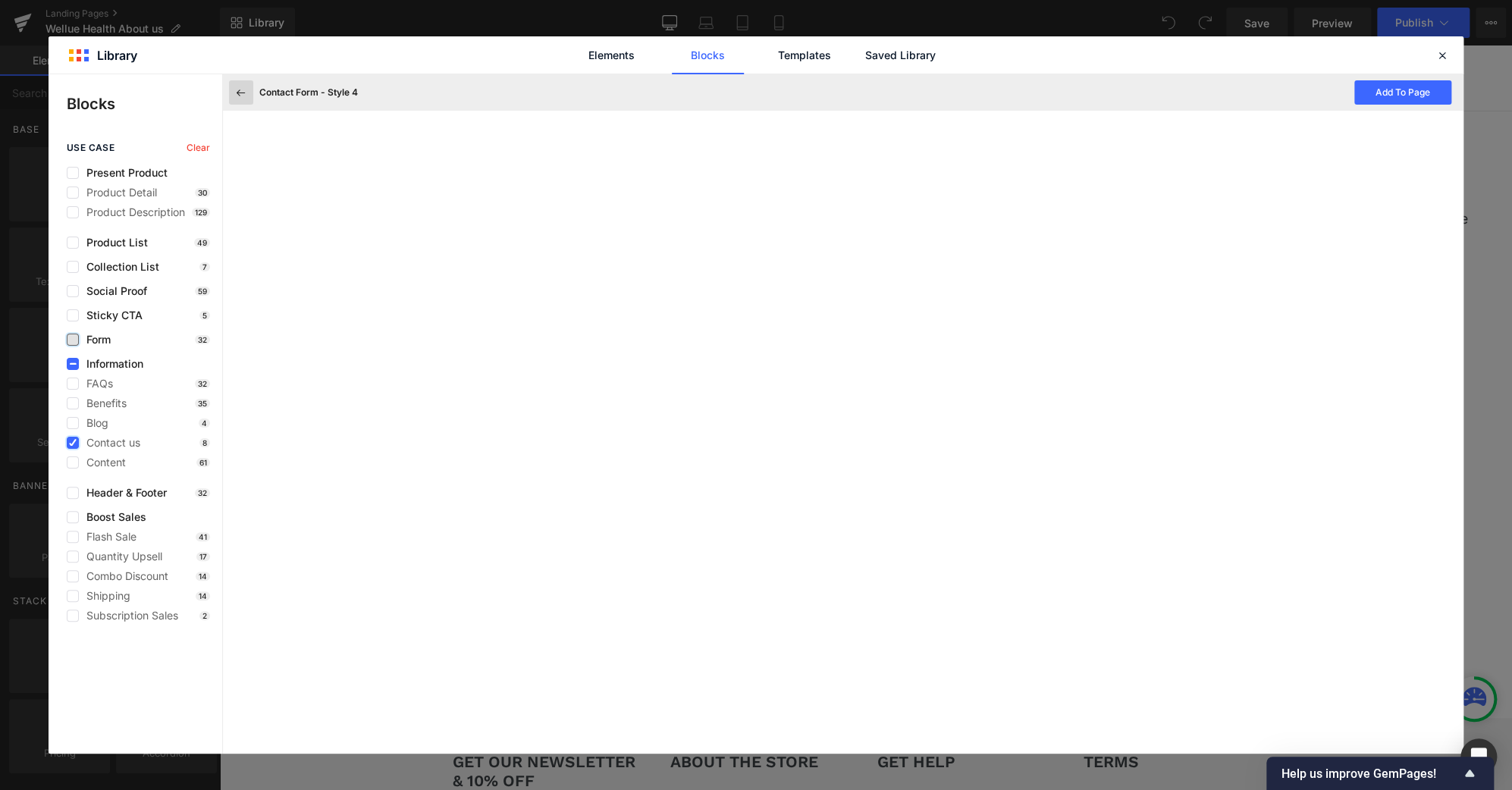
click at [235, 87] on icon at bounding box center [241, 92] width 13 height 13
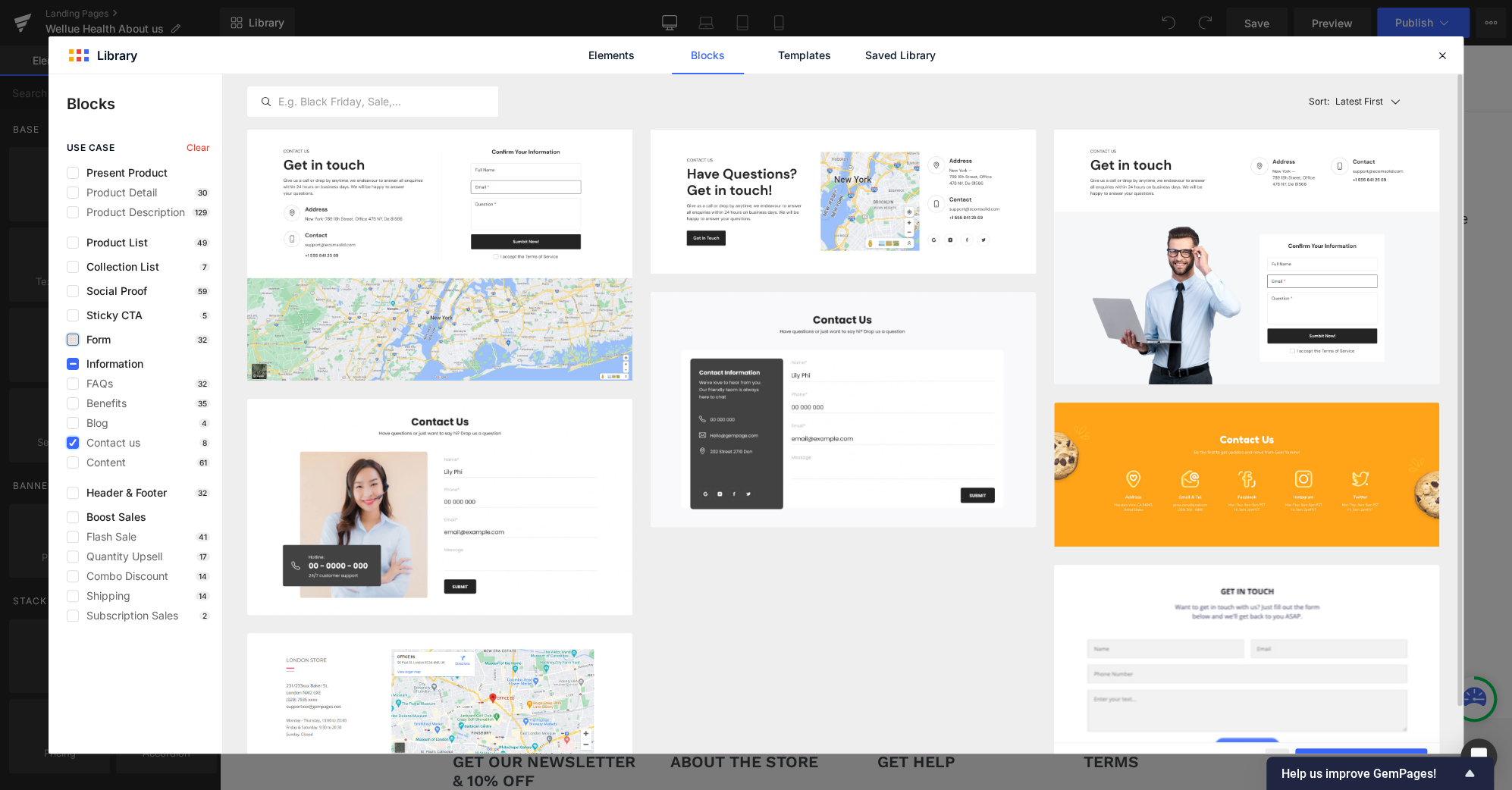
scroll to position [51, 0]
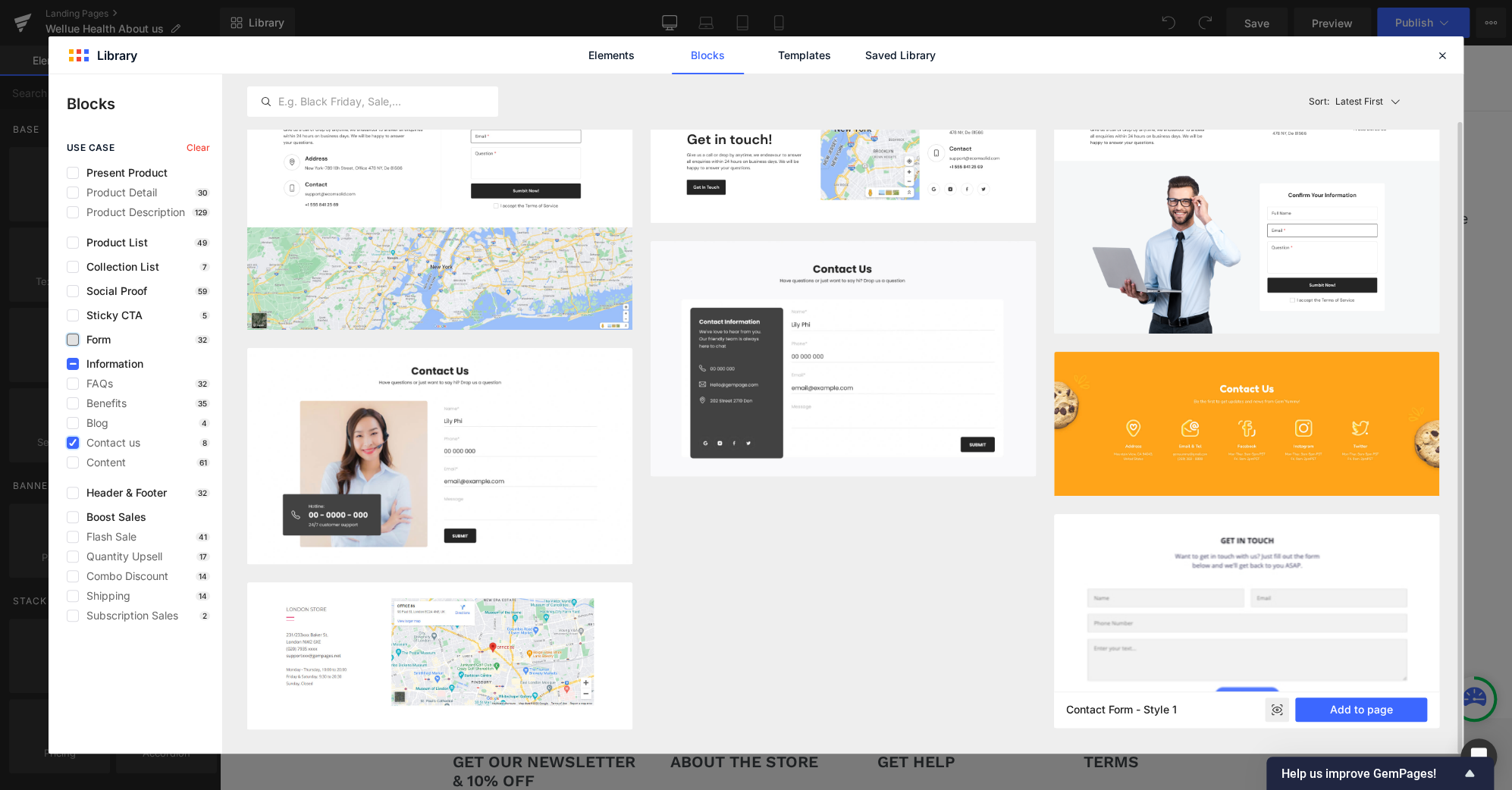
click at [1273, 716] on rect at bounding box center [1276, 709] width 24 height 24
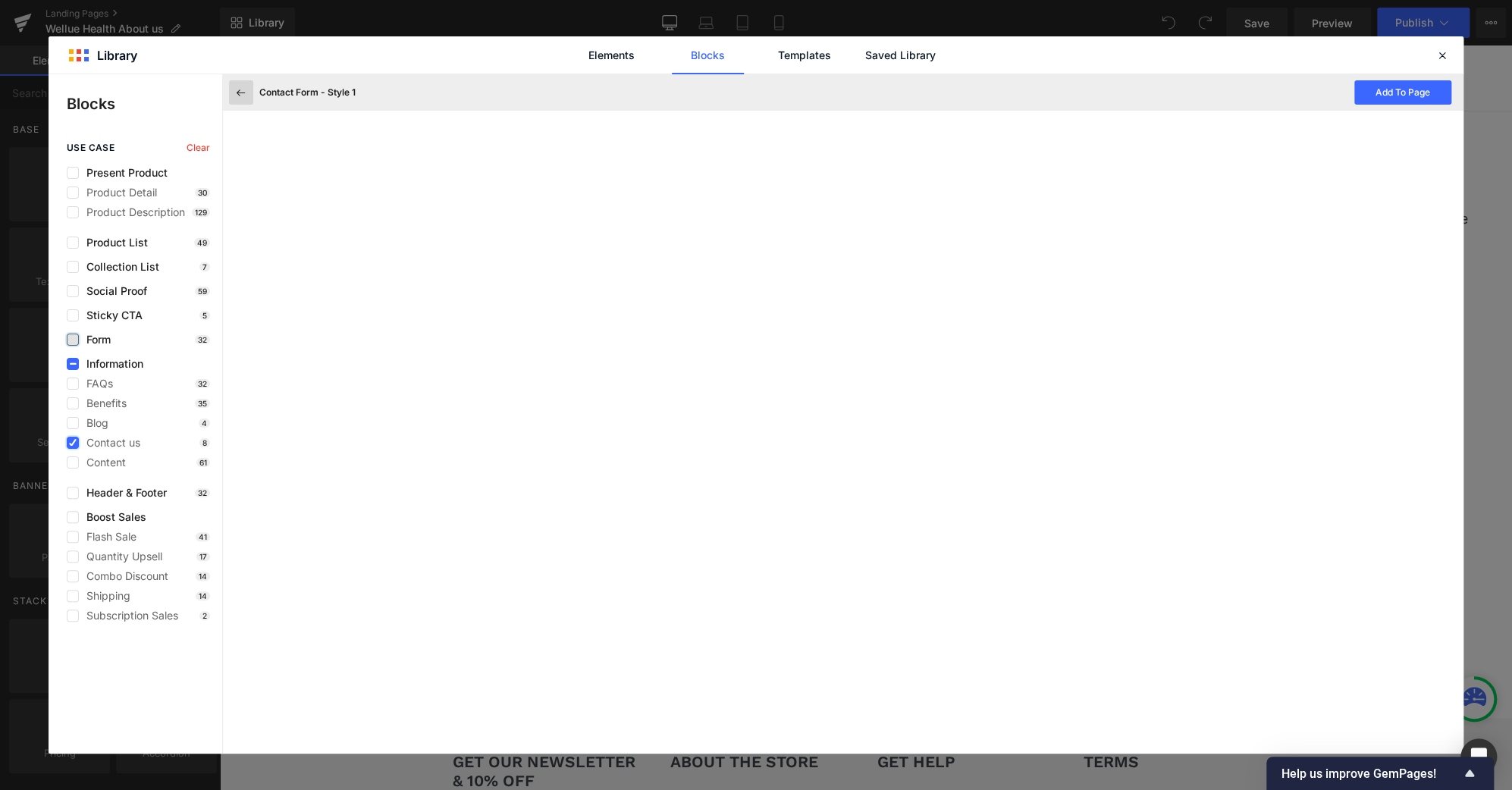
click at [231, 91] on button at bounding box center [241, 92] width 24 height 24
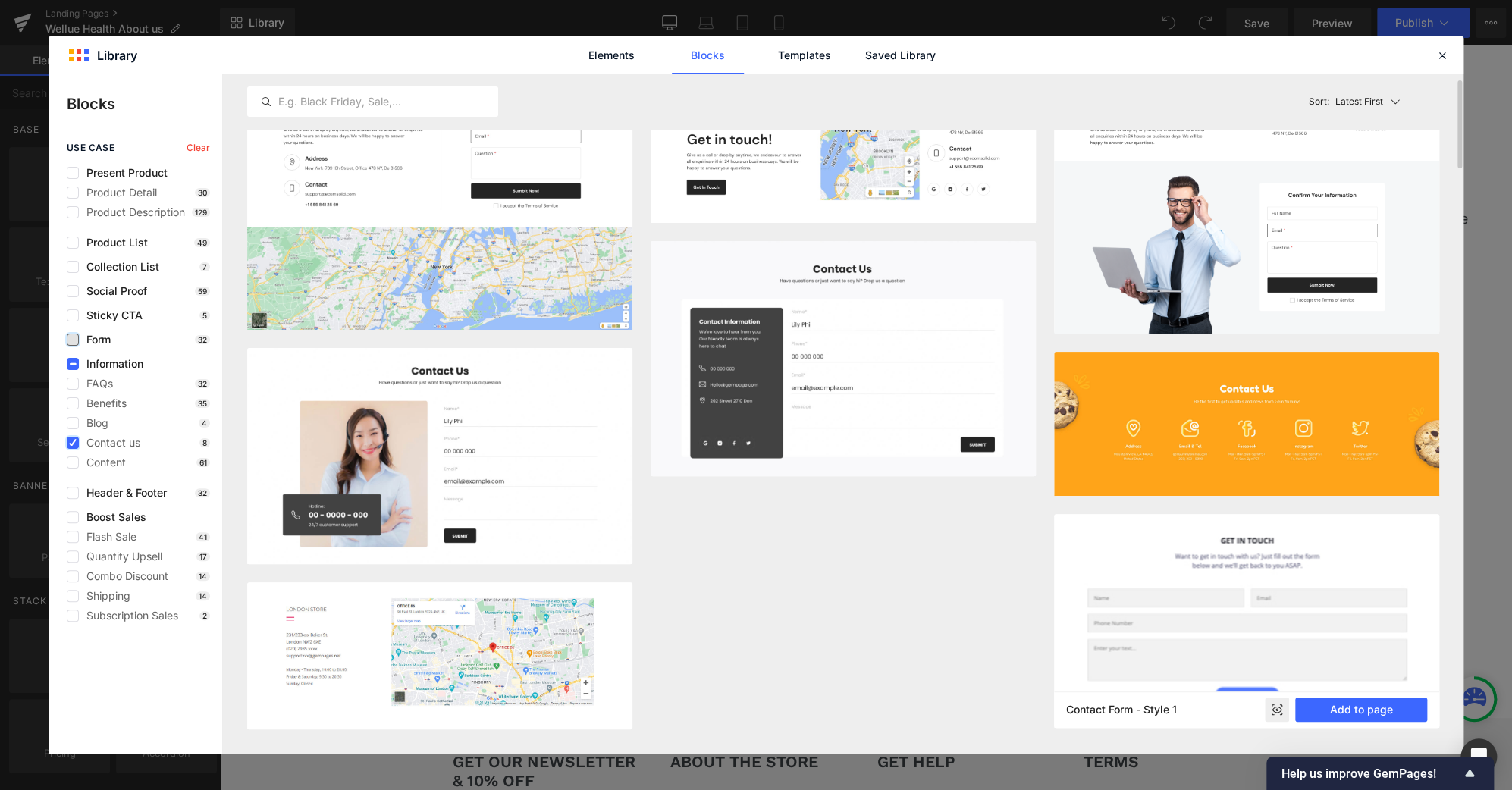
click at [1276, 710] on icon at bounding box center [1276, 709] width 3 height 3
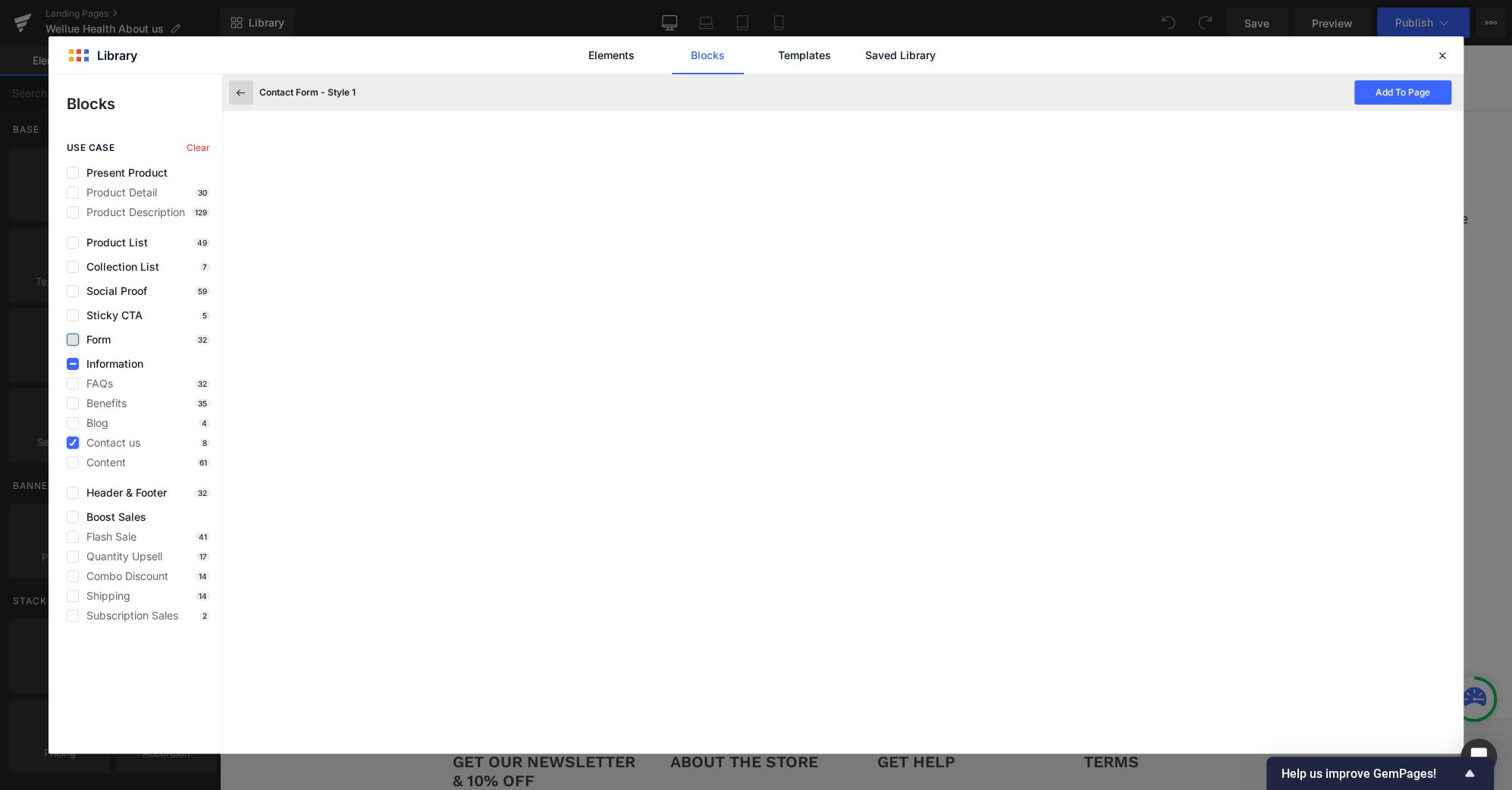
click at [241, 91] on icon at bounding box center [241, 92] width 13 height 13
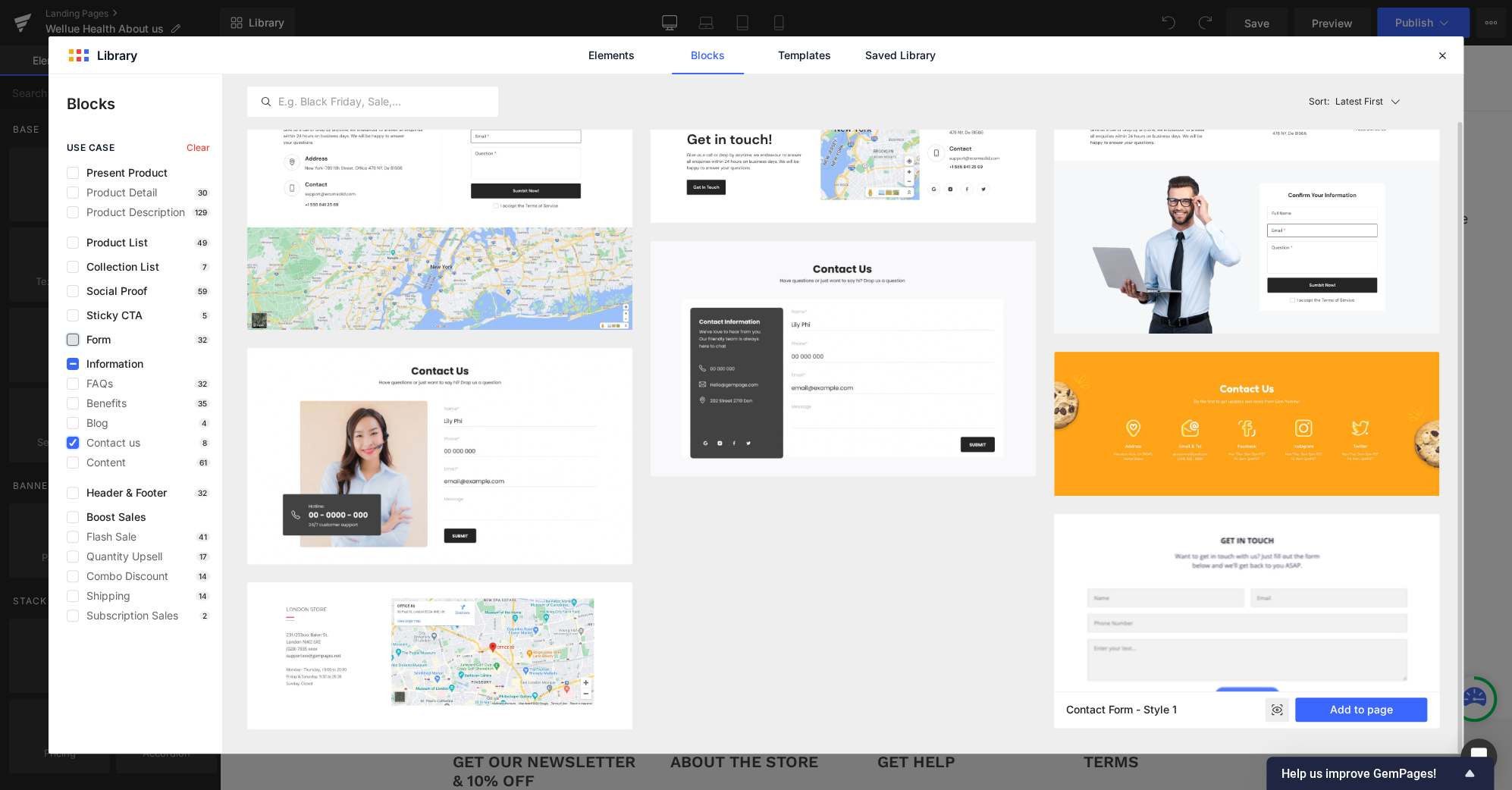
click at [1276, 715] on rect at bounding box center [1276, 709] width 24 height 24
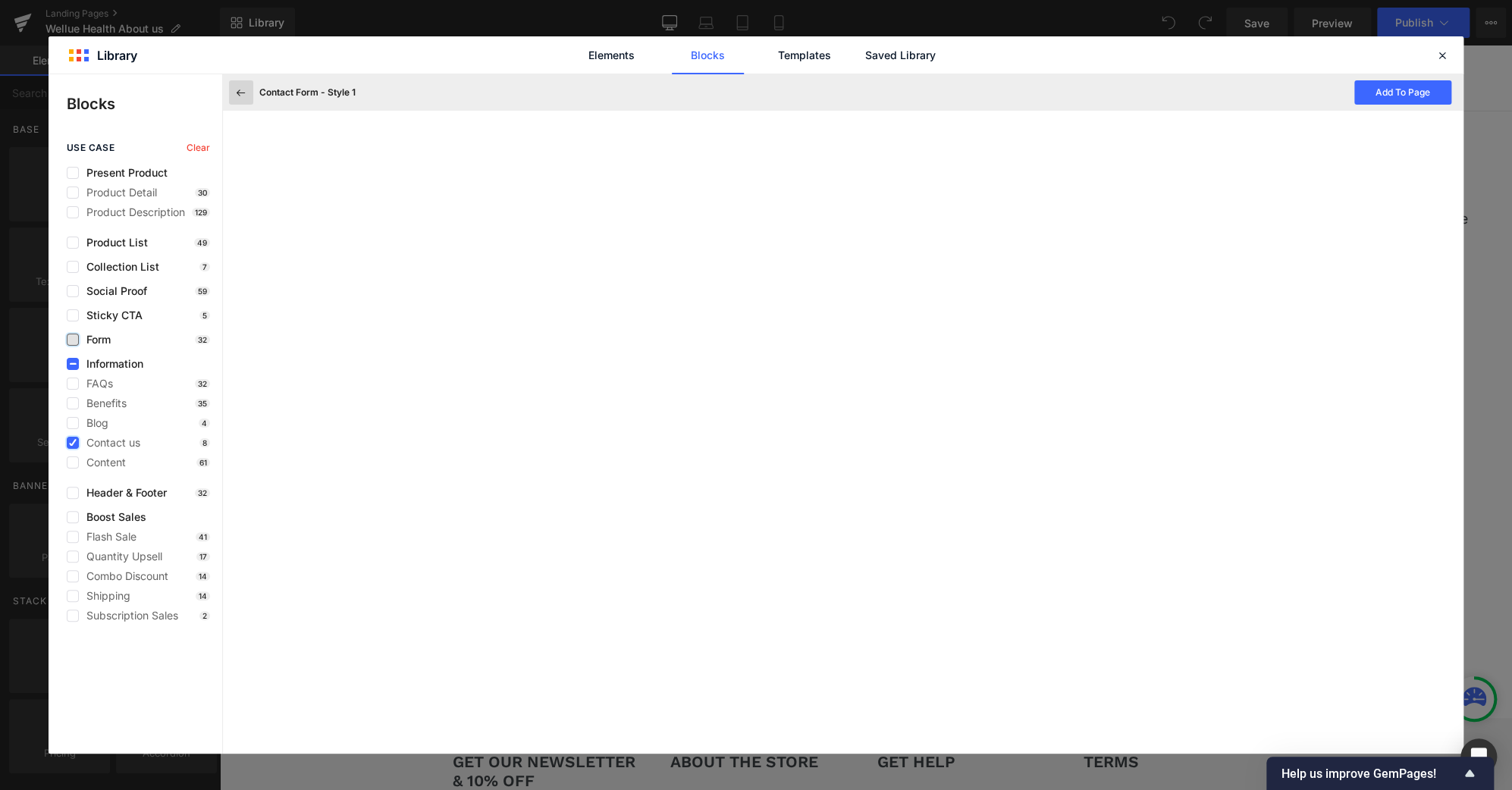
click at [245, 95] on icon at bounding box center [241, 92] width 13 height 13
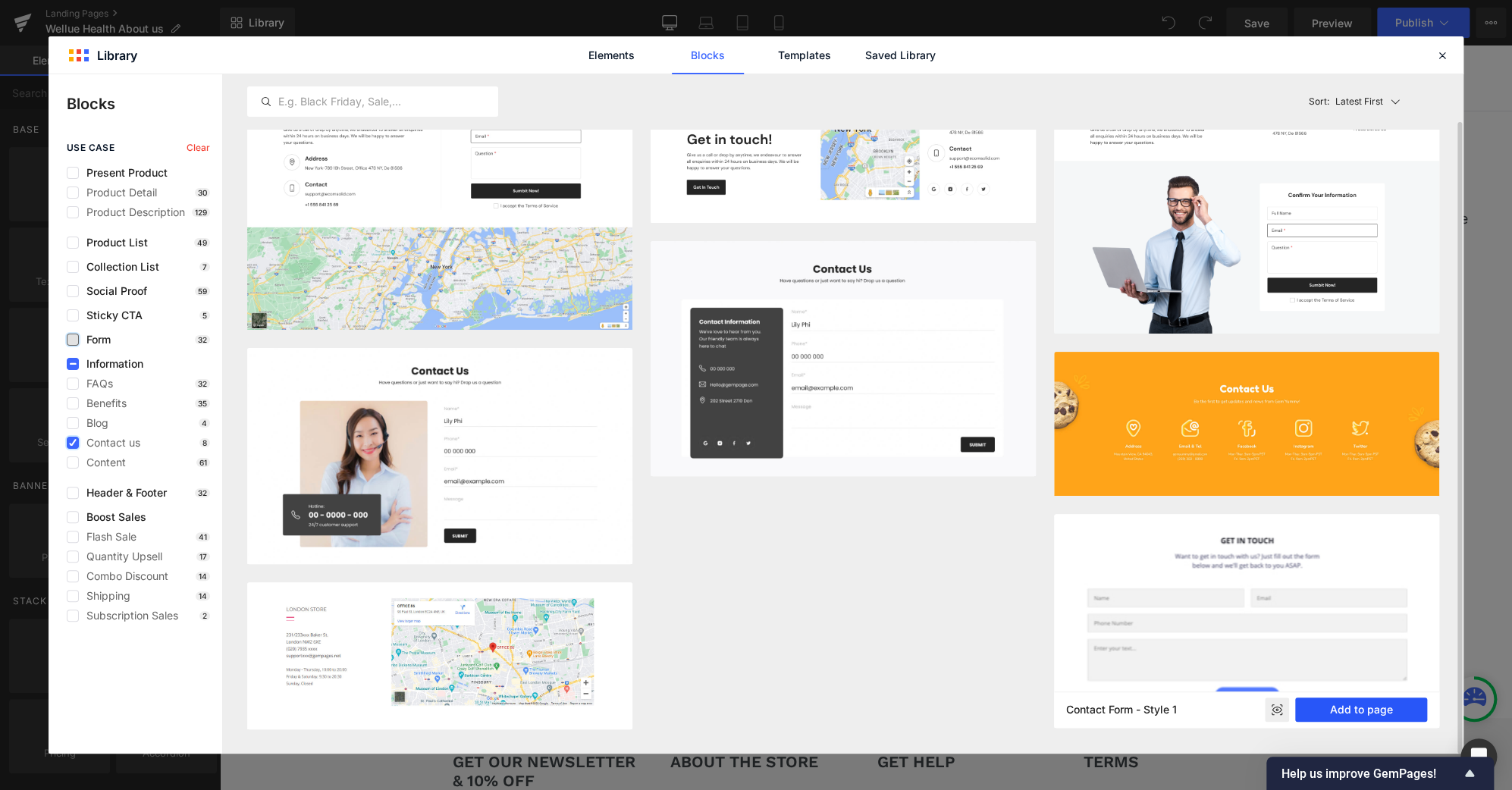
click at [1358, 712] on button "Add to page" at bounding box center [1361, 709] width 132 height 24
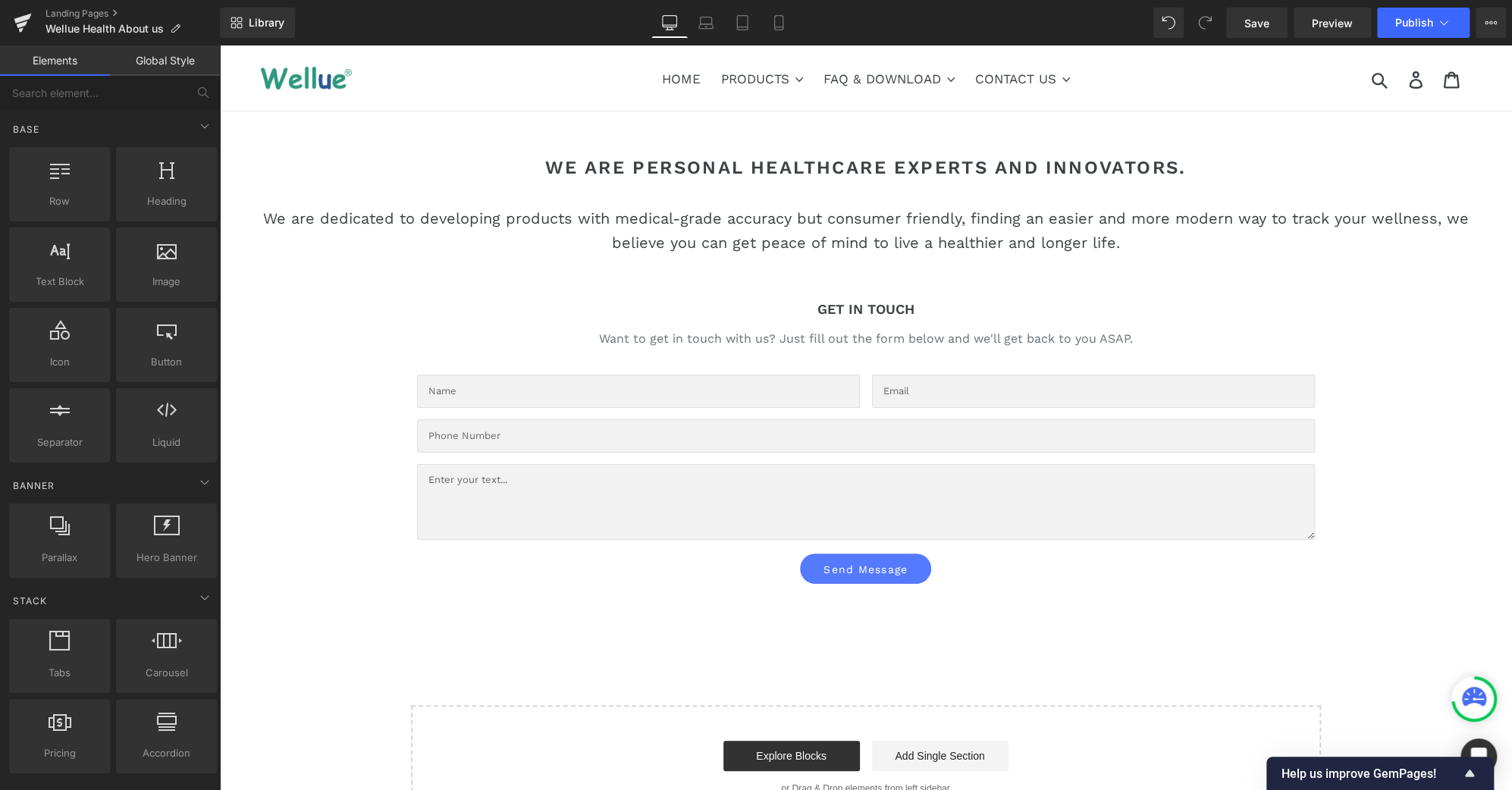
scroll to position [0, 0]
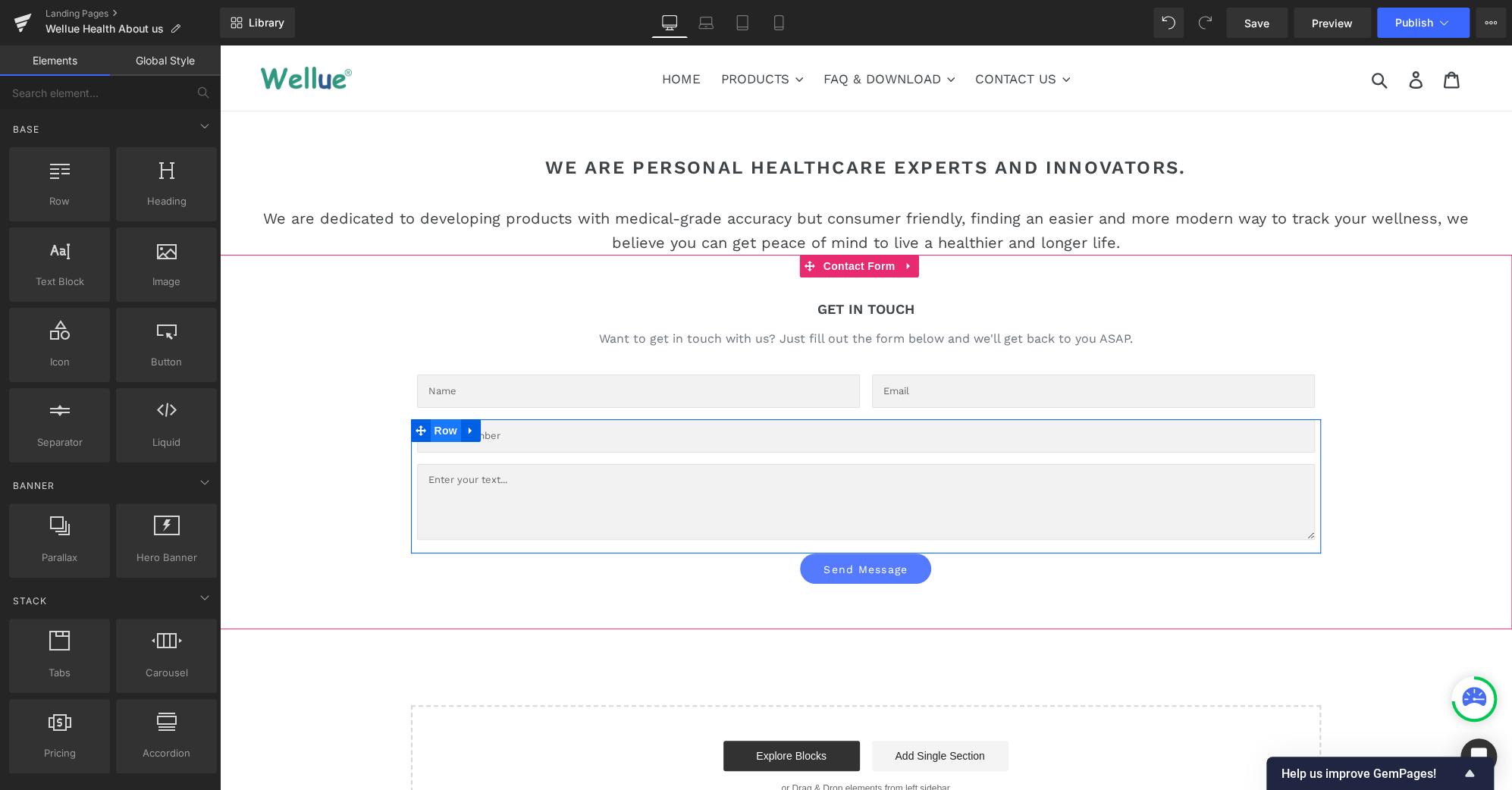
click at [446, 431] on span "Row" at bounding box center [446, 430] width 30 height 23
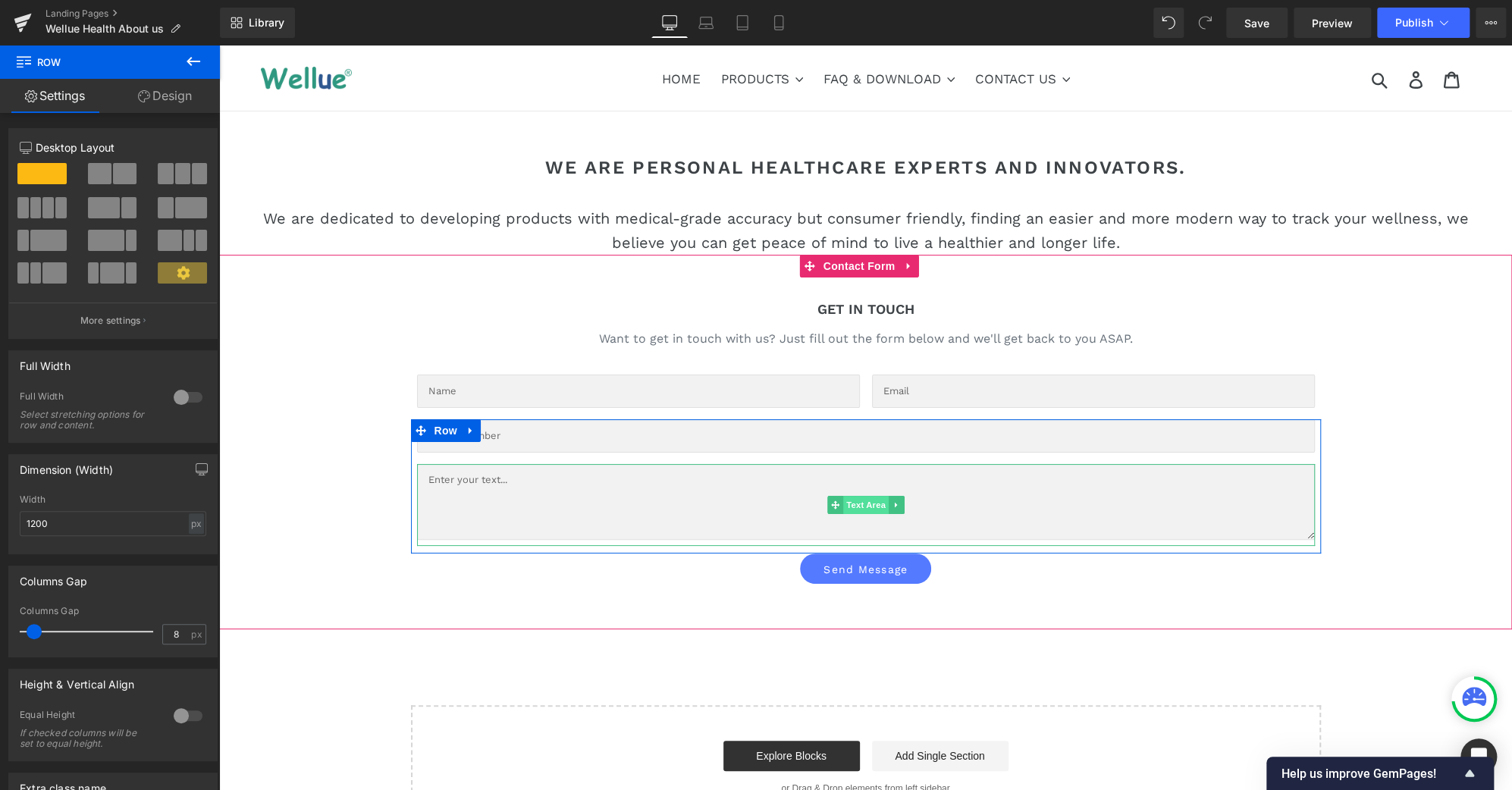
click at [860, 505] on span "Text Area" at bounding box center [866, 504] width 45 height 18
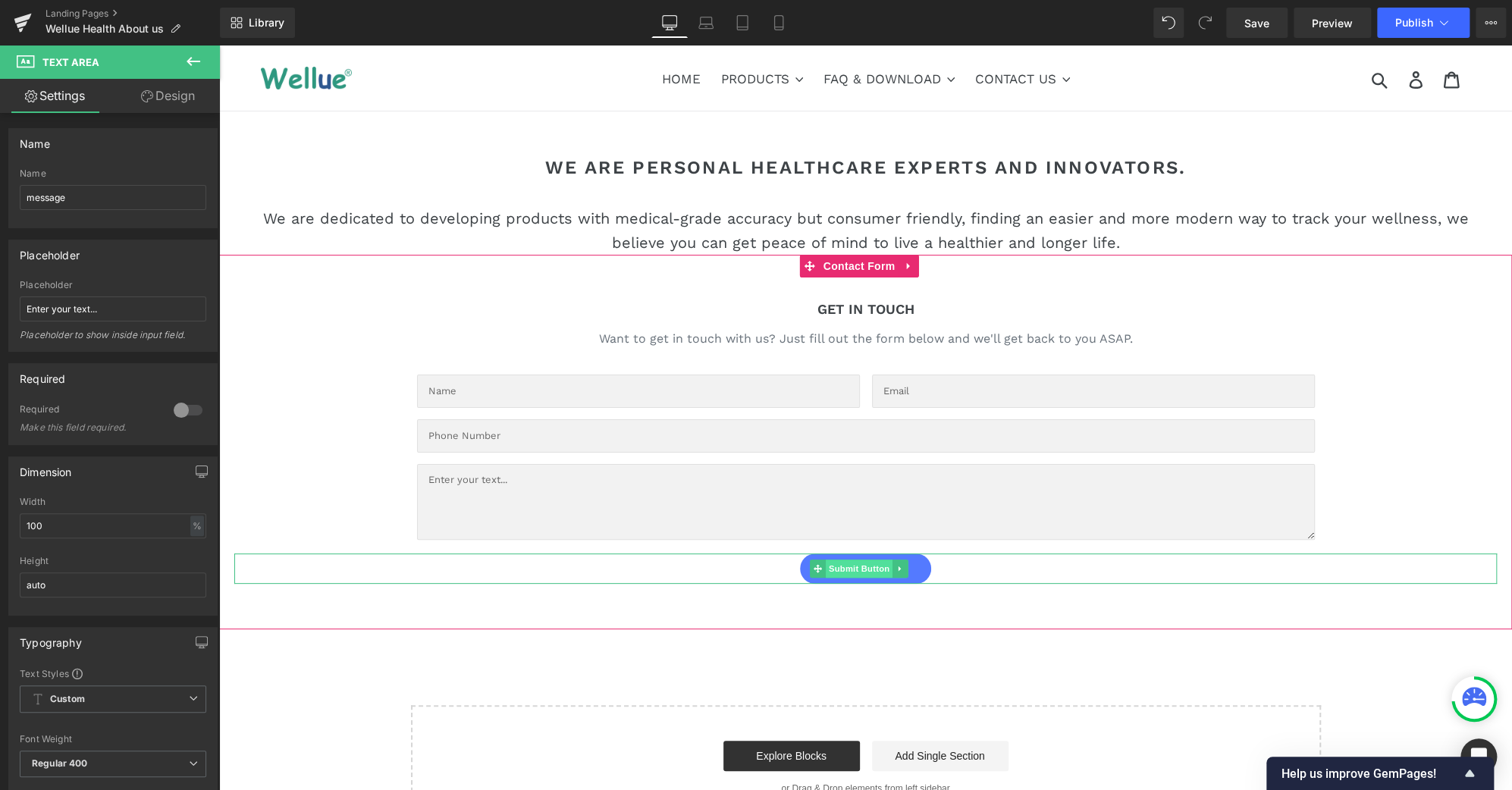
click at [845, 572] on span "Submit Button" at bounding box center [858, 568] width 67 height 18
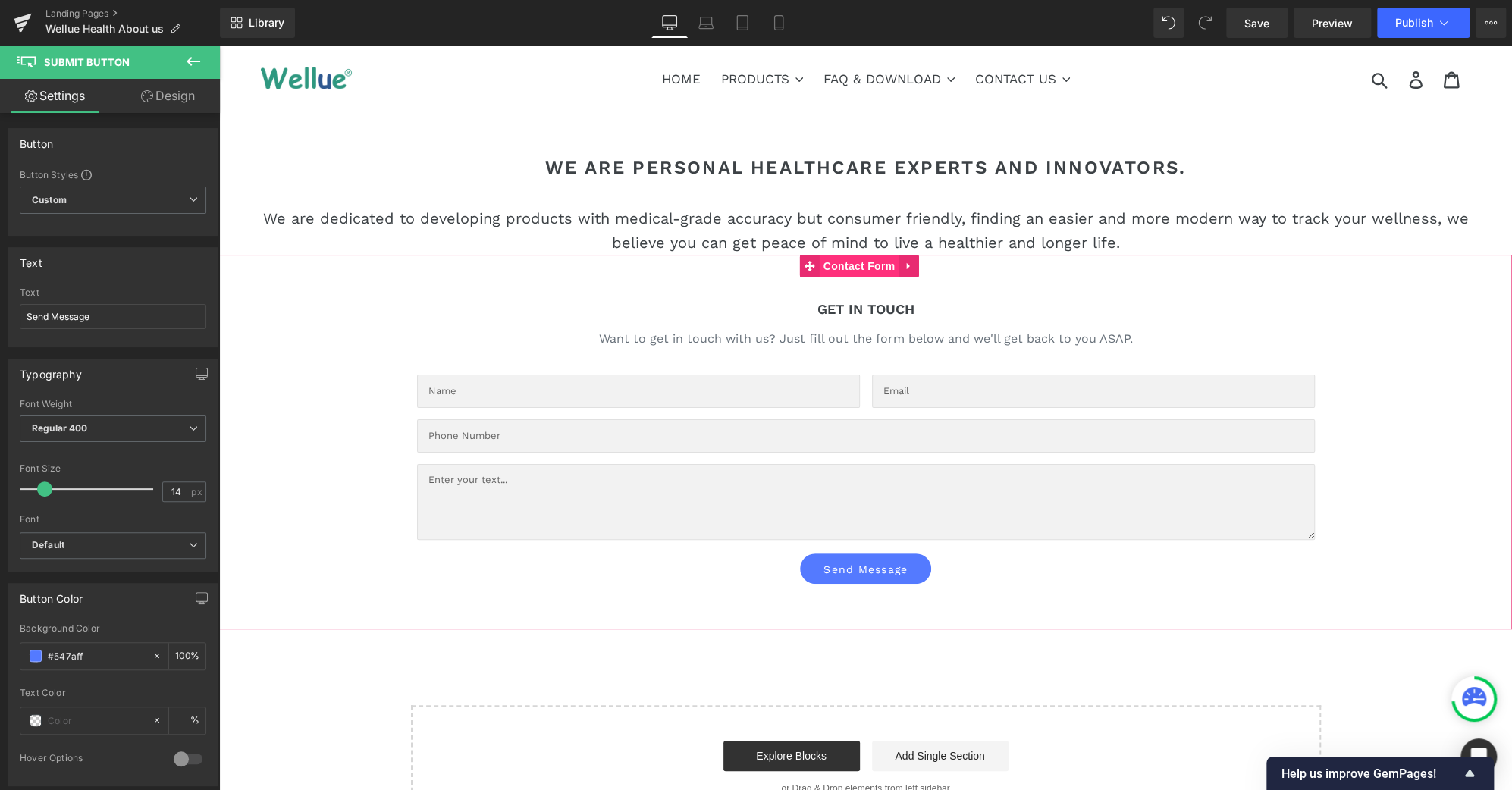
click at [861, 265] on span "Contact Form" at bounding box center [859, 266] width 80 height 23
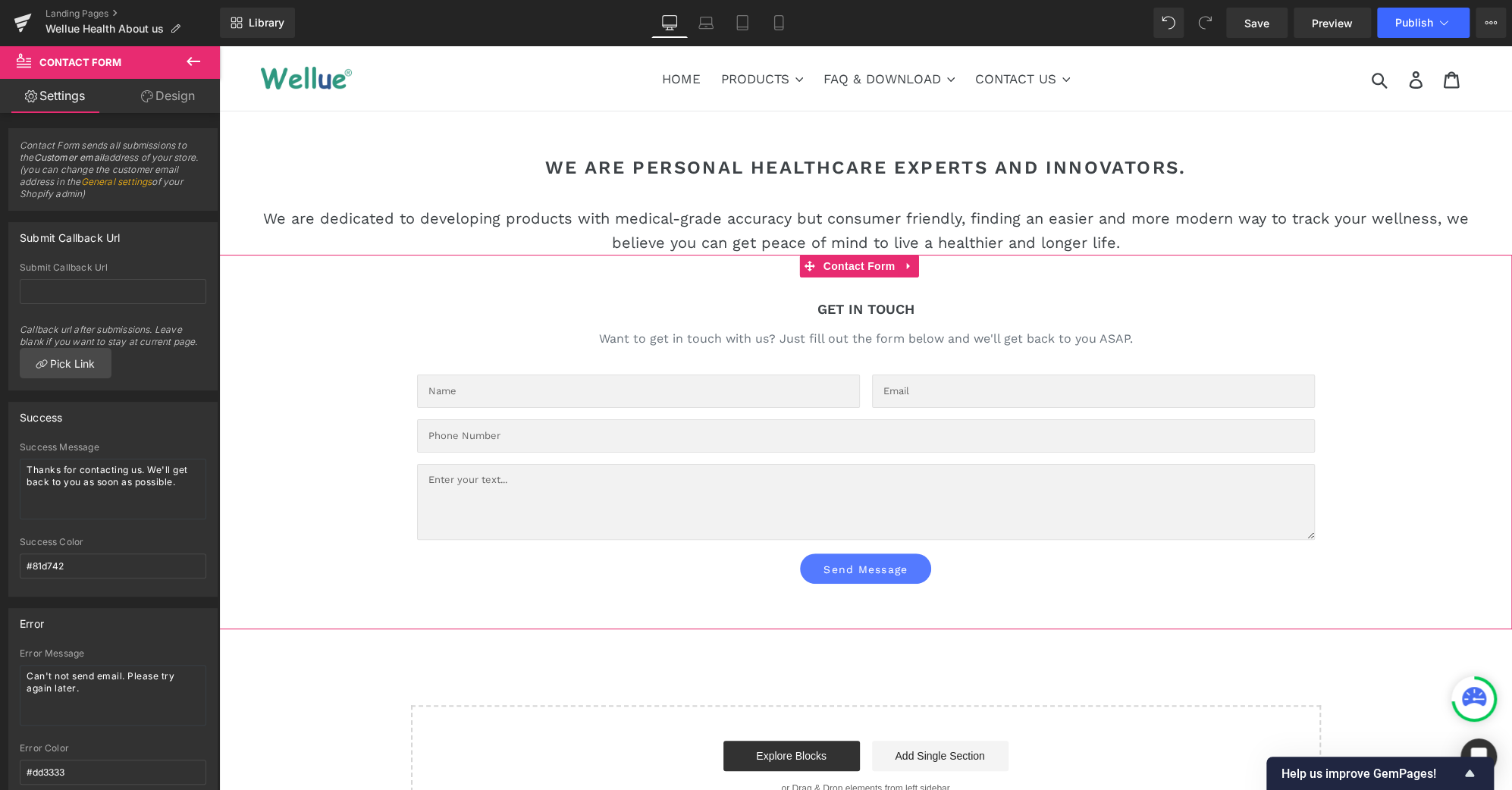
click at [177, 98] on link "Design" at bounding box center [168, 96] width 110 height 34
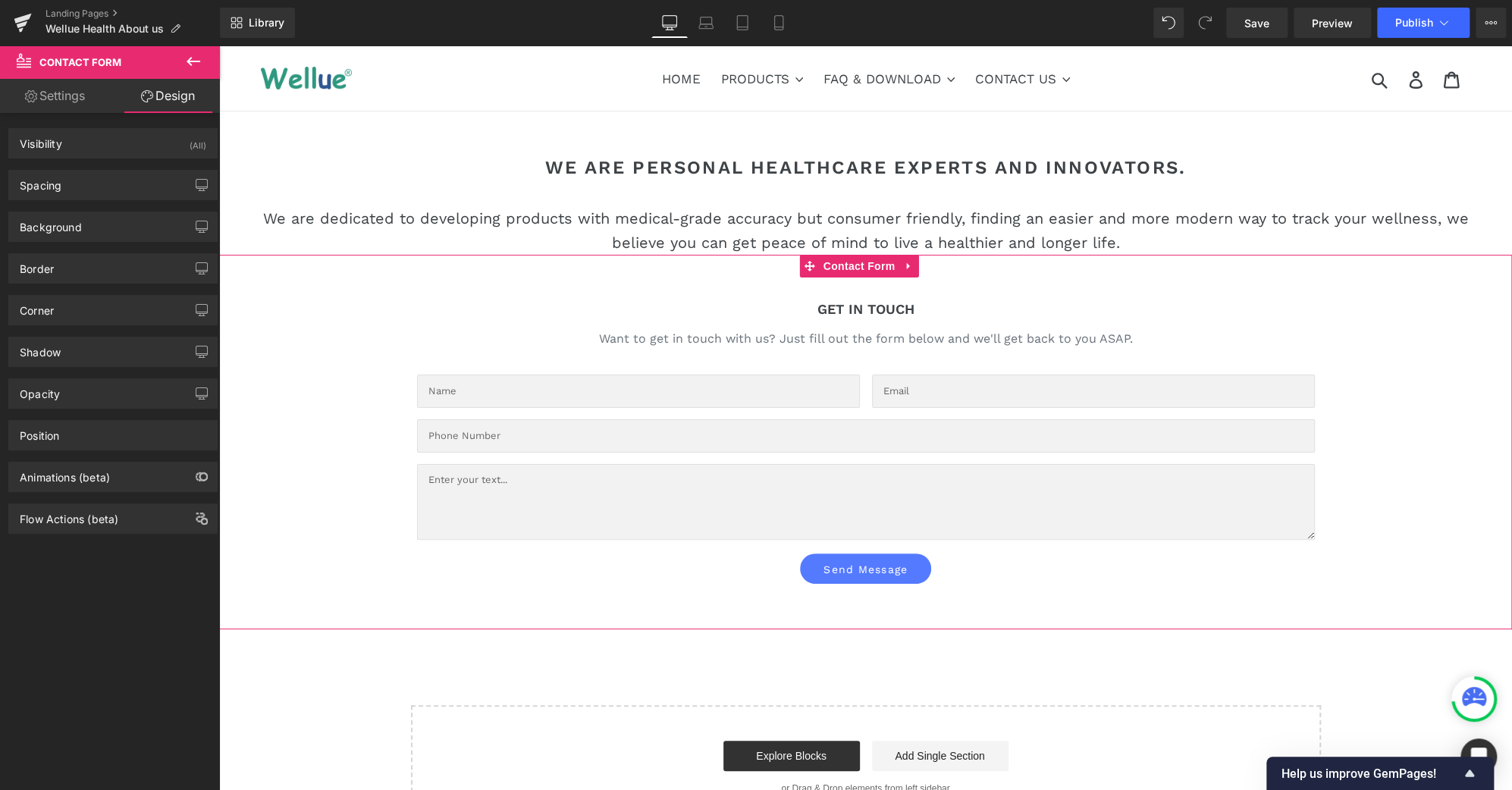
click at [80, 105] on link "Settings" at bounding box center [55, 96] width 110 height 34
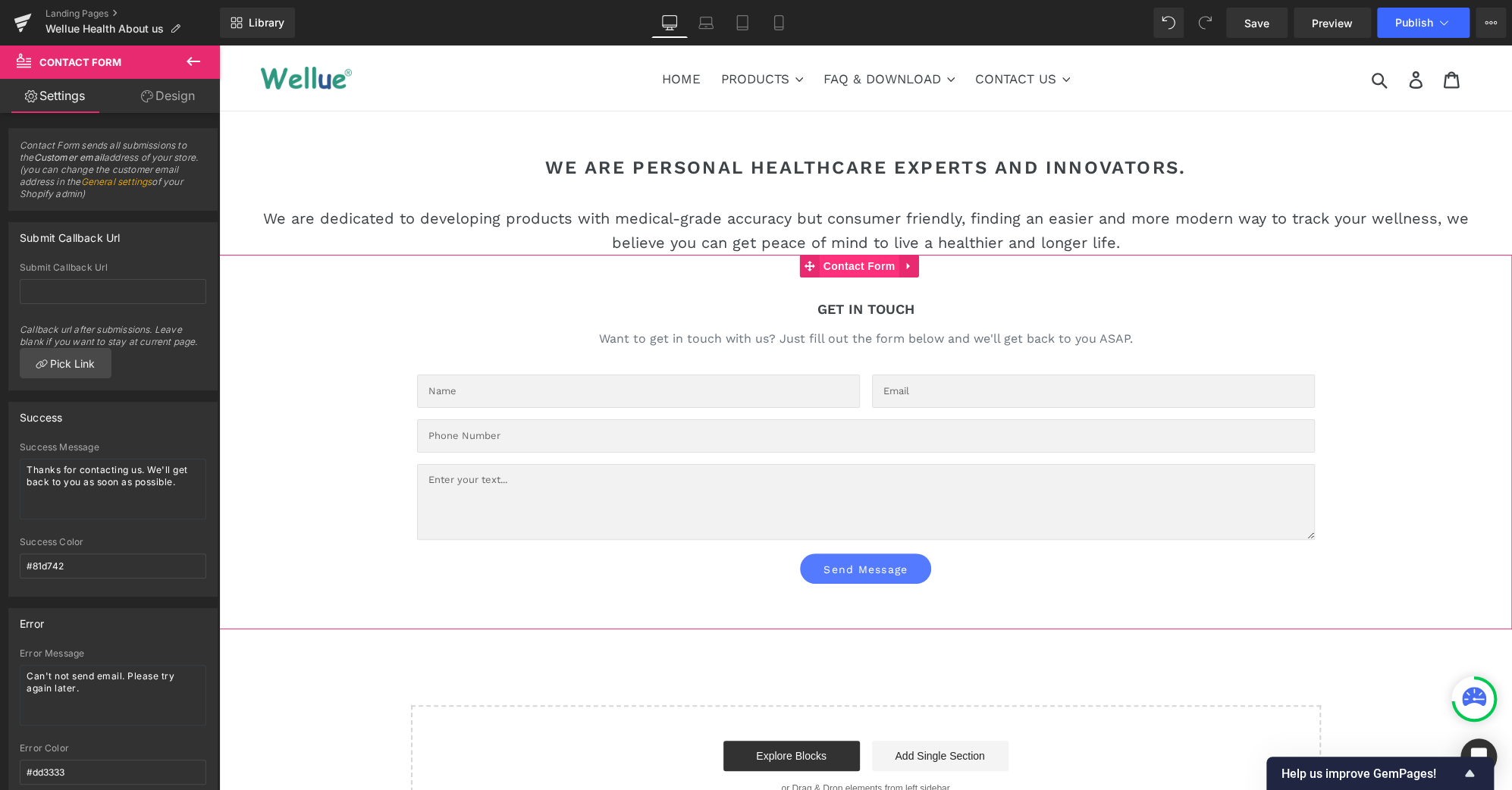
click at [869, 272] on span "Contact Form" at bounding box center [859, 266] width 80 height 23
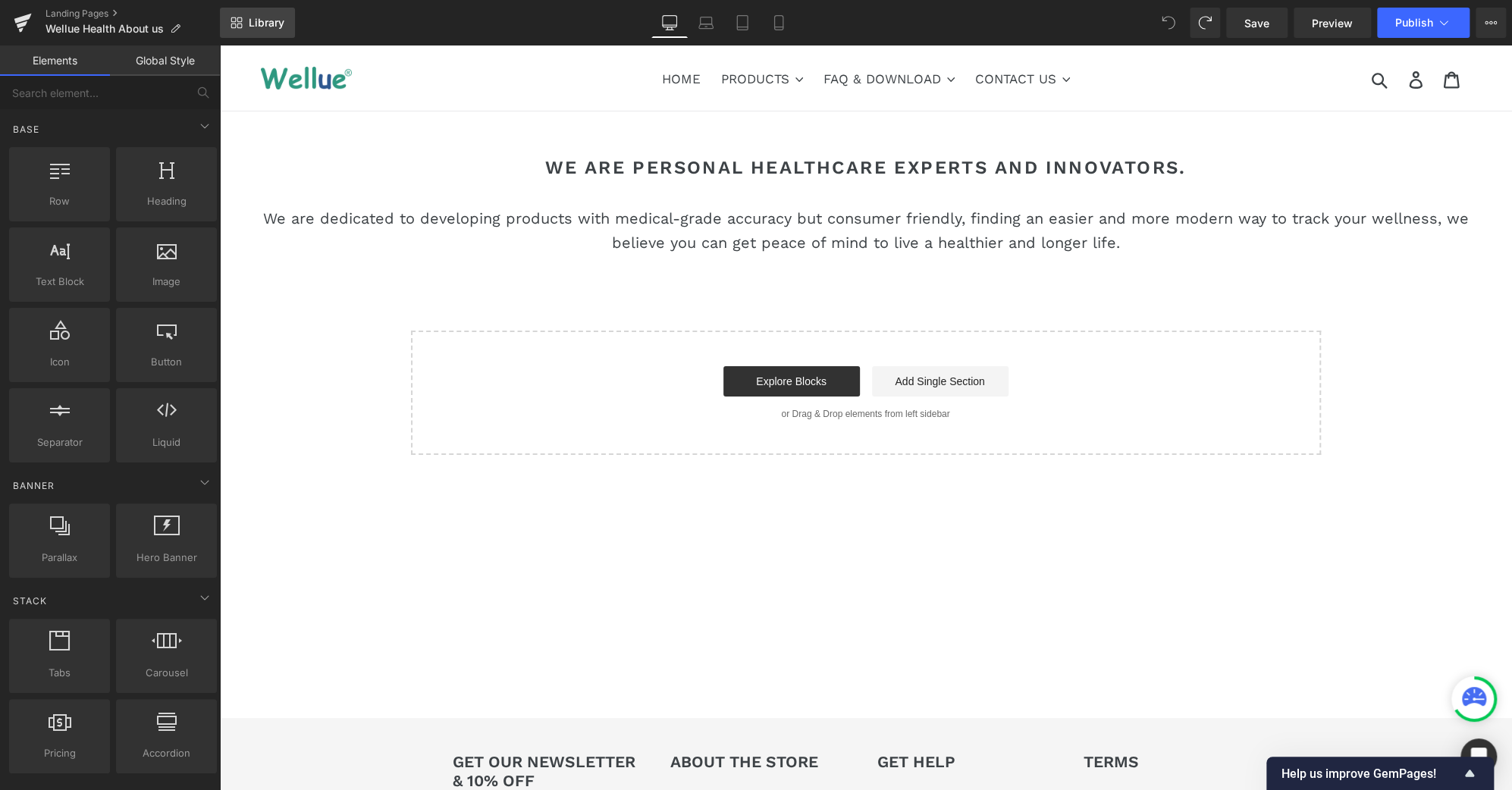
click at [271, 25] on span "Library" at bounding box center [267, 23] width 36 height 13
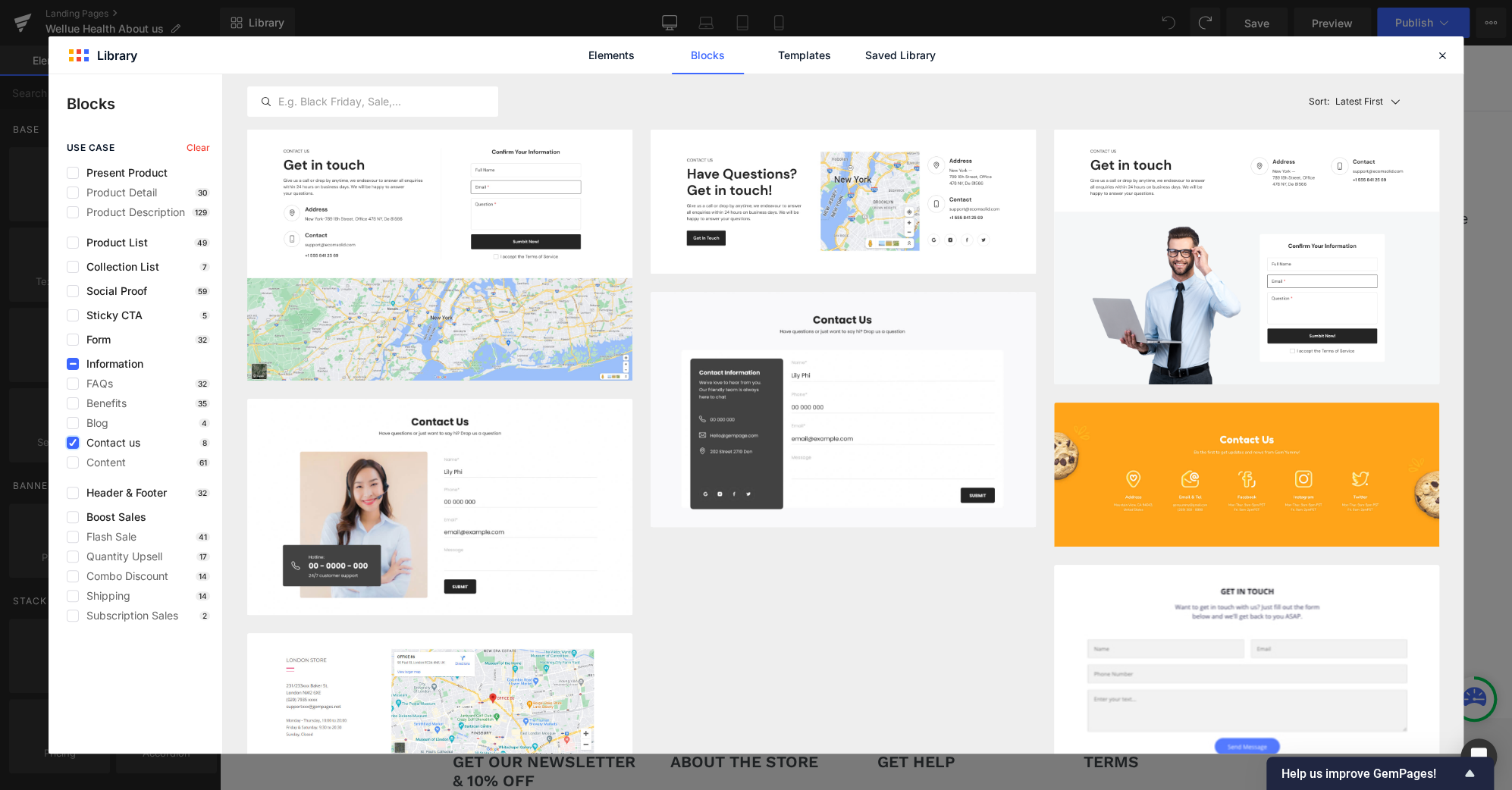
click at [72, 446] on label at bounding box center [73, 443] width 12 height 12
click at [73, 443] on input "checkbox" at bounding box center [73, 443] width 0 height 0
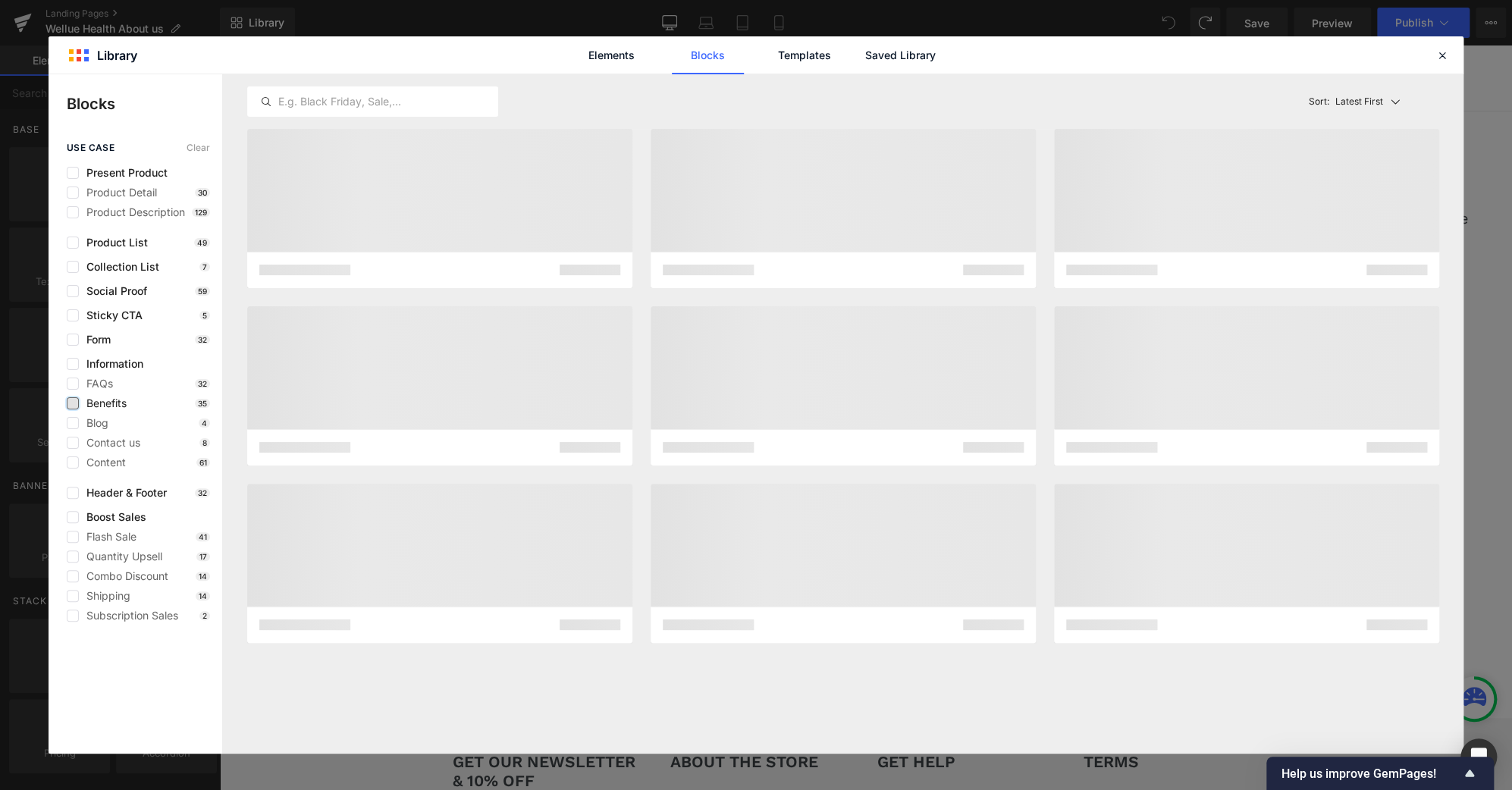
click at [70, 403] on label at bounding box center [73, 403] width 12 height 12
click at [73, 403] on input "checkbox" at bounding box center [73, 403] width 0 height 0
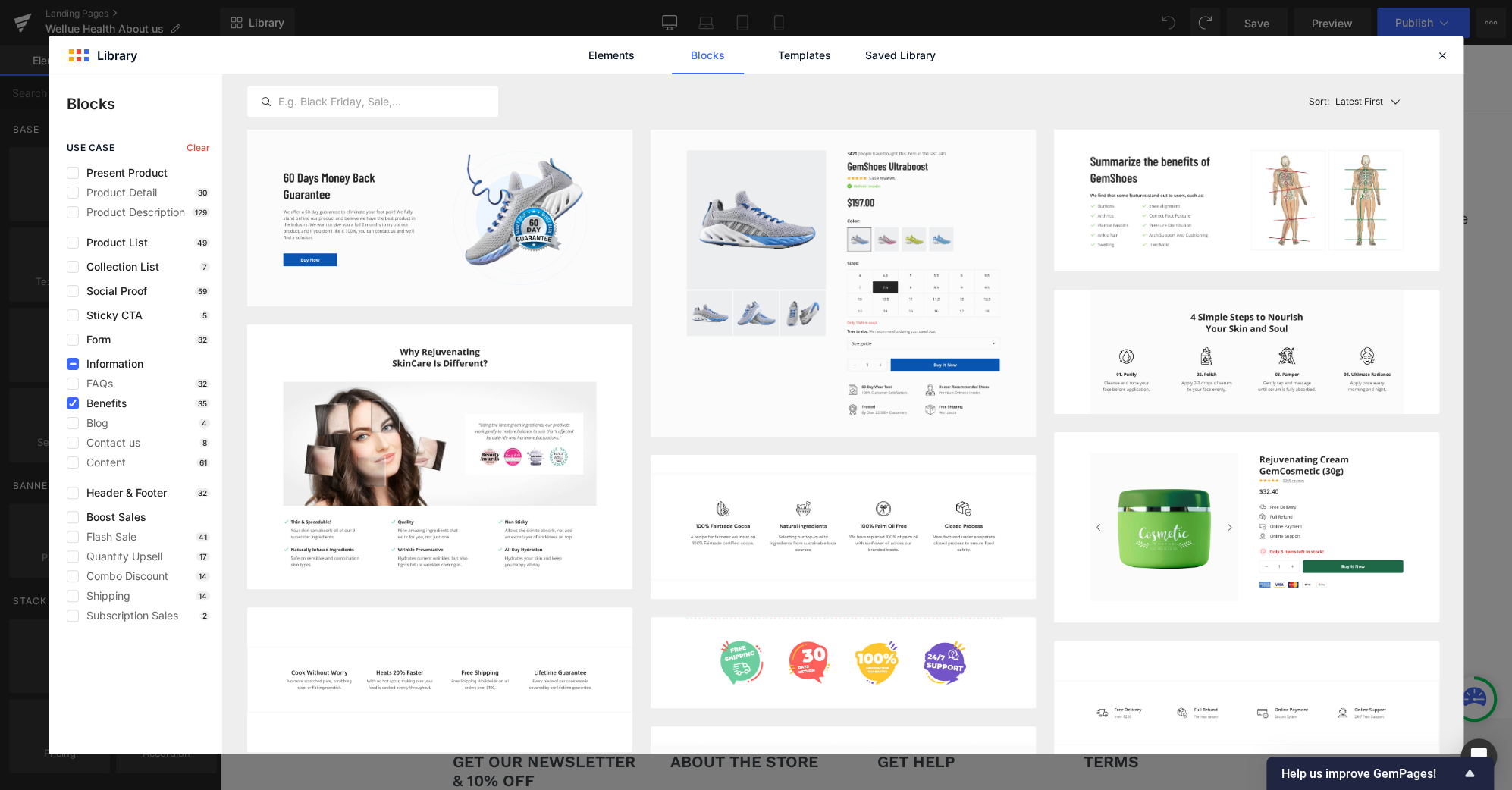
click at [112, 406] on span "Benefits" at bounding box center [103, 403] width 48 height 12
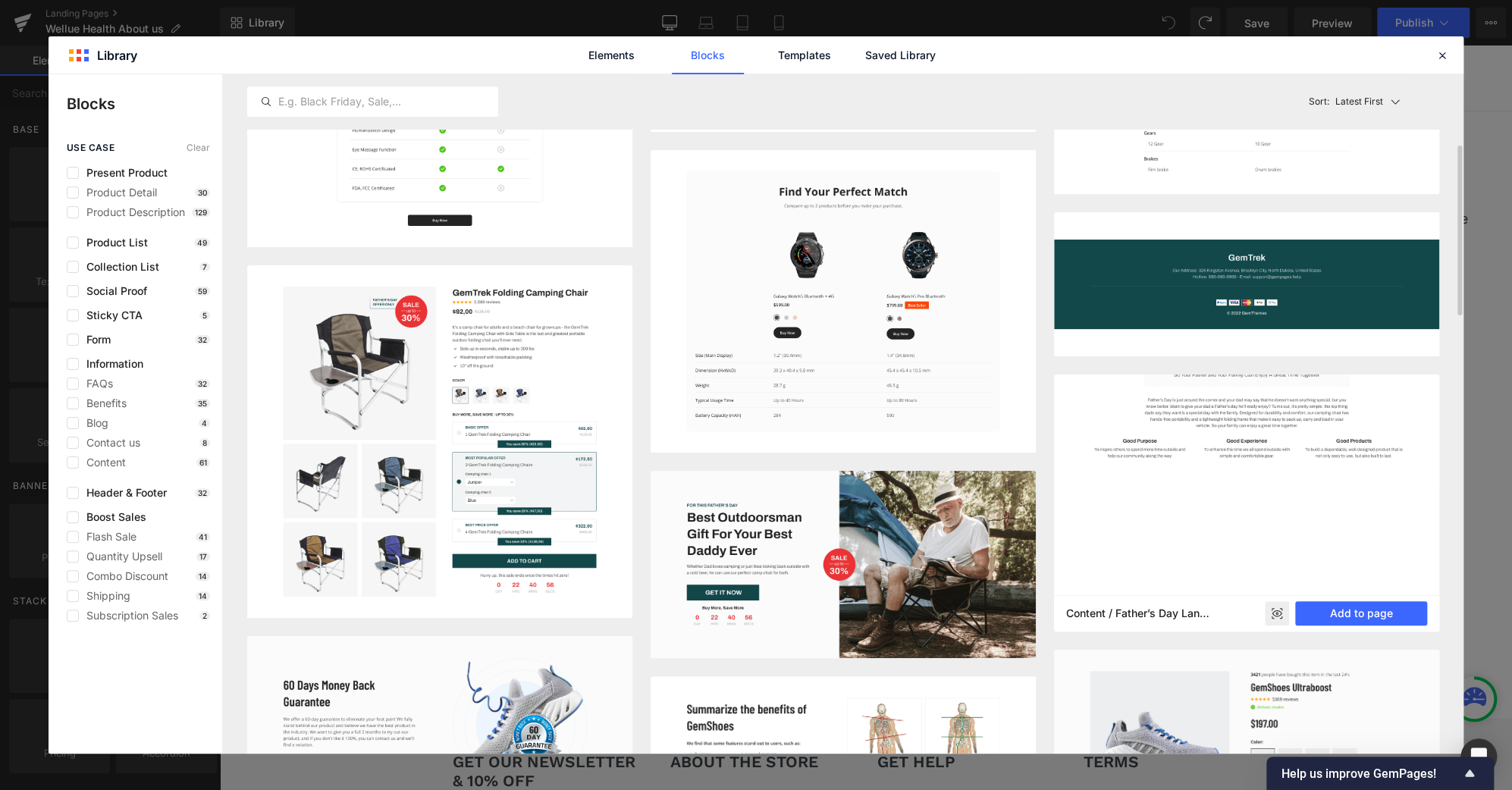
scroll to position [663, 0]
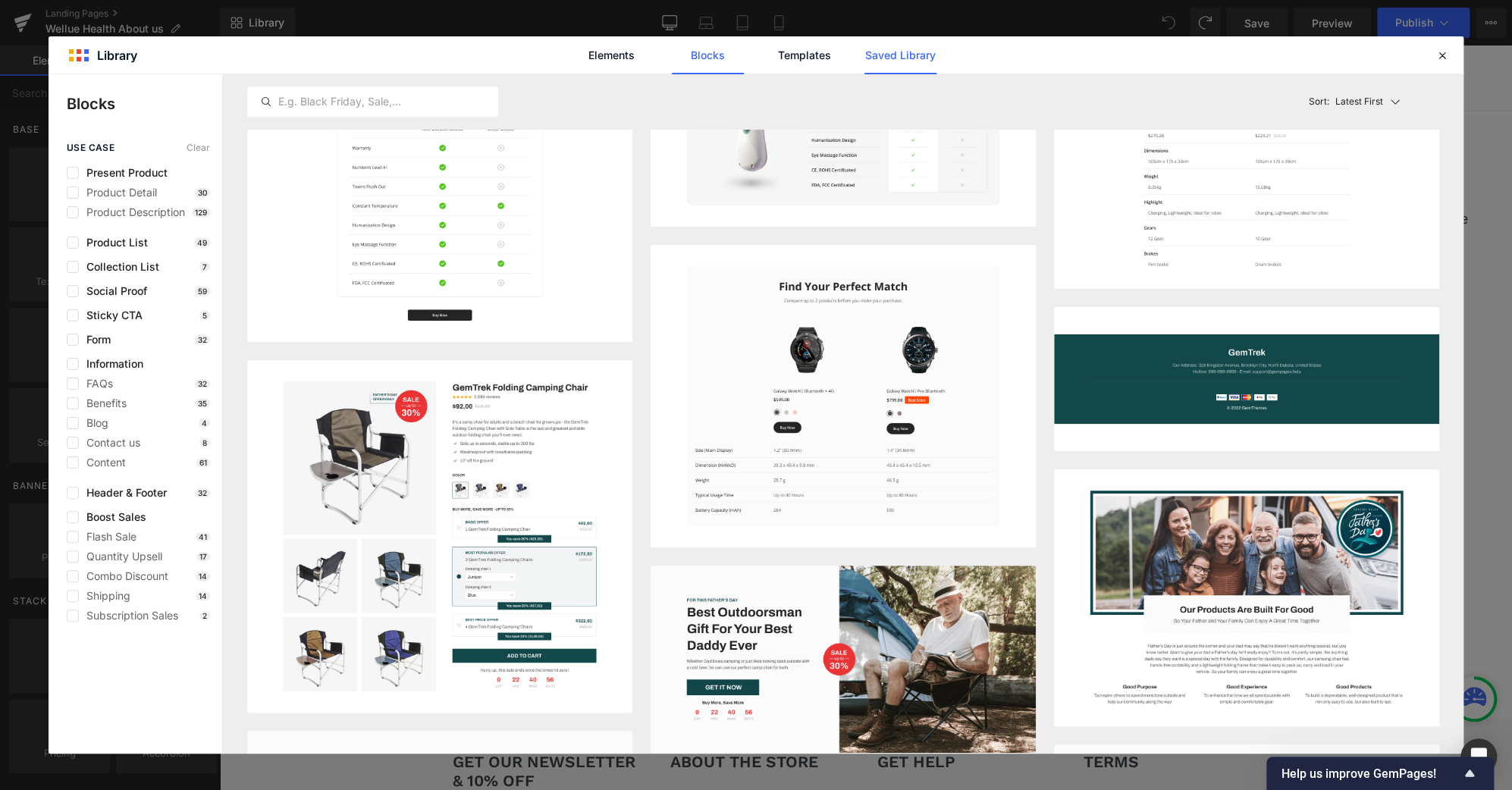
click at [891, 53] on link "Saved Library" at bounding box center [900, 56] width 72 height 38
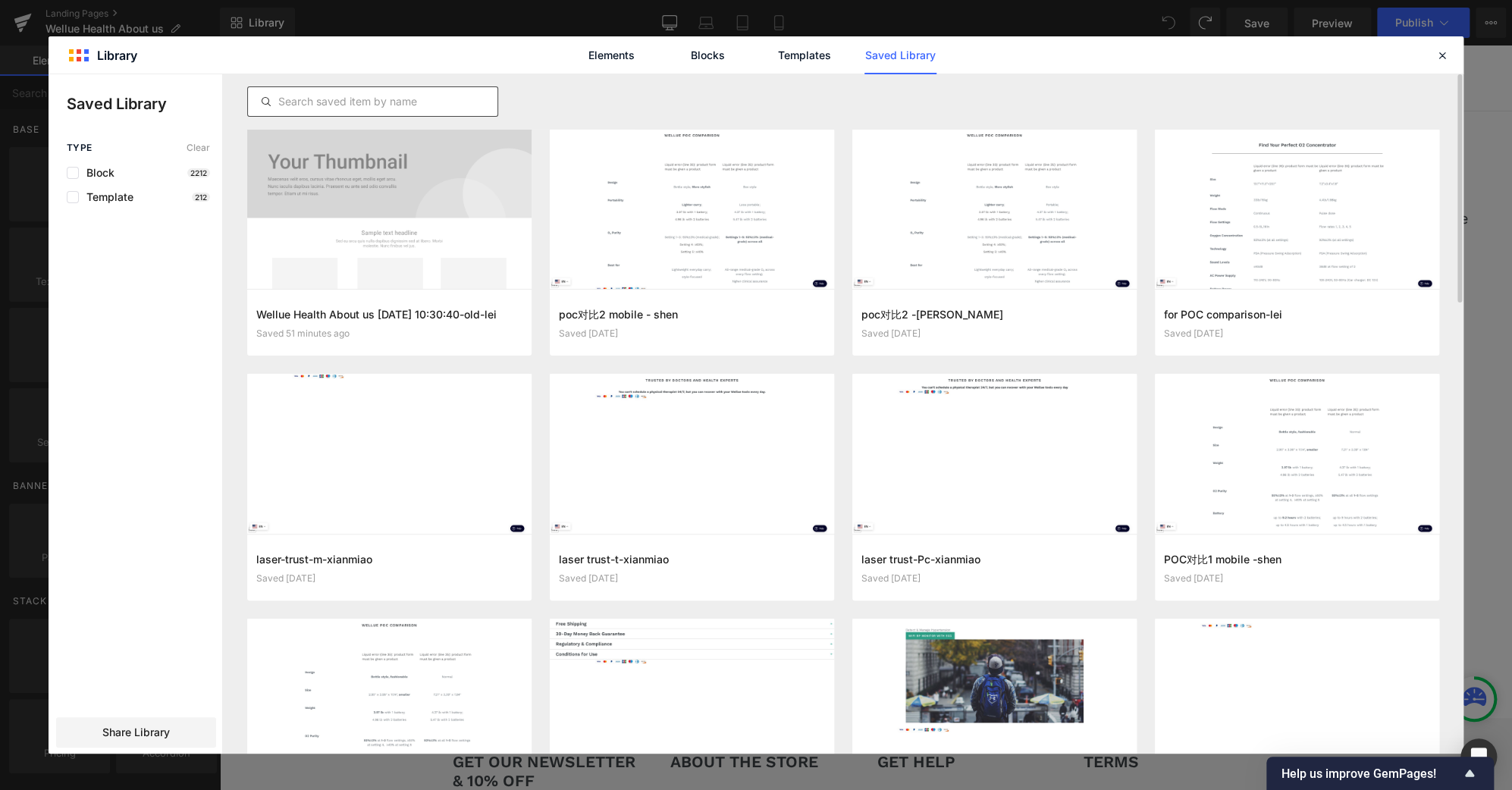
click at [389, 96] on input "text" at bounding box center [372, 101] width 250 height 18
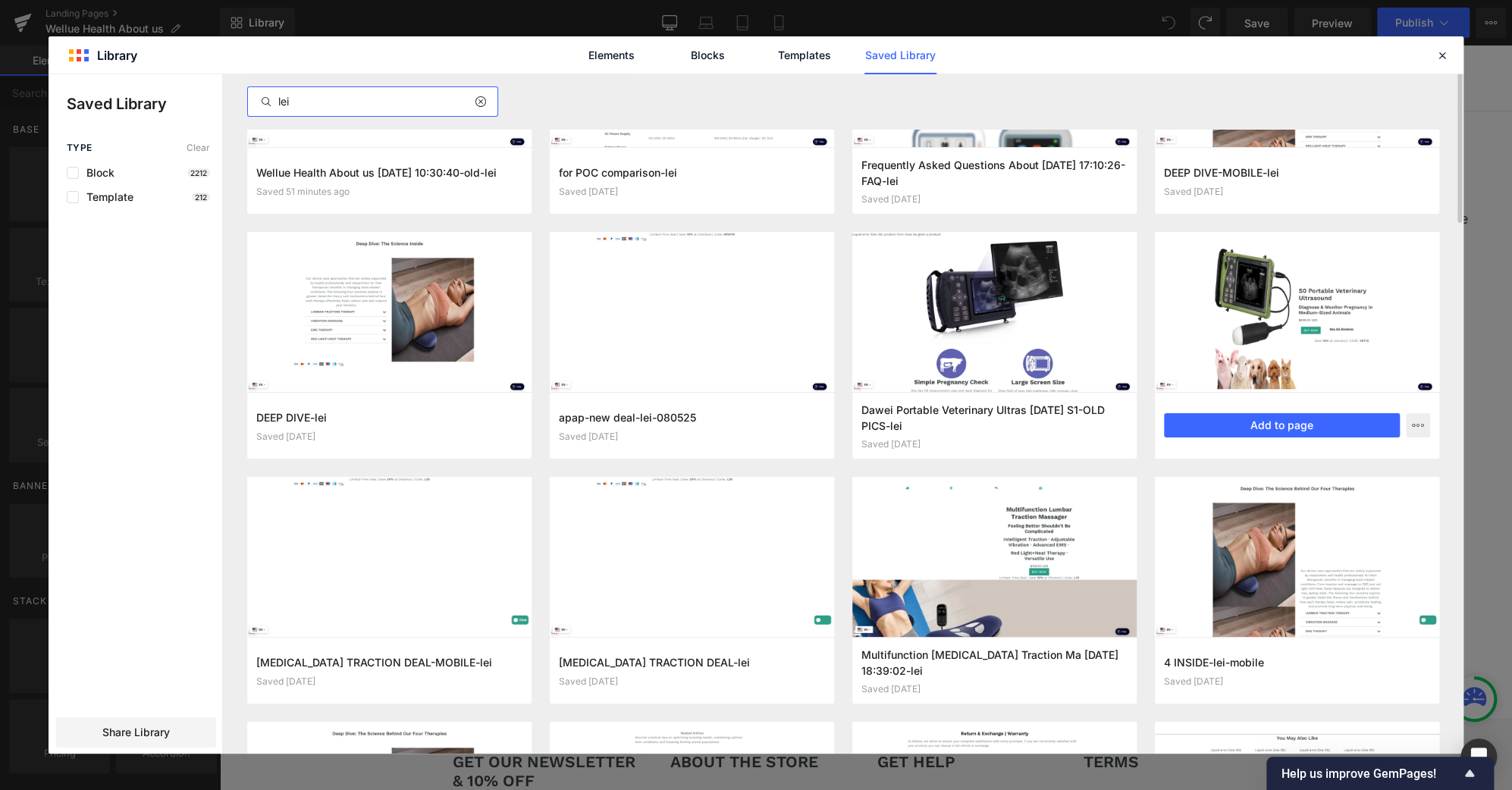
scroll to position [0, 0]
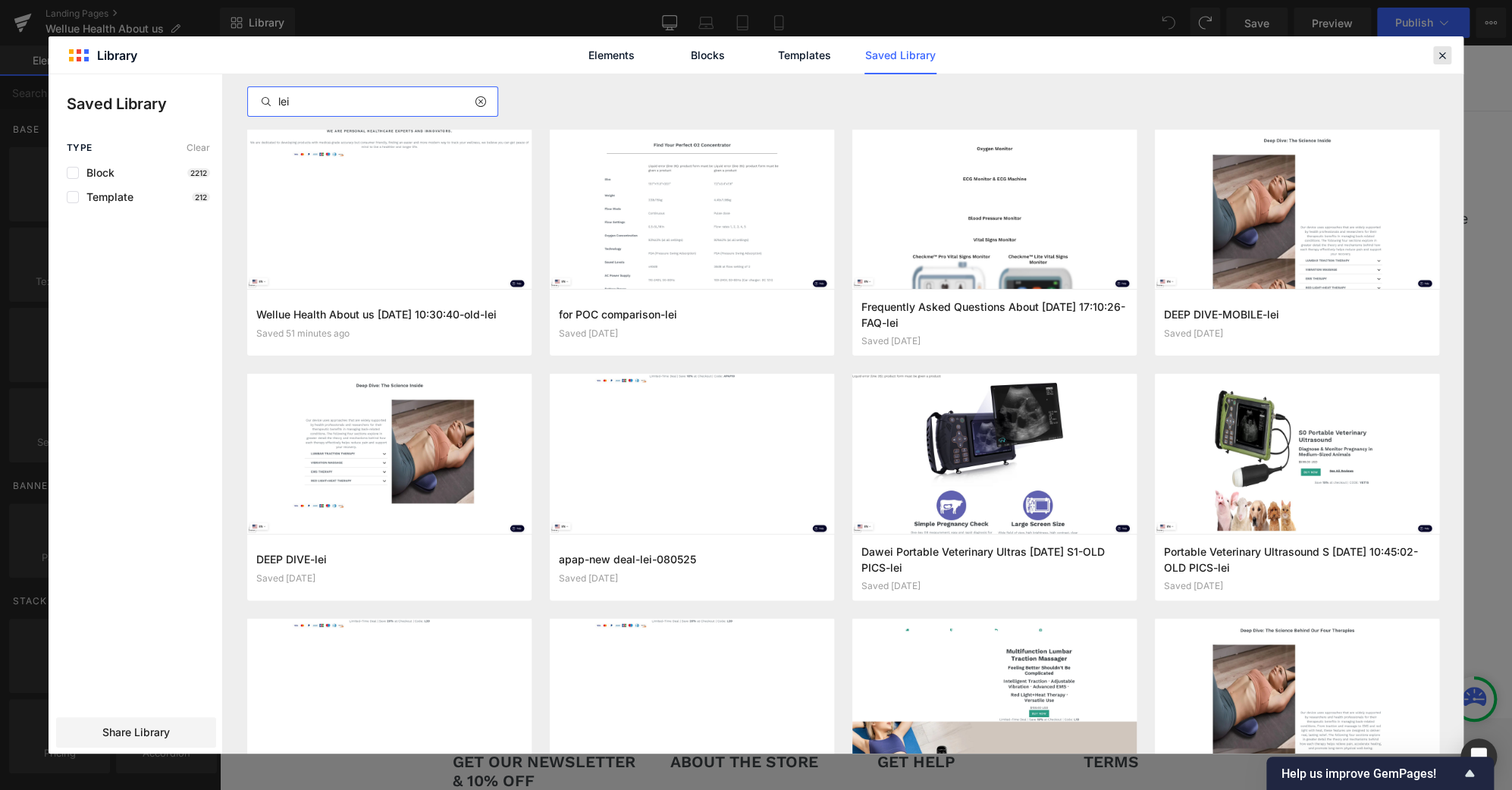
type input "lei"
click at [1439, 53] on icon at bounding box center [1441, 56] width 13 height 13
